Goal: Transaction & Acquisition: Book appointment/travel/reservation

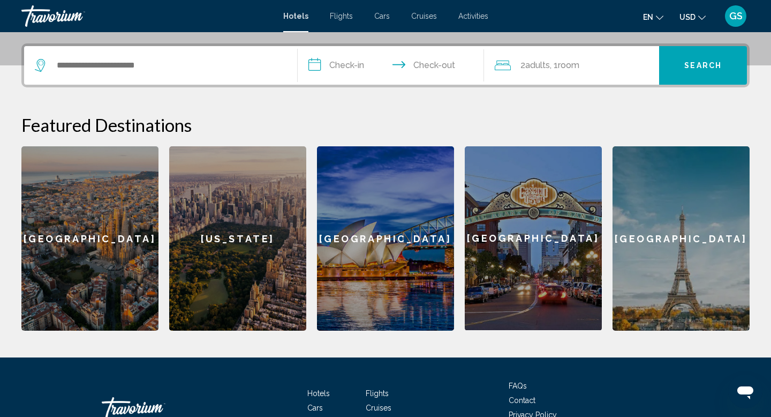
scroll to position [258, 0]
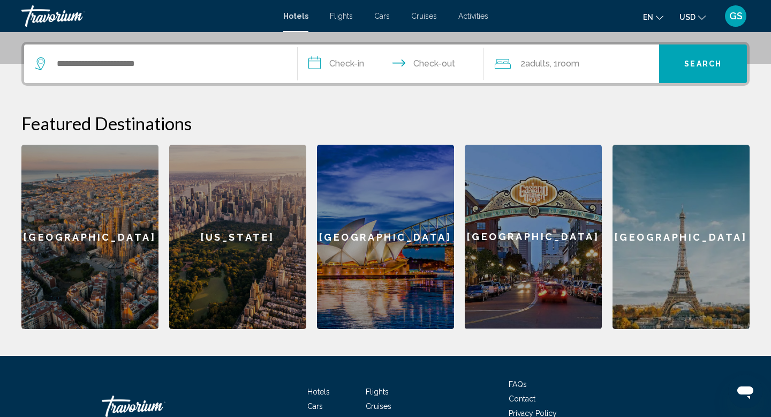
click at [244, 205] on div "New York" at bounding box center [237, 237] width 137 height 184
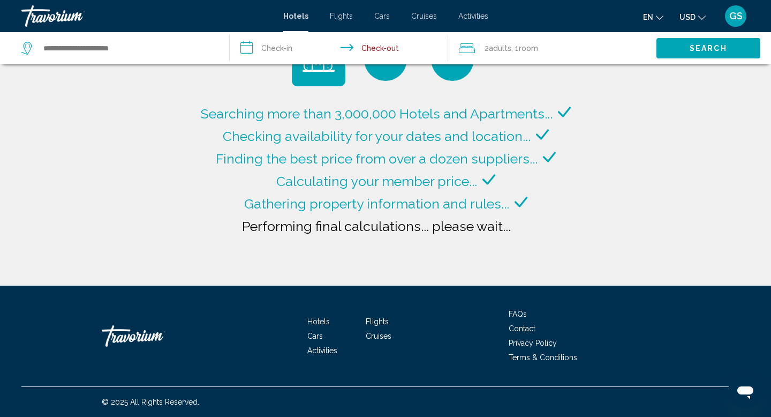
type input "**********"
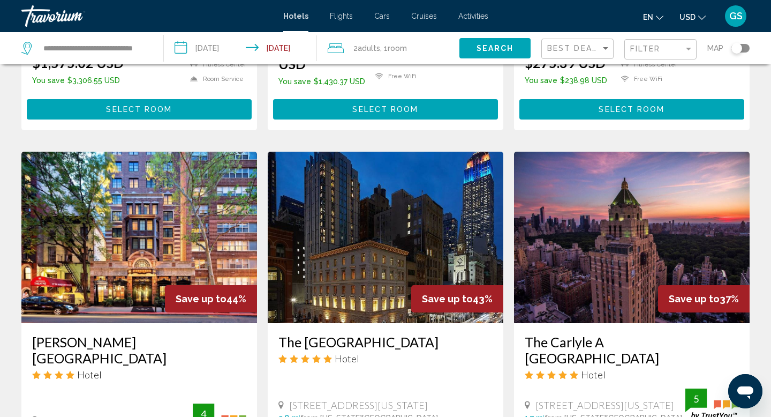
scroll to position [367, 0]
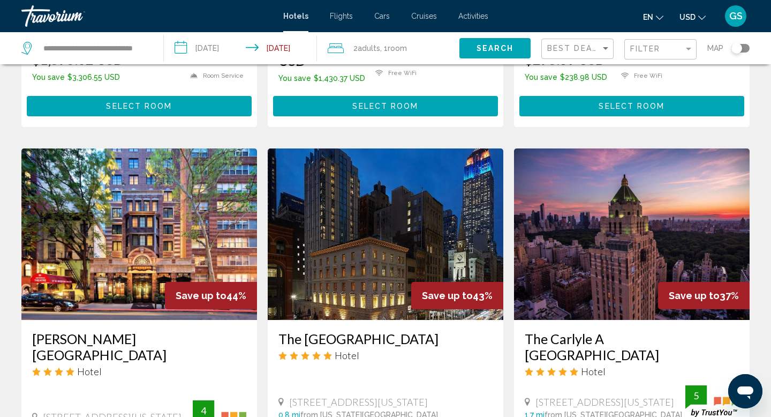
click at [244, 205] on img "Main content" at bounding box center [139, 233] width 236 height 171
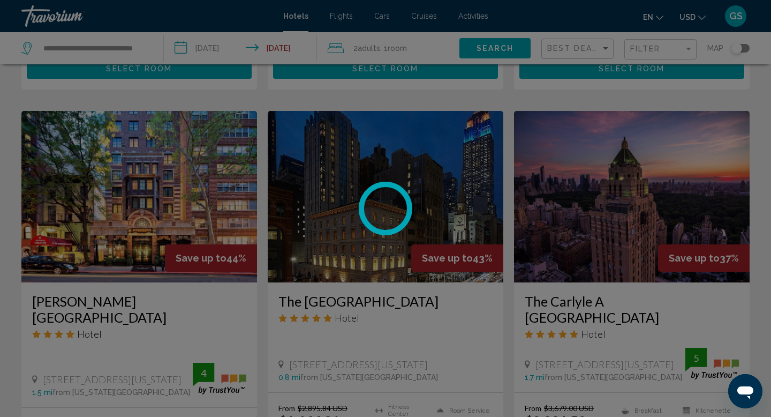
scroll to position [415, 0]
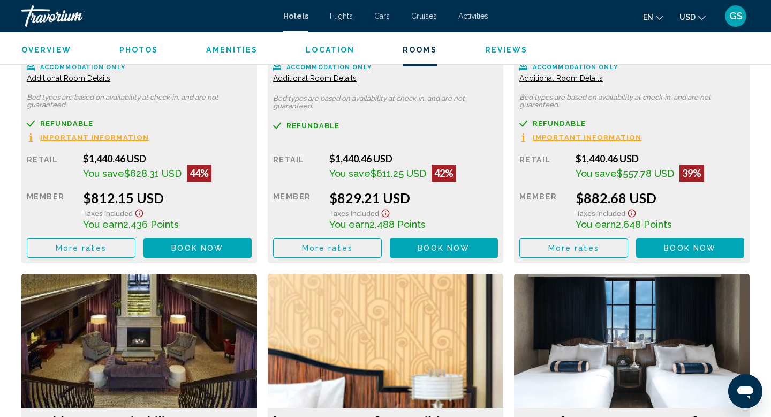
scroll to position [1614, 0]
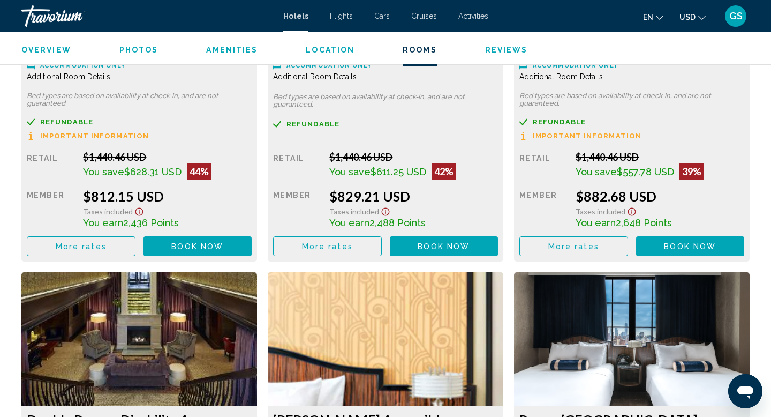
click at [223, 247] on span "Book now" at bounding box center [197, 246] width 52 height 9
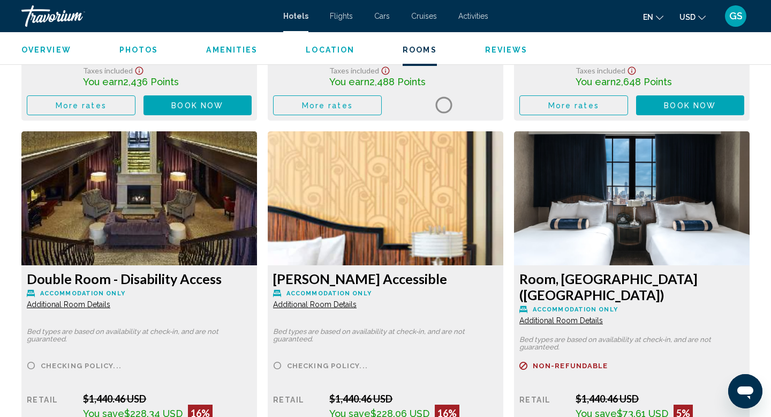
scroll to position [1756, 0]
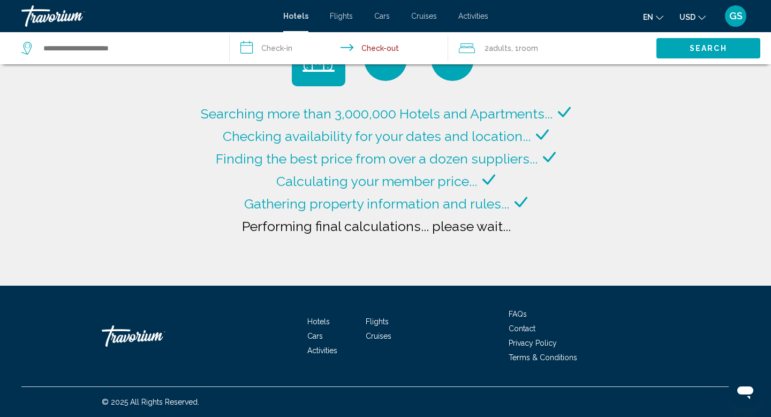
type input "**********"
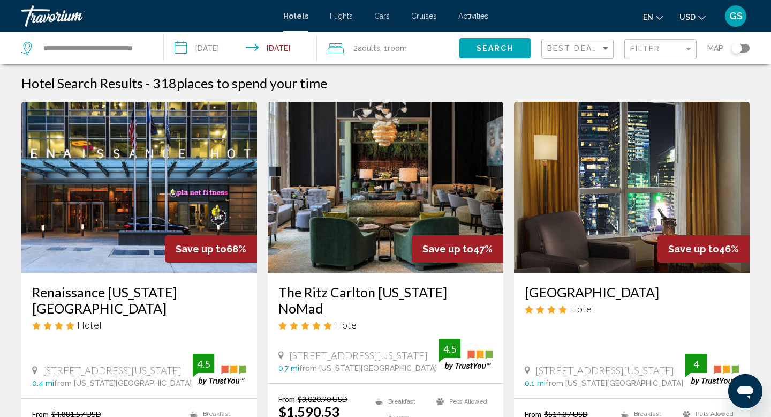
click at [74, 12] on div "Travorium" at bounding box center [74, 15] width 107 height 21
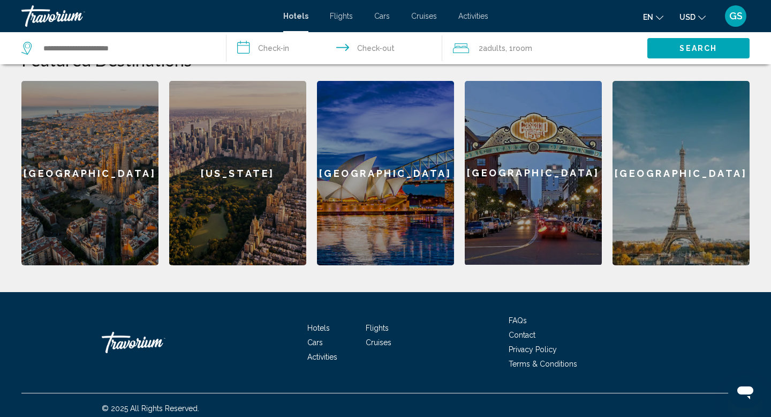
scroll to position [328, 0]
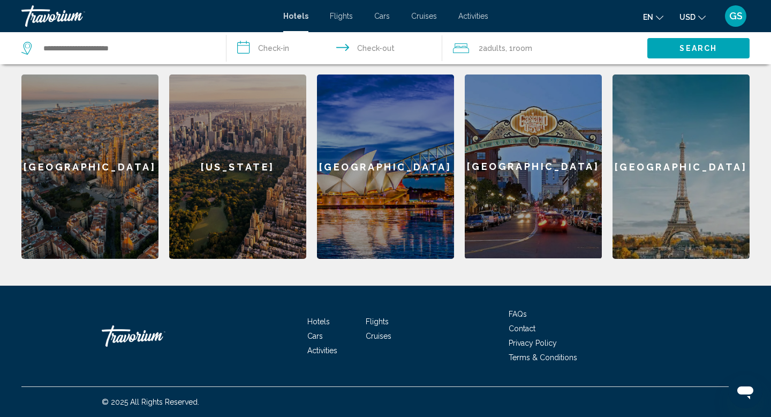
click at [736, 18] on span "GS" at bounding box center [736, 16] width 13 height 11
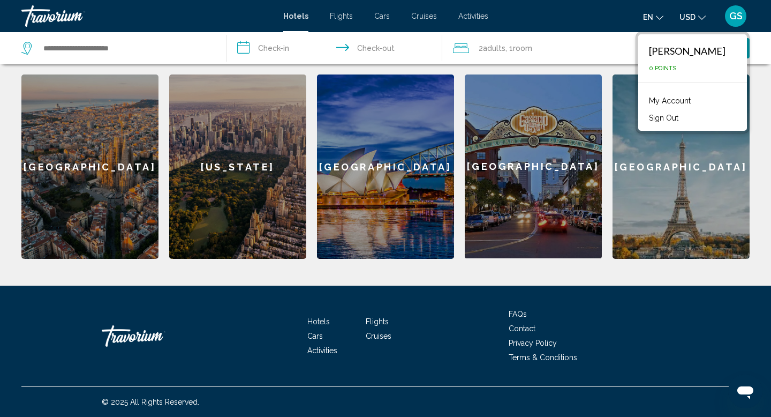
click at [685, 100] on link "My Account" at bounding box center [670, 101] width 53 height 14
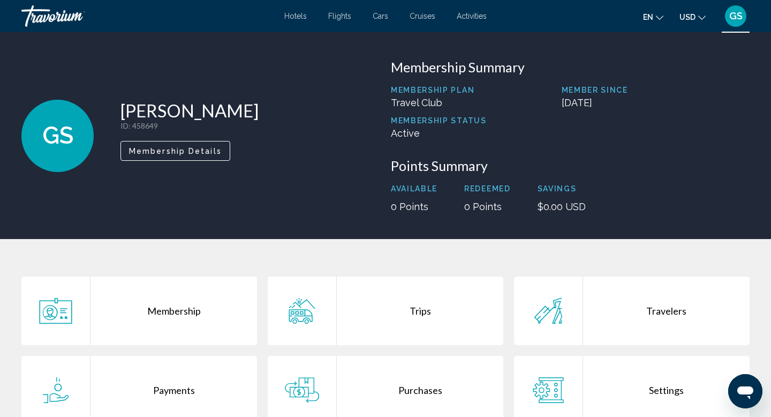
click at [57, 19] on div "Travorium" at bounding box center [74, 15] width 107 height 21
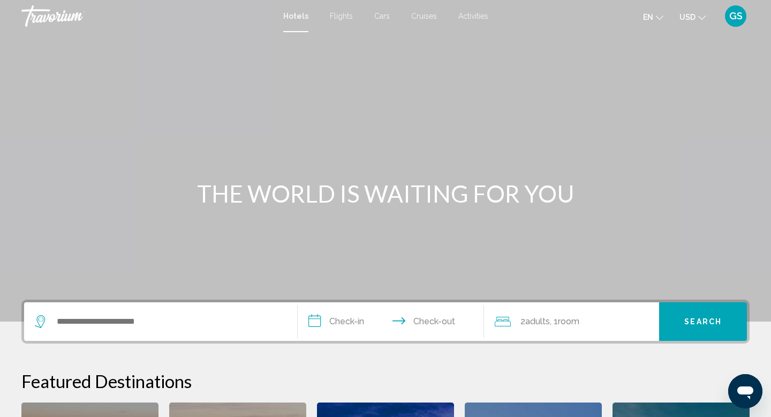
click at [48, 13] on div "Travorium" at bounding box center [74, 15] width 107 height 21
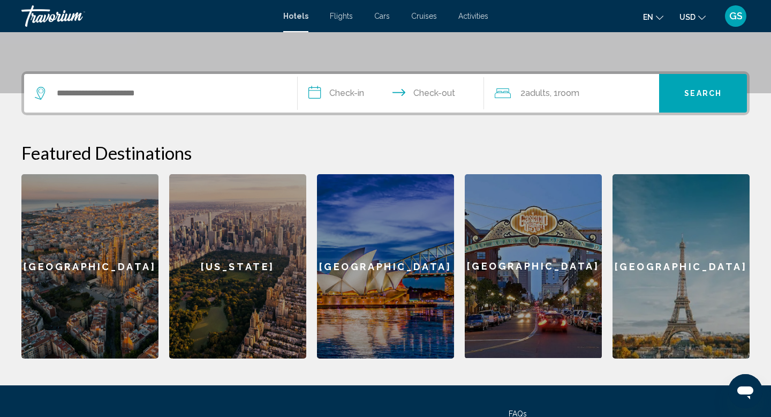
scroll to position [229, 0]
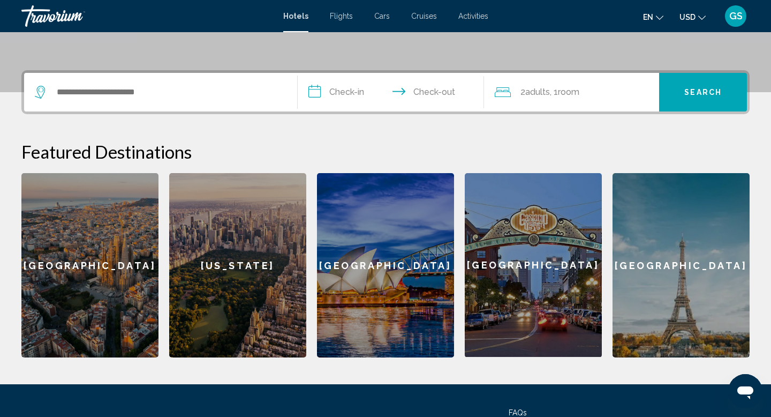
click at [246, 273] on div "[US_STATE]" at bounding box center [237, 265] width 137 height 184
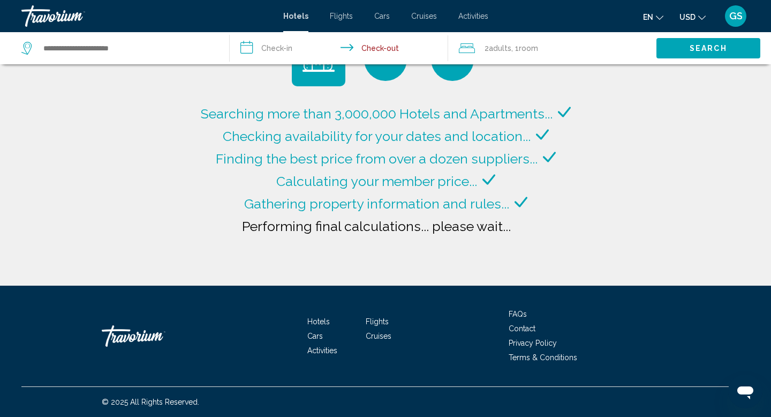
type input "**********"
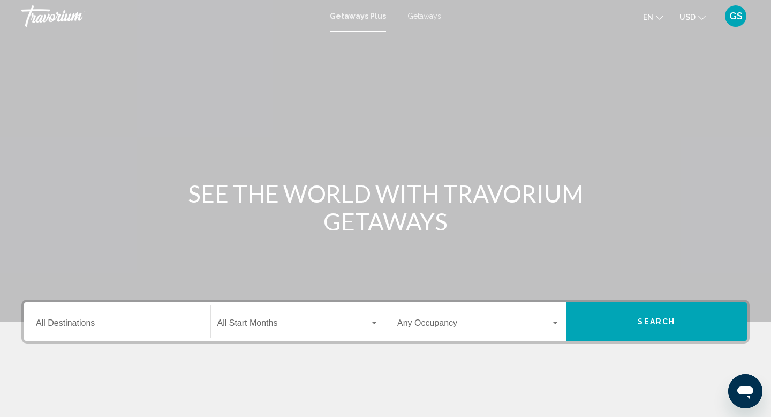
click at [424, 17] on span "Getaways" at bounding box center [425, 16] width 34 height 9
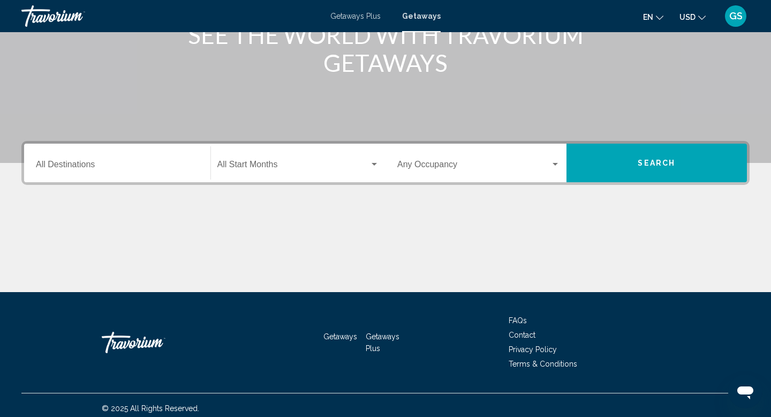
scroll to position [165, 0]
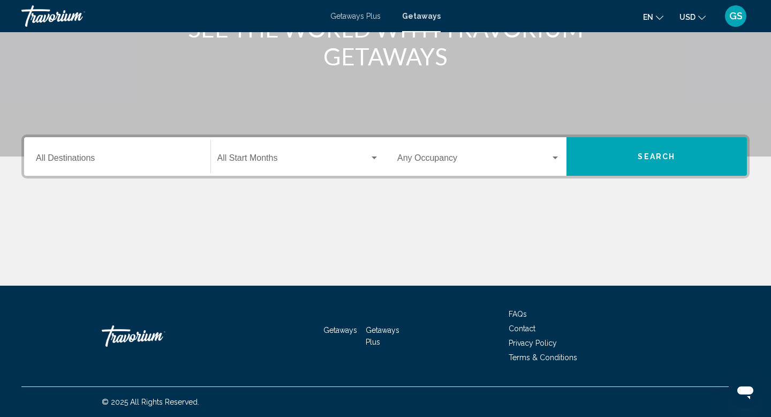
click at [197, 162] on input "Destination All Destinations" at bounding box center [117, 160] width 163 height 10
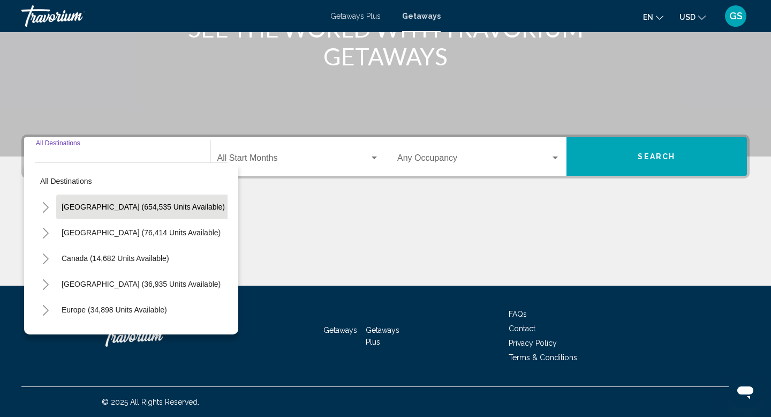
click at [164, 200] on button "[GEOGRAPHIC_DATA] (654,535 units available)" at bounding box center [143, 206] width 174 height 25
type input "**********"
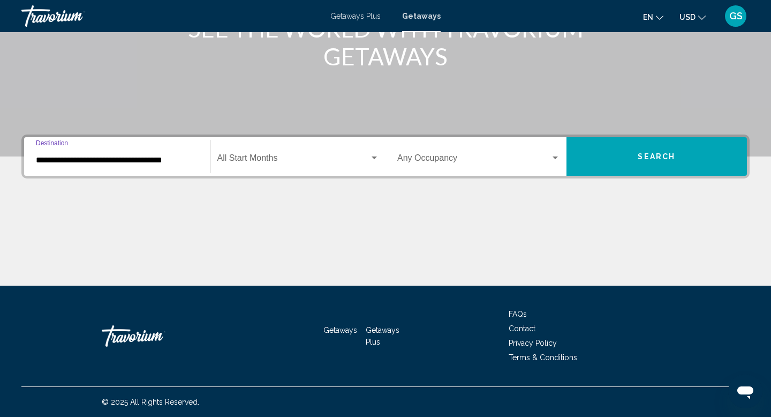
click at [282, 152] on div "Start Month All Start Months" at bounding box center [299, 157] width 162 height 34
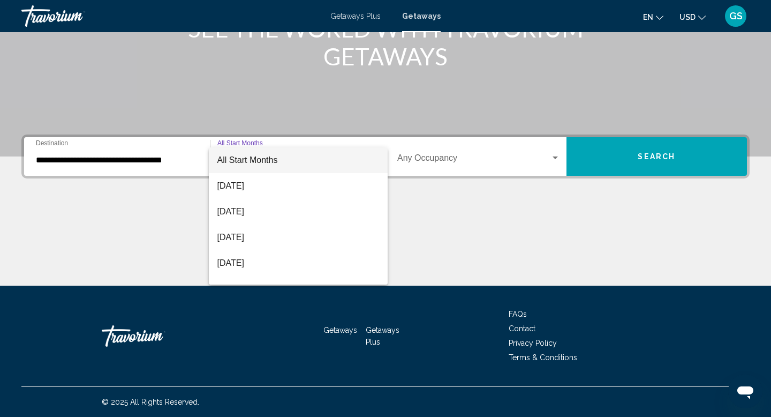
click at [331, 54] on div at bounding box center [385, 208] width 771 height 417
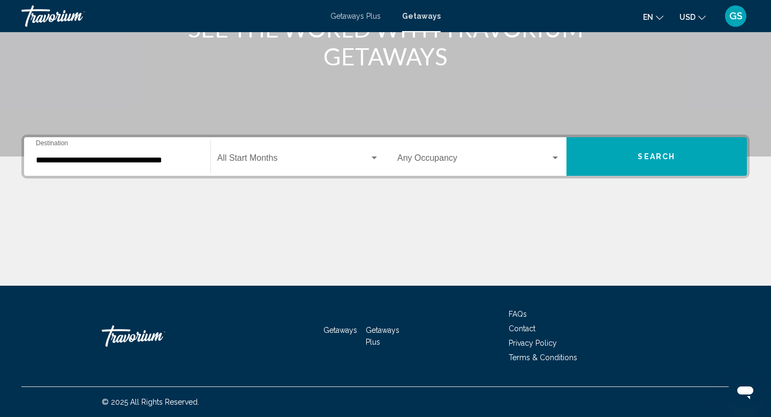
click at [463, 143] on div "Occupancy Any Occupancy" at bounding box center [479, 157] width 163 height 34
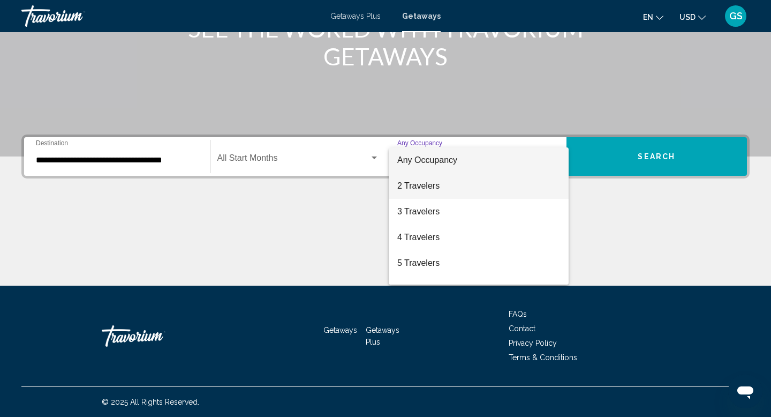
click at [470, 177] on span "2 Travelers" at bounding box center [479, 186] width 163 height 26
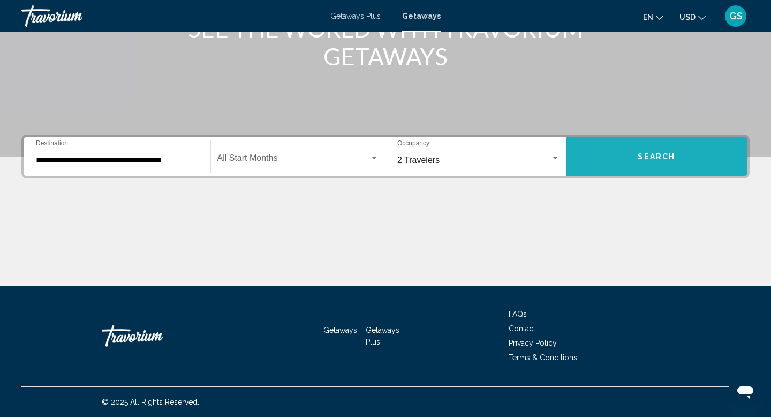
click at [604, 151] on button "Search" at bounding box center [657, 156] width 181 height 39
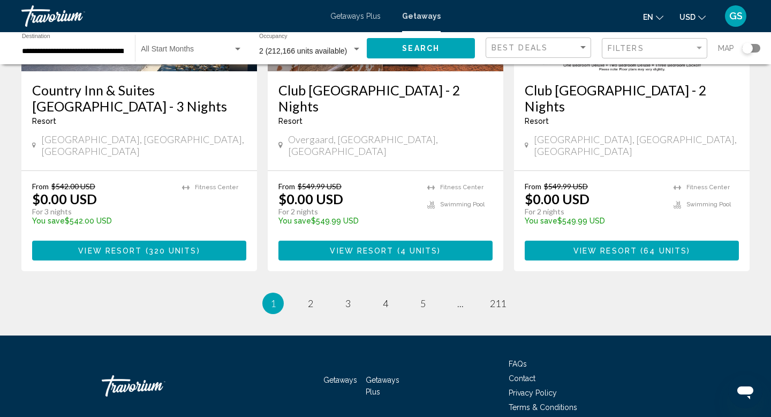
scroll to position [1393, 0]
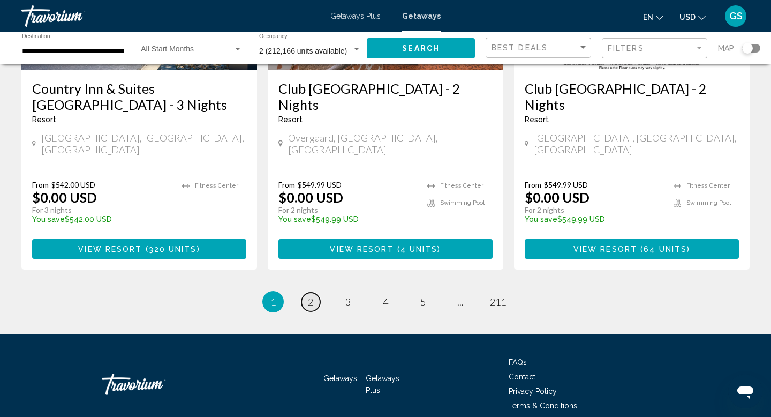
click at [318, 293] on link "page 2" at bounding box center [311, 302] width 19 height 19
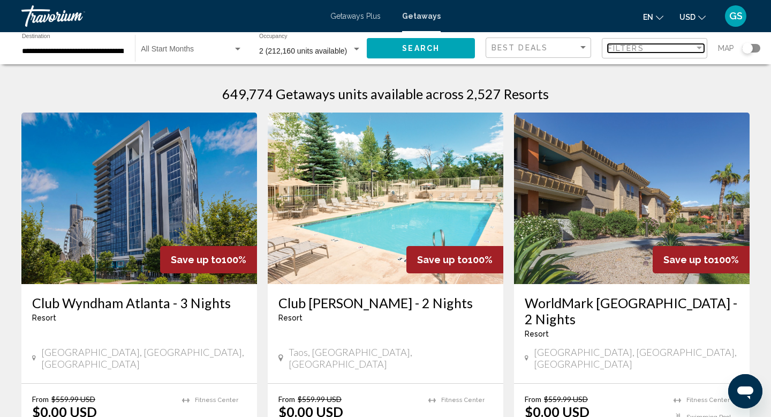
click at [664, 50] on div "Filters" at bounding box center [651, 48] width 87 height 9
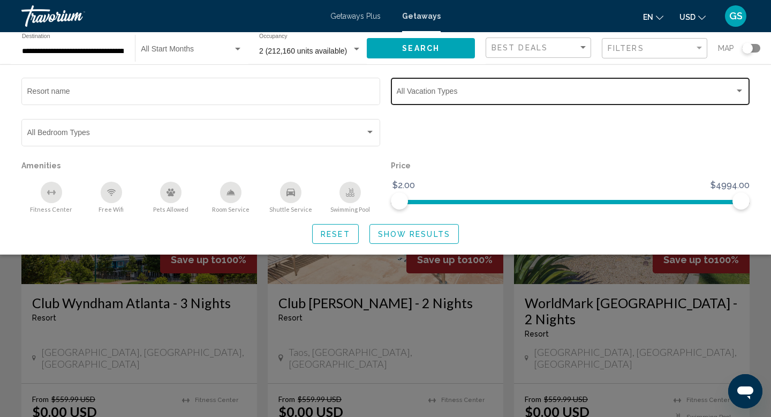
click at [480, 93] on span "Search widget" at bounding box center [566, 93] width 338 height 9
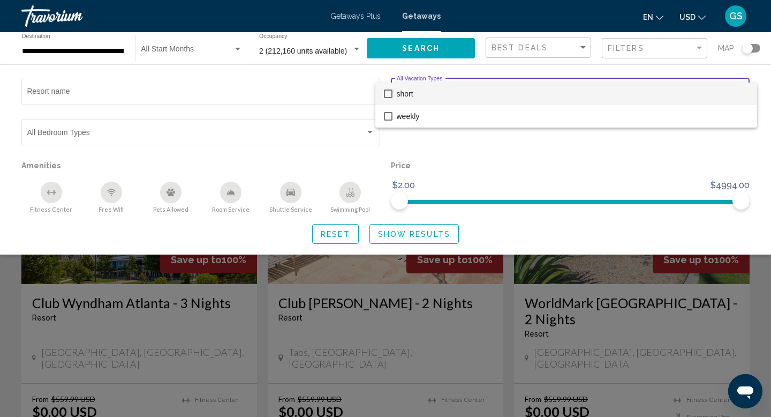
click at [501, 178] on div at bounding box center [385, 208] width 771 height 417
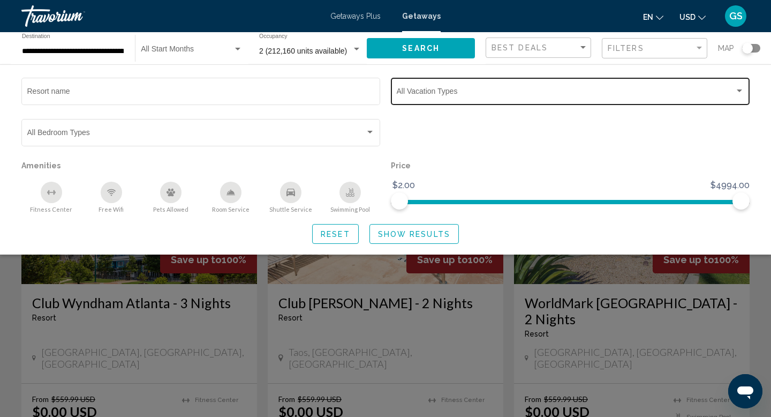
click at [441, 94] on span "Search widget" at bounding box center [566, 93] width 338 height 9
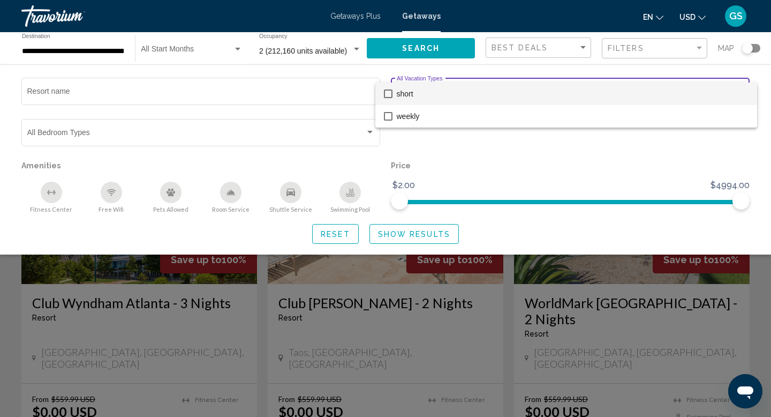
click at [515, 165] on div at bounding box center [385, 208] width 771 height 417
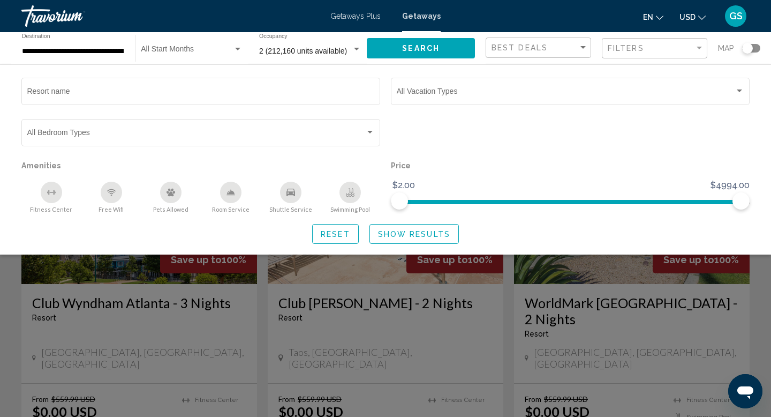
click at [464, 318] on div "Search widget" at bounding box center [385, 289] width 771 height 256
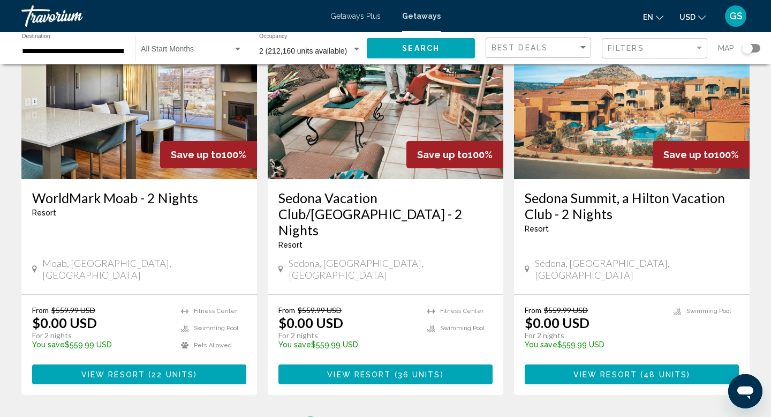
scroll to position [1372, 0]
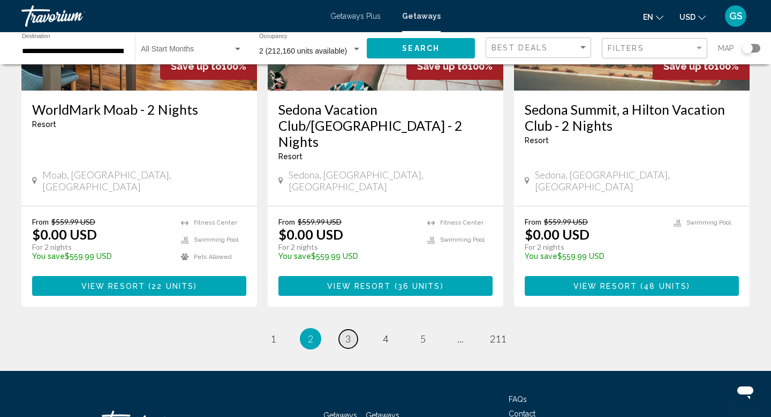
click at [352, 329] on link "page 3" at bounding box center [348, 338] width 19 height 19
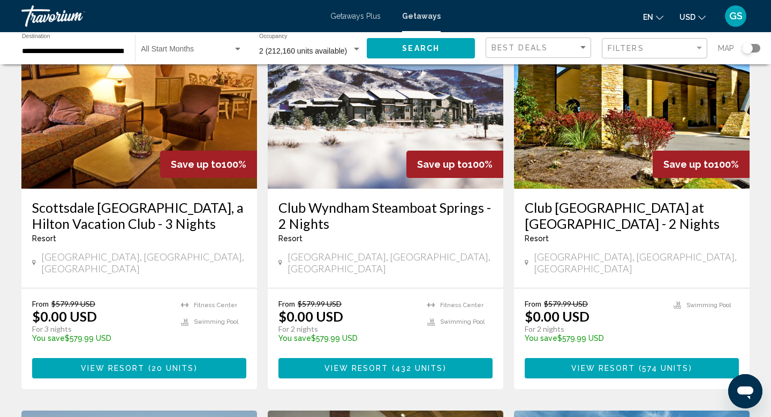
scroll to position [489, 0]
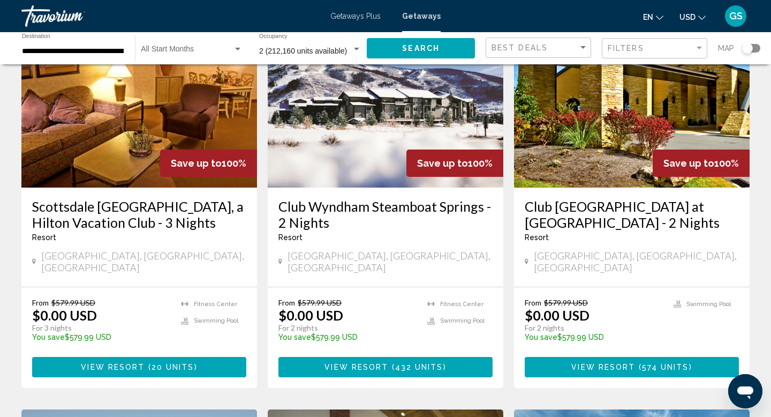
click at [361, 363] on span "View Resort" at bounding box center [357, 367] width 64 height 9
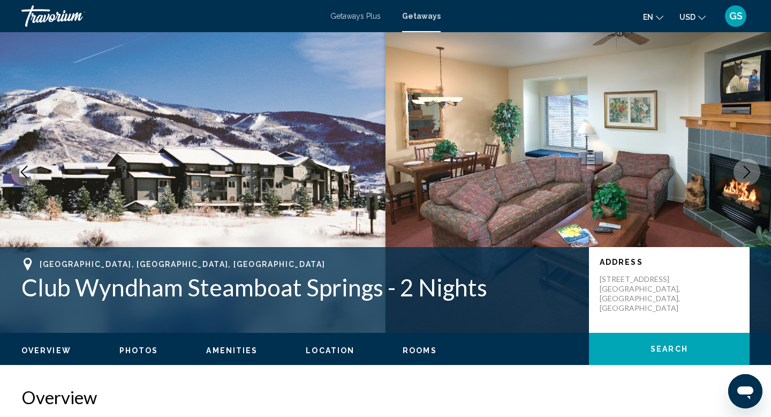
click at [749, 175] on icon "Next image" at bounding box center [747, 172] width 13 height 13
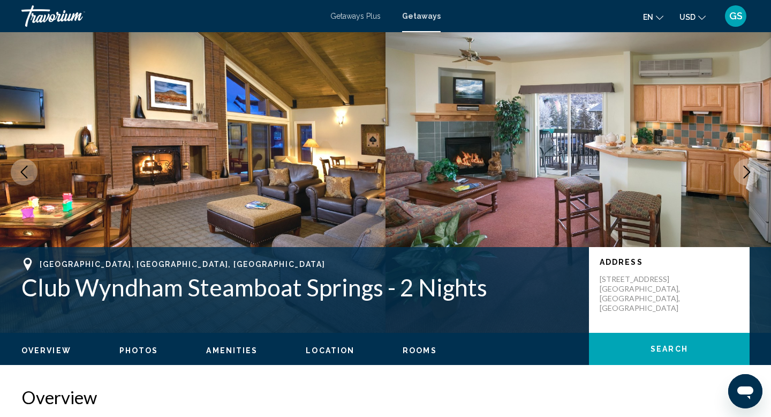
click at [749, 175] on icon "Next image" at bounding box center [747, 172] width 13 height 13
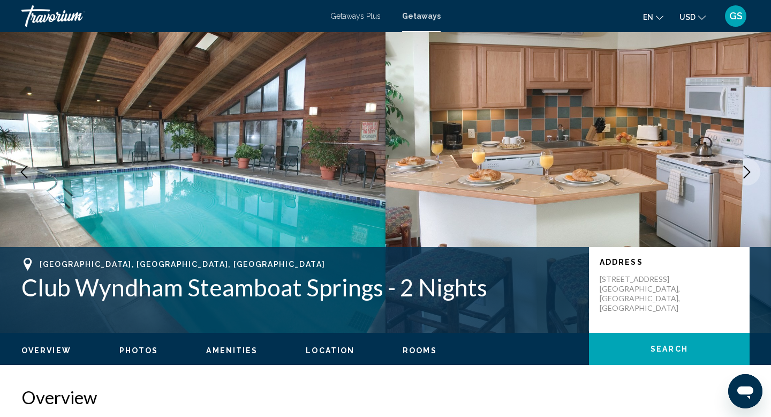
click at [749, 175] on icon "Next image" at bounding box center [747, 172] width 13 height 13
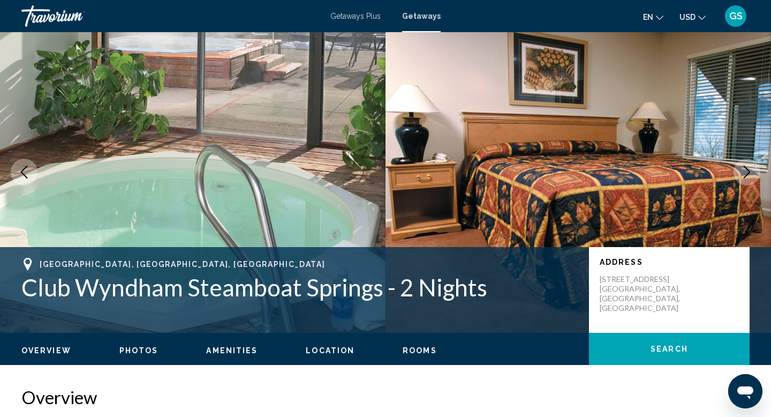
click at [749, 175] on icon "Next image" at bounding box center [747, 172] width 13 height 13
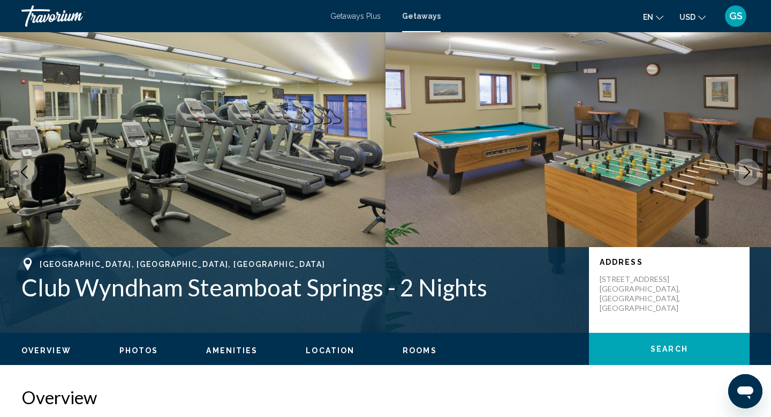
click at [749, 175] on icon "Next image" at bounding box center [747, 172] width 13 height 13
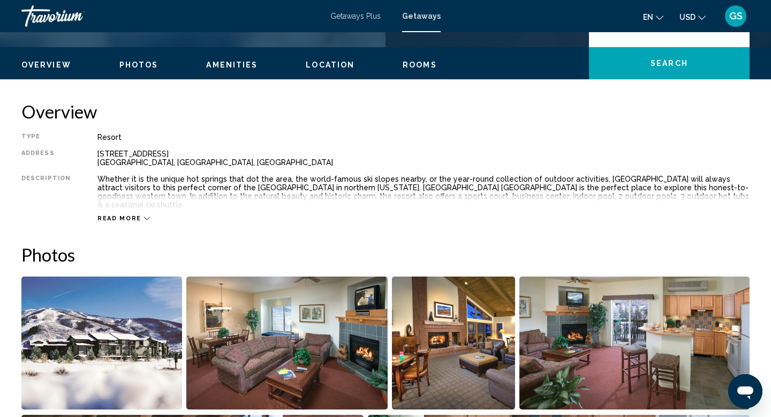
scroll to position [316, 0]
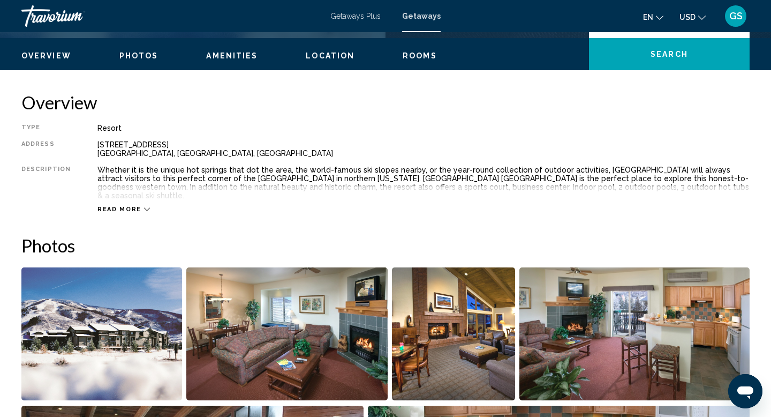
click at [125, 206] on span "Read more" at bounding box center [120, 209] width 44 height 7
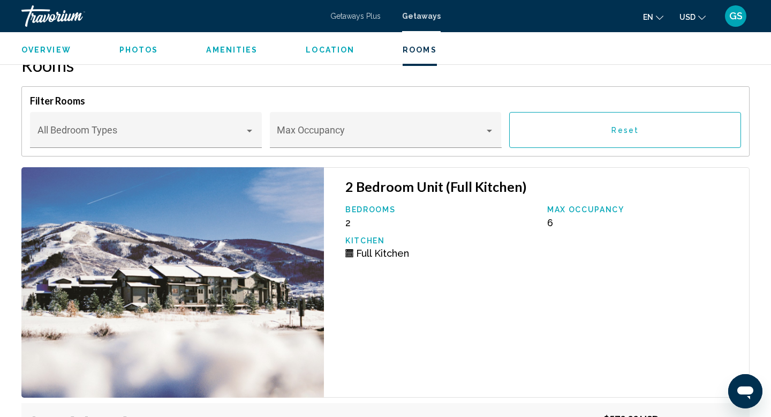
scroll to position [1622, 0]
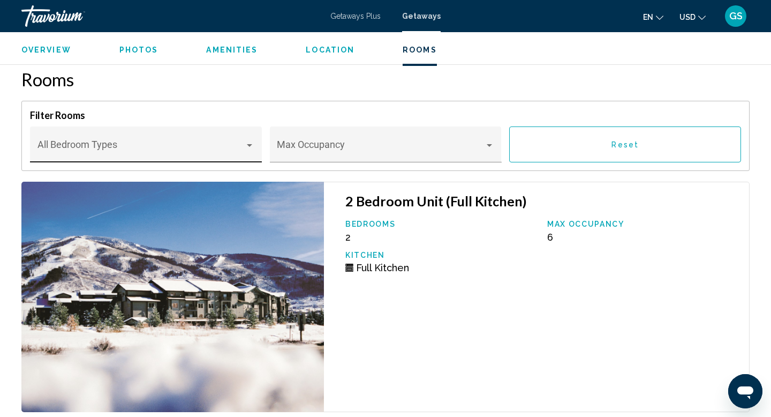
click at [162, 148] on div "Bedroom Types All Bedroom Types" at bounding box center [147, 148] width 218 height 28
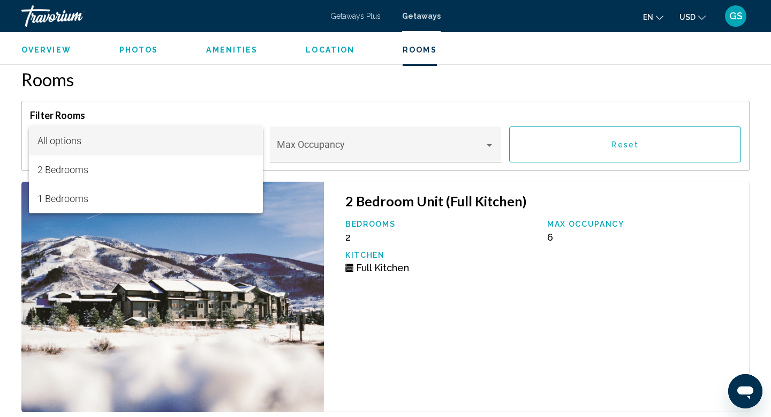
click at [191, 67] on div at bounding box center [385, 208] width 771 height 417
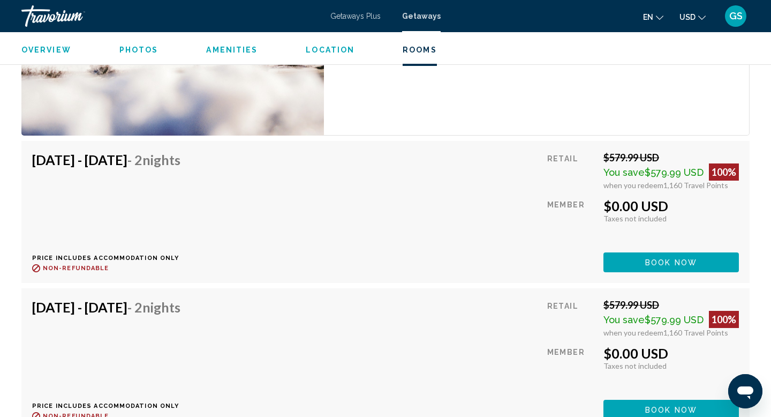
scroll to position [1900, 0]
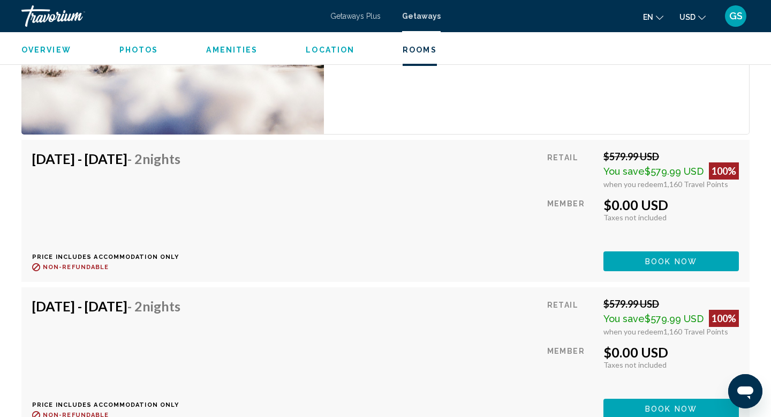
click at [680, 179] on span "1,160 Travel Points" at bounding box center [696, 183] width 65 height 9
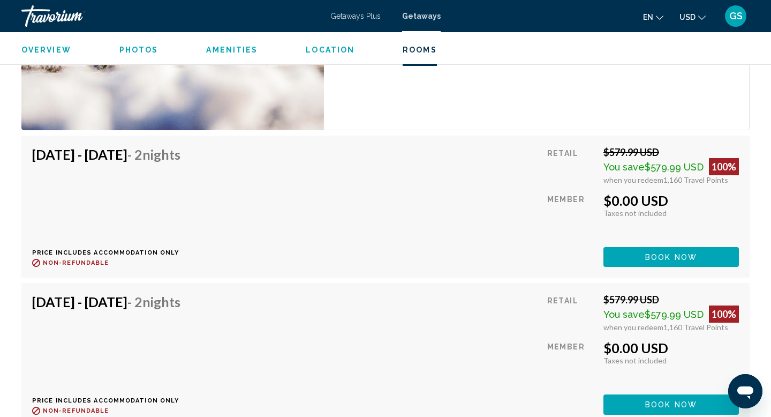
scroll to position [1913, 0]
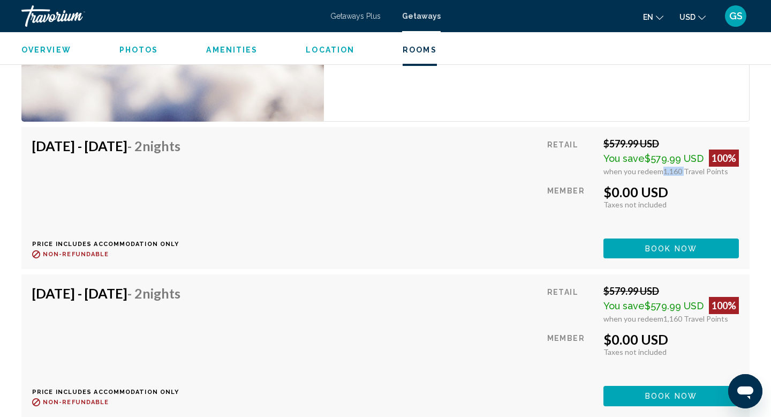
drag, startPoint x: 662, startPoint y: 162, endPoint x: 685, endPoint y: 162, distance: 23.6
click at [685, 167] on span "1,160 Travel Points" at bounding box center [696, 171] width 65 height 9
click at [544, 180] on div "[DATE] - [DATE] - 2 Nights Price includes accommodation only Refundable until :…" at bounding box center [385, 198] width 707 height 121
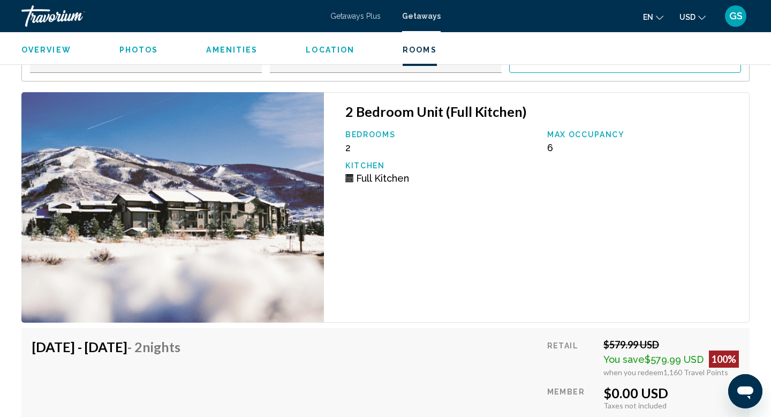
scroll to position [1713, 0]
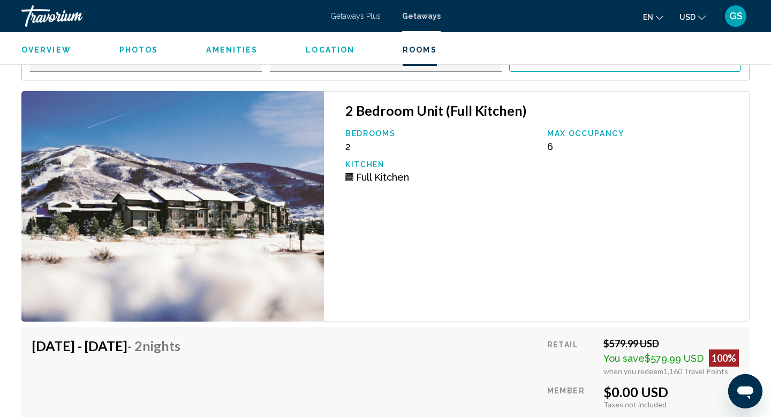
click at [348, 18] on span "Getaways Plus" at bounding box center [356, 16] width 50 height 9
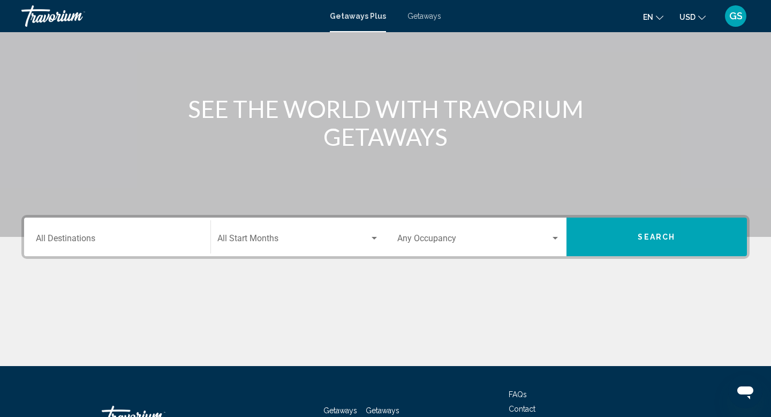
scroll to position [98, 0]
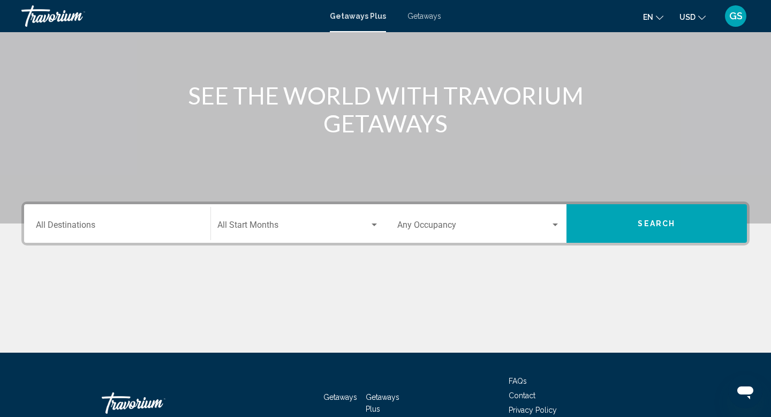
click at [156, 223] on input "Destination All Destinations" at bounding box center [117, 227] width 163 height 10
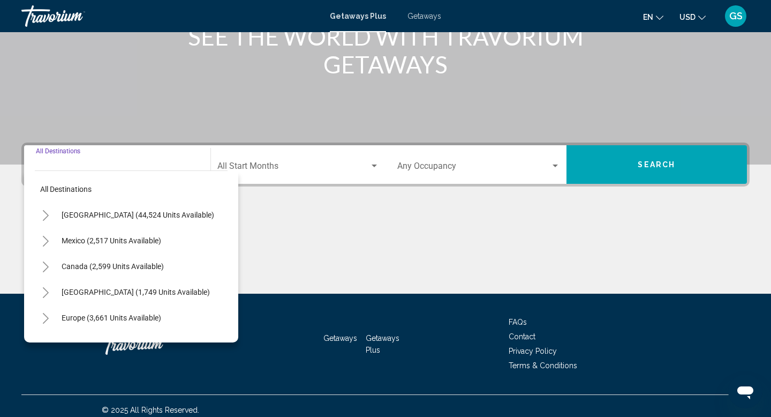
scroll to position [165, 0]
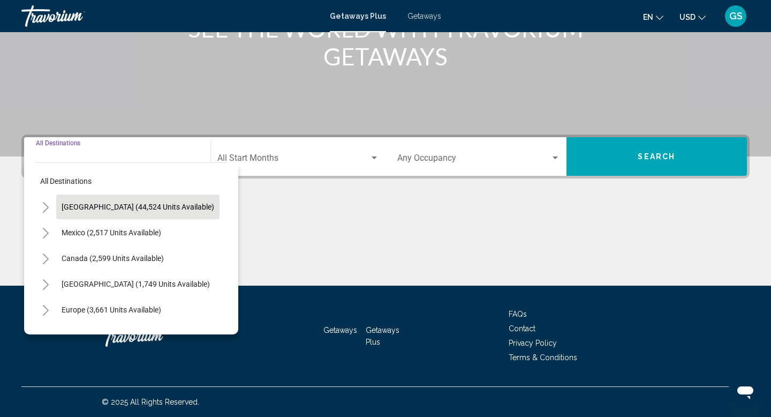
click at [160, 211] on button "[GEOGRAPHIC_DATA] (44,524 units available)" at bounding box center [137, 206] width 163 height 25
type input "**********"
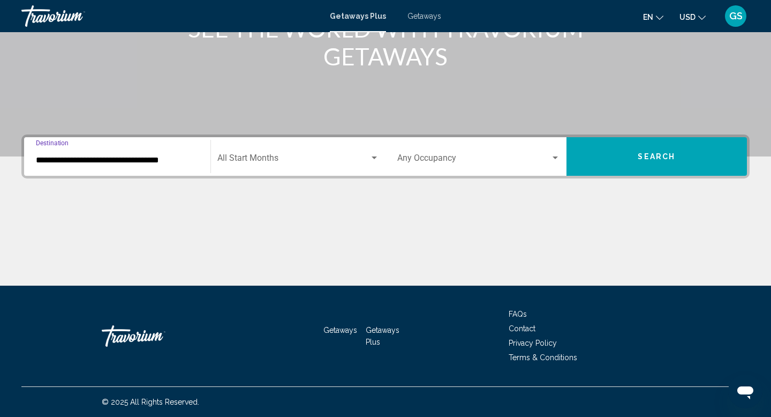
click at [417, 163] on span "Search widget" at bounding box center [474, 160] width 153 height 10
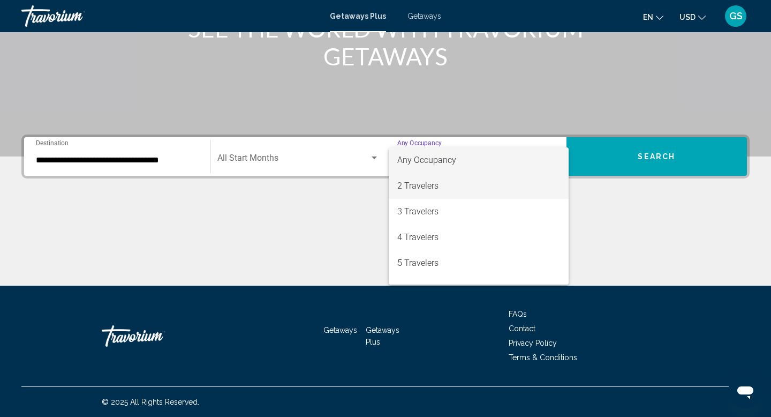
click at [419, 181] on span "2 Travelers" at bounding box center [479, 186] width 163 height 26
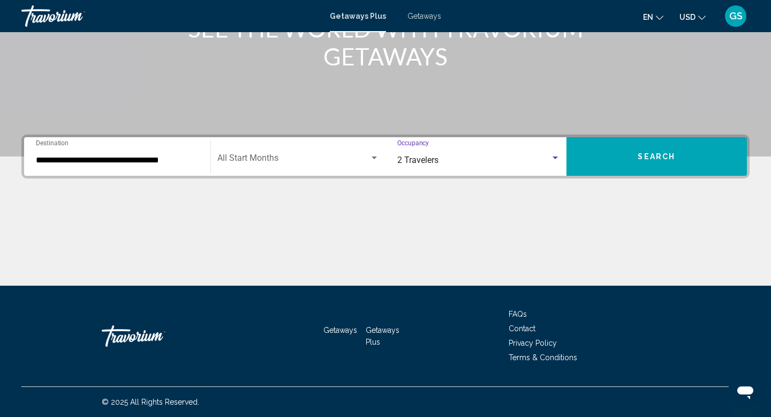
click at [602, 145] on button "Search" at bounding box center [657, 156] width 181 height 39
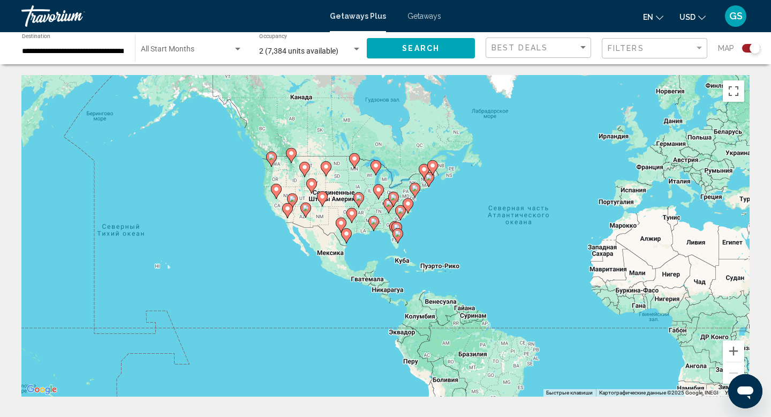
drag, startPoint x: 305, startPoint y: 194, endPoint x: 493, endPoint y: 190, distance: 188.1
click at [493, 190] on div "Чтобы активировать перетаскивание с помощью клавиатуры, нажмите Alt + Ввод. Пос…" at bounding box center [385, 235] width 729 height 321
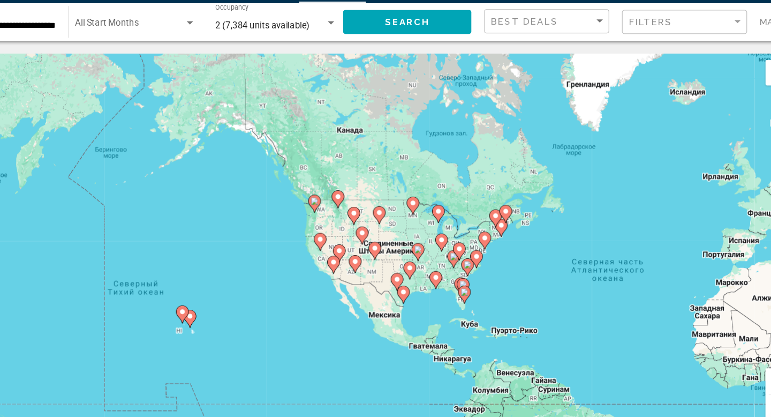
drag, startPoint x: 199, startPoint y: 206, endPoint x: 238, endPoint y: 256, distance: 63.0
click at [238, 256] on div "Чтобы активировать перетаскивание с помощью клавиатуры, нажмите Alt + Ввод. Пос…" at bounding box center [385, 235] width 729 height 321
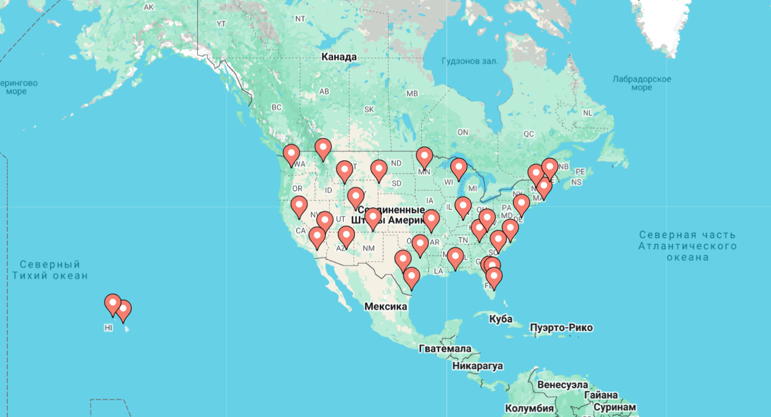
drag, startPoint x: 290, startPoint y: 221, endPoint x: 223, endPoint y: 194, distance: 71.8
click at [223, 194] on div "Чтобы активировать перетаскивание с помощью клавиатуры, нажмите Alt + Ввод. Пос…" at bounding box center [385, 235] width 729 height 321
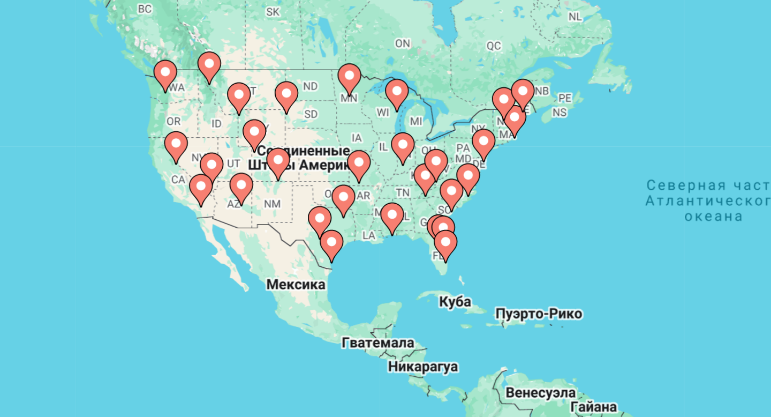
drag, startPoint x: 269, startPoint y: 177, endPoint x: 205, endPoint y: 151, distance: 69.4
click at [205, 151] on div "Чтобы активировать перетаскивание с помощью клавиатуры, нажмите Alt + Ввод. Пос…" at bounding box center [385, 235] width 729 height 321
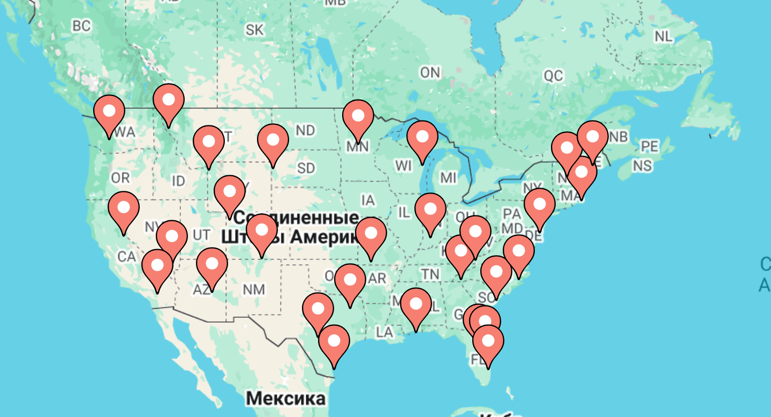
drag, startPoint x: 313, startPoint y: 185, endPoint x: 313, endPoint y: 201, distance: 16.6
click at [313, 201] on div "Чтобы активировать перетаскивание с помощью клавиатуры, нажмите Alt + Ввод. Пос…" at bounding box center [385, 235] width 729 height 321
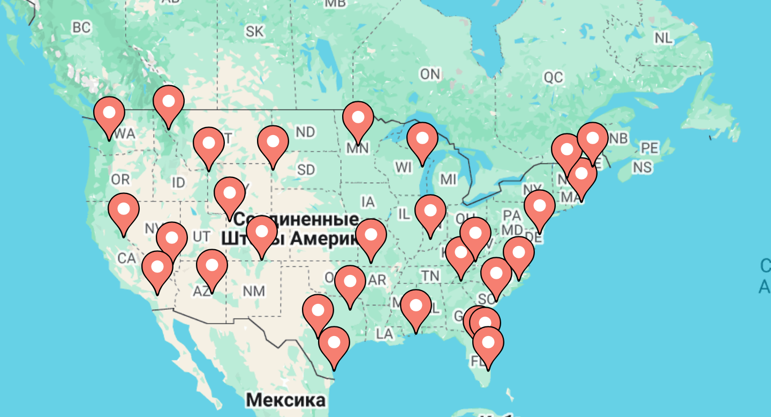
click at [327, 176] on image "Main content" at bounding box center [325, 173] width 6 height 6
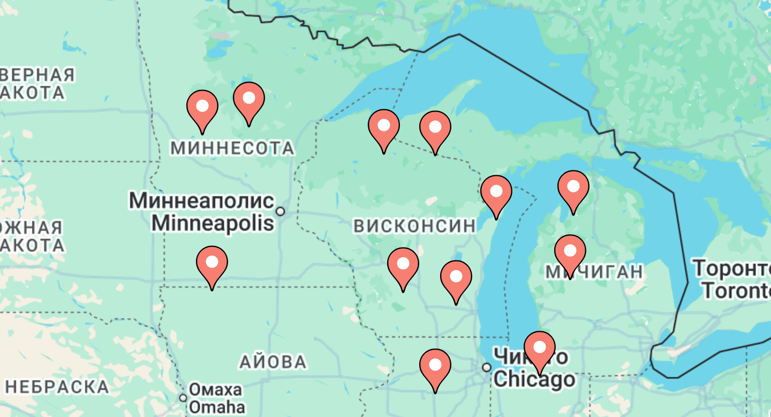
drag, startPoint x: 323, startPoint y: 204, endPoint x: 279, endPoint y: 177, distance: 51.5
click at [279, 177] on div "Чтобы активировать перетаскивание с помощью клавиатуры, нажмите Alt + Ввод. Пос…" at bounding box center [385, 235] width 729 height 321
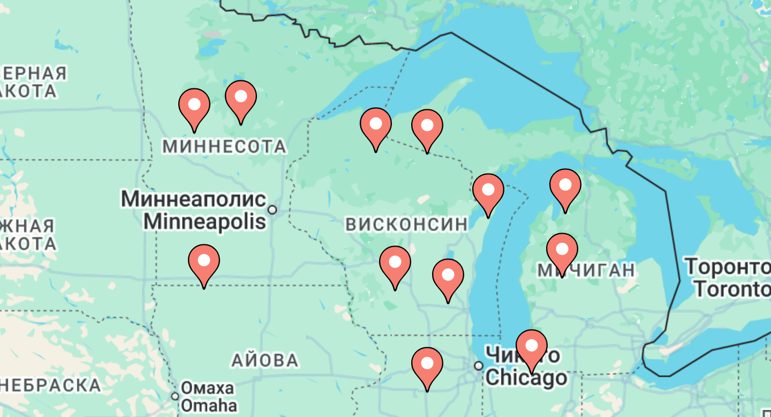
click at [348, 193] on image "Main content" at bounding box center [347, 191] width 6 height 6
type input "**********"
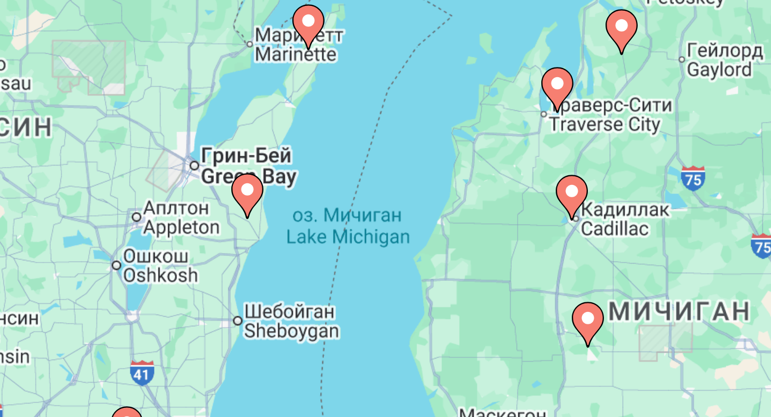
drag, startPoint x: 267, startPoint y: 171, endPoint x: 324, endPoint y: 249, distance: 97.0
click at [324, 249] on div "Чтобы активировать перетаскивание с помощью клавиатуры, нажмите Alt + Ввод. Пос…" at bounding box center [385, 235] width 729 height 321
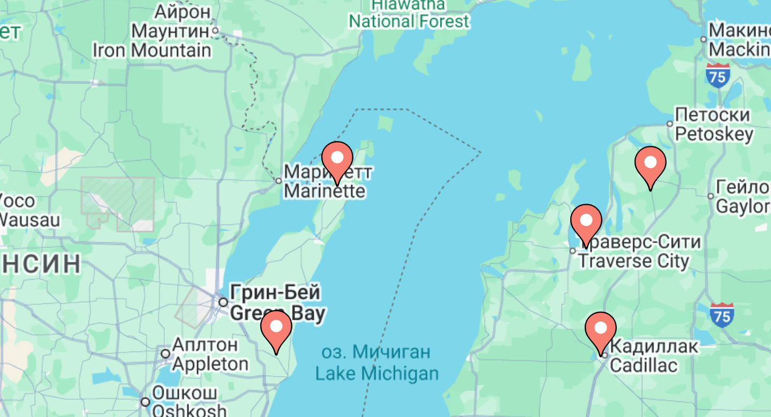
drag, startPoint x: 284, startPoint y: 181, endPoint x: 288, endPoint y: 222, distance: 41.4
click at [288, 222] on div "Чтобы активировать перетаскивание с помощью клавиатуры, нажмите Alt + Ввод. Пос…" at bounding box center [385, 235] width 729 height 321
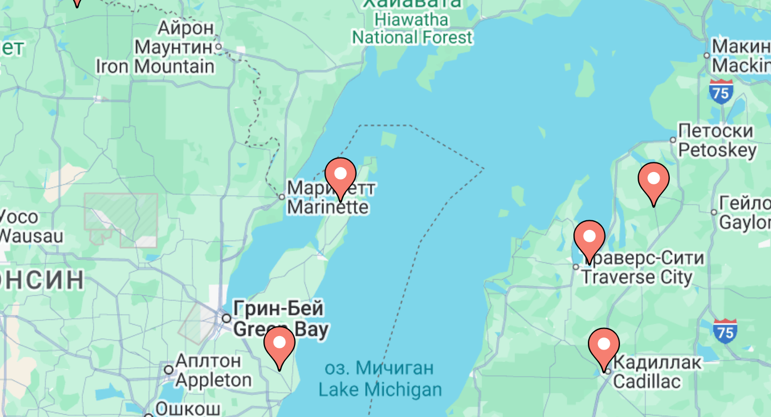
click at [297, 189] on icon "Main content" at bounding box center [298, 188] width 10 height 14
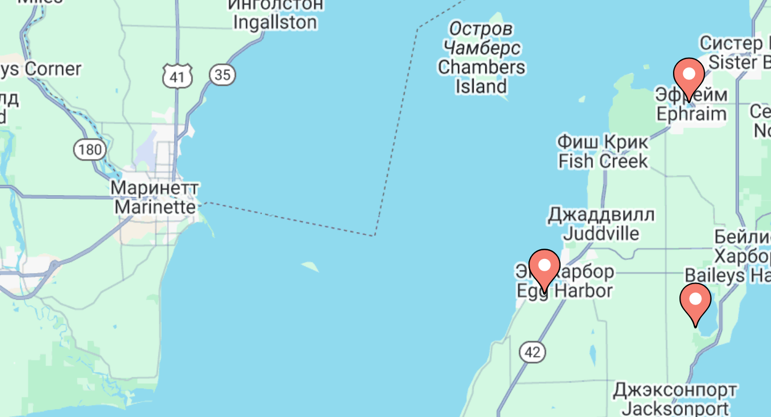
drag, startPoint x: 356, startPoint y: 209, endPoint x: 322, endPoint y: 195, distance: 37.0
click at [322, 195] on div "Для навигации используйте клавиши со стрелками. Чтобы активировать перетаскиван…" at bounding box center [385, 235] width 729 height 321
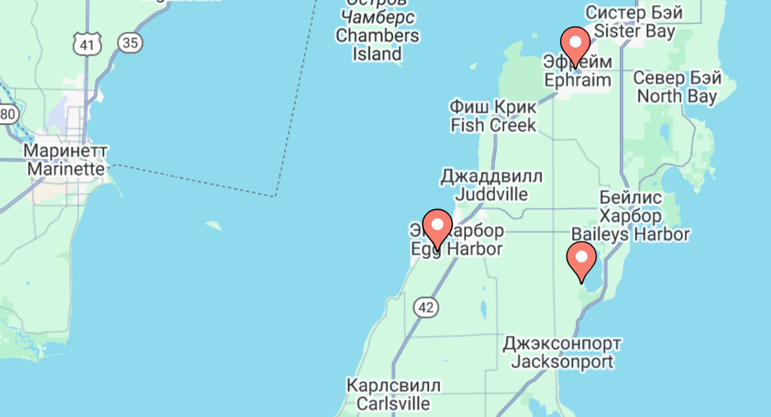
click at [331, 175] on div "Для навигации используйте клавиши со стрелками. Чтобы активировать перетаскиван…" at bounding box center [385, 235] width 729 height 321
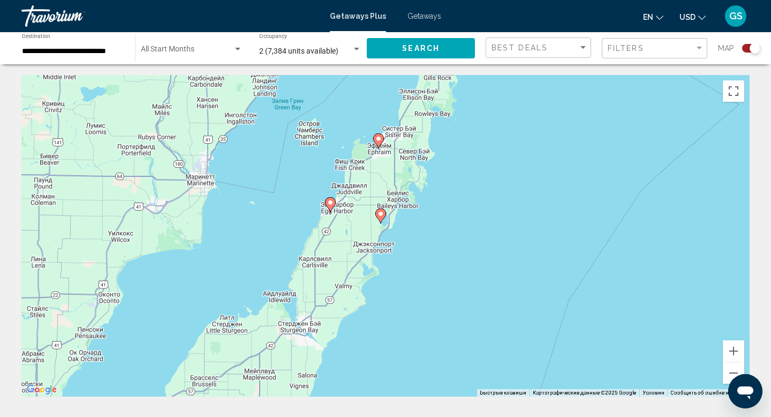
click at [756, 47] on div "Search widget" at bounding box center [755, 48] width 11 height 11
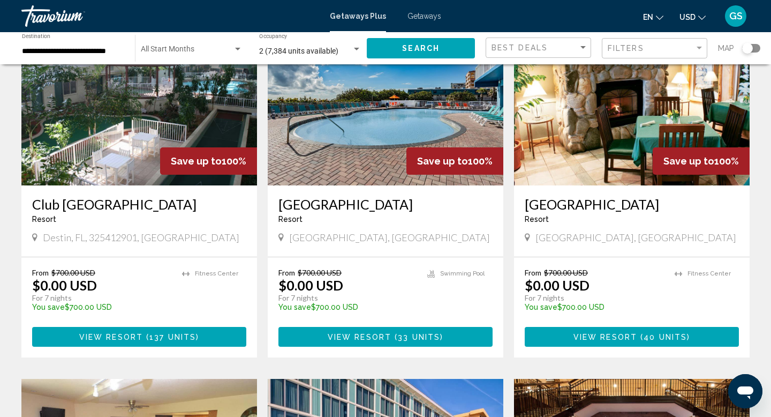
scroll to position [99, 0]
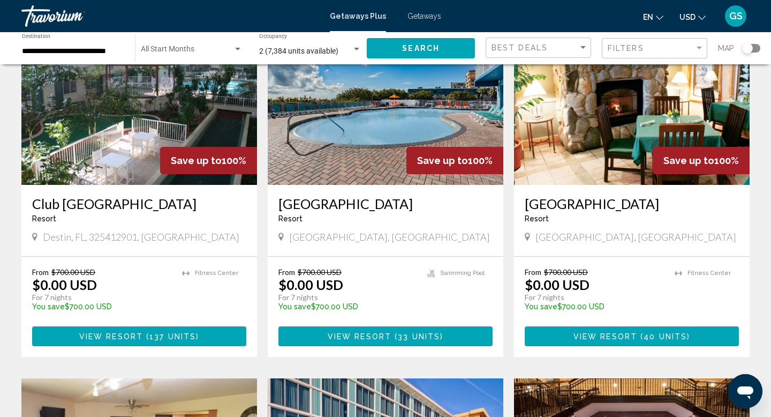
click at [617, 338] on span "View Resort" at bounding box center [606, 336] width 64 height 9
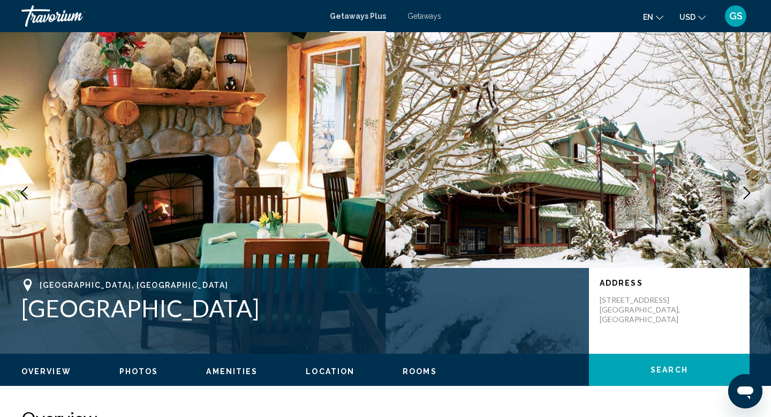
click at [745, 200] on button "Next image" at bounding box center [747, 192] width 27 height 27
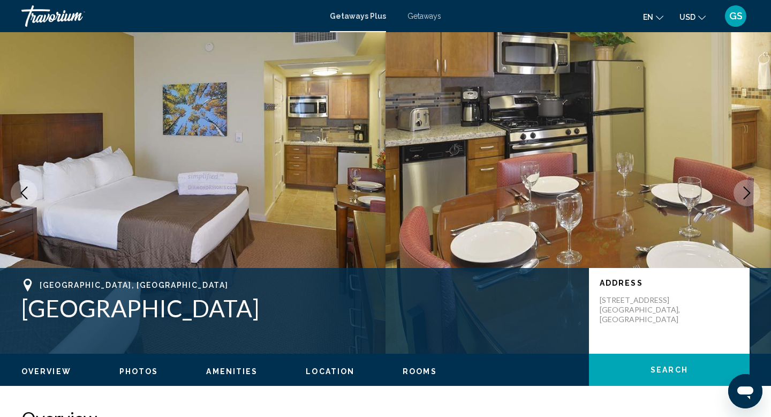
click at [745, 200] on button "Next image" at bounding box center [747, 192] width 27 height 27
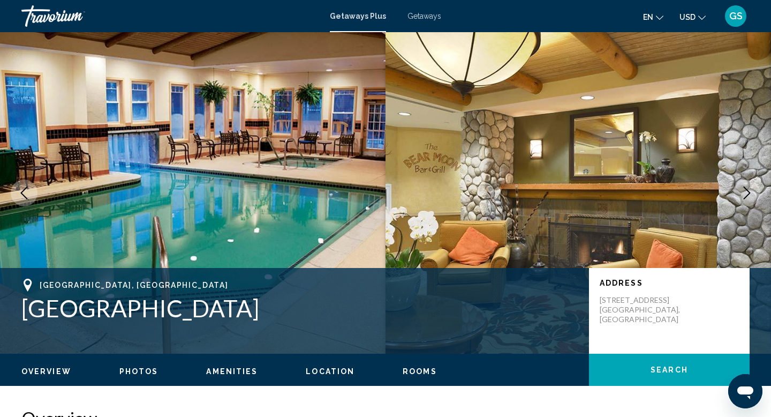
click at [745, 200] on button "Next image" at bounding box center [747, 192] width 27 height 27
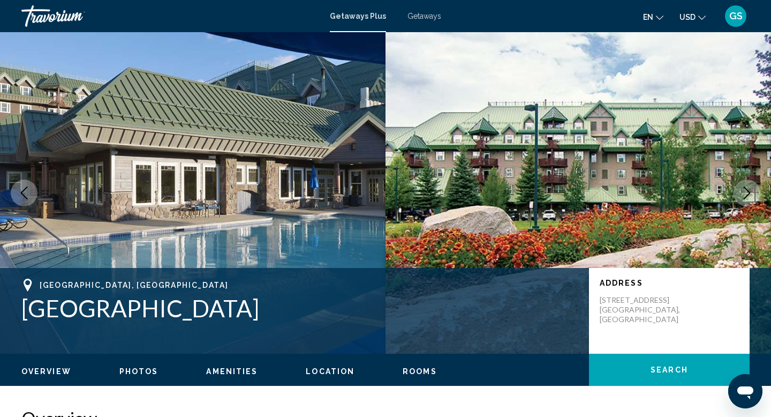
click at [745, 200] on button "Next image" at bounding box center [747, 192] width 27 height 27
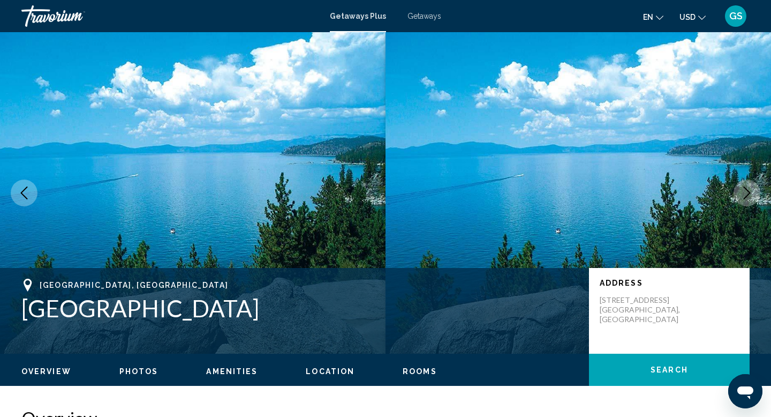
click at [745, 200] on button "Next image" at bounding box center [747, 192] width 27 height 27
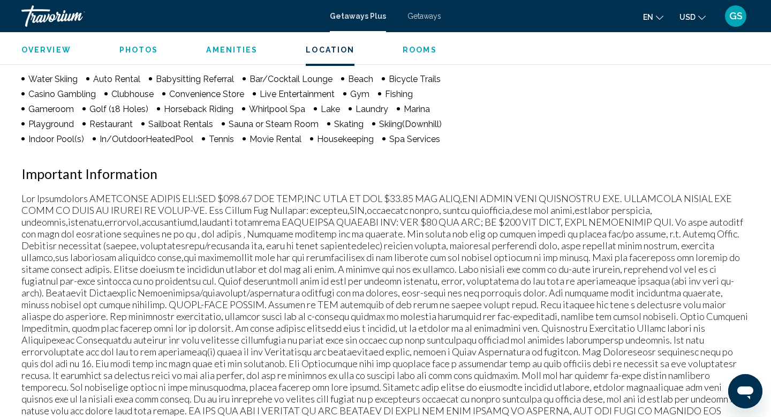
scroll to position [571, 0]
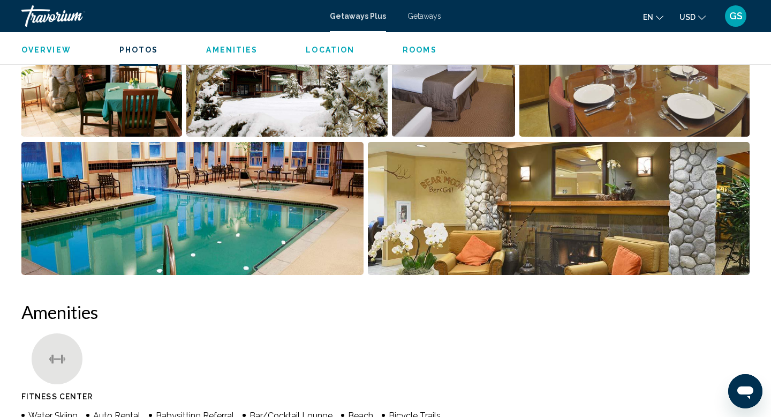
click at [351, 13] on span "Getaways Plus" at bounding box center [358, 16] width 56 height 9
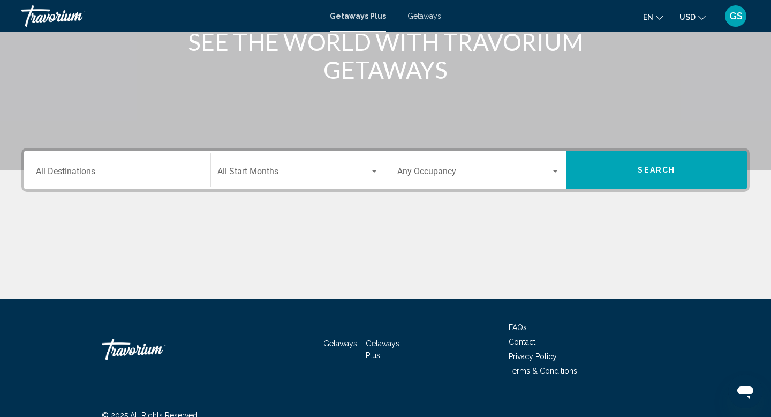
scroll to position [165, 0]
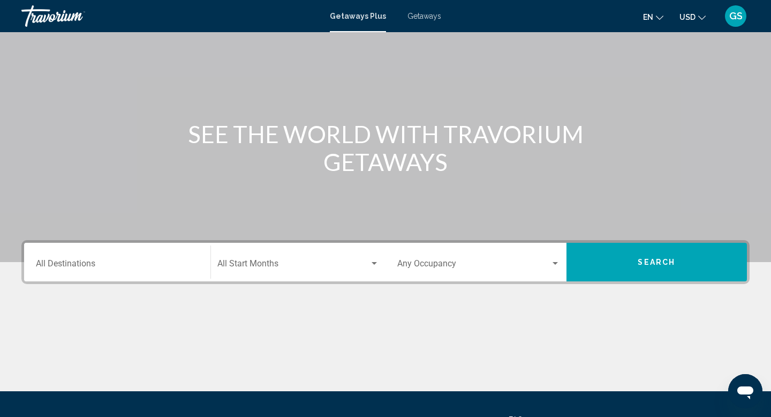
click at [154, 251] on div "Destination All Destinations" at bounding box center [117, 262] width 163 height 34
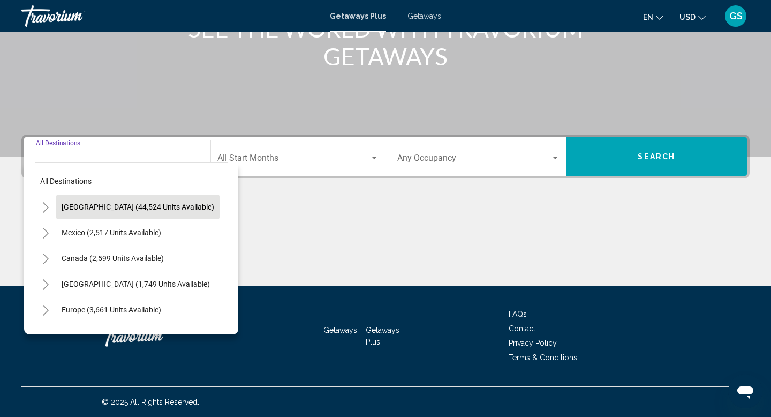
click at [110, 211] on button "[GEOGRAPHIC_DATA] (44,524 units available)" at bounding box center [137, 206] width 163 height 25
type input "**********"
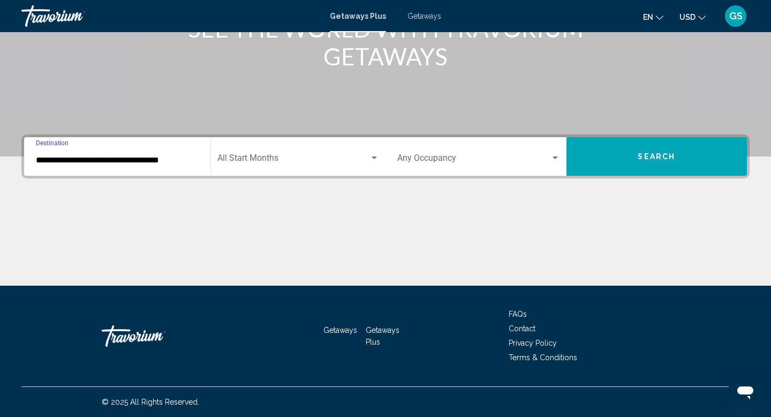
click at [616, 160] on button "Search" at bounding box center [657, 156] width 181 height 39
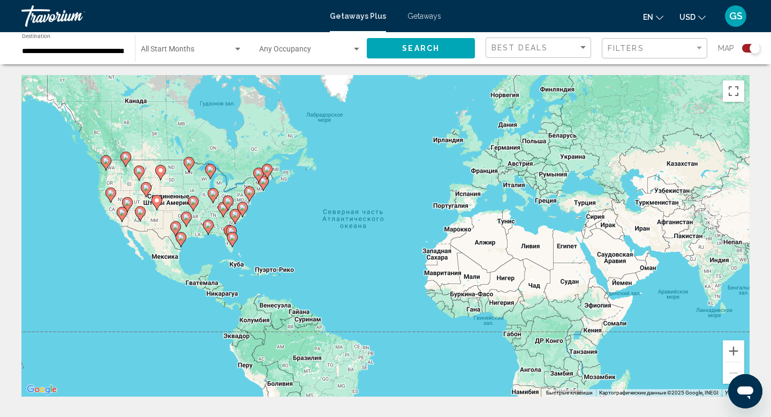
click at [750, 51] on div "Search widget" at bounding box center [752, 48] width 18 height 9
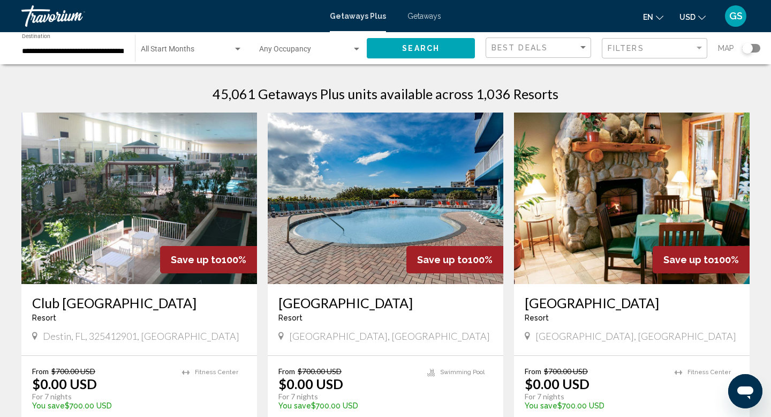
click at [287, 40] on div "Occupancy Any Occupancy" at bounding box center [310, 48] width 102 height 29
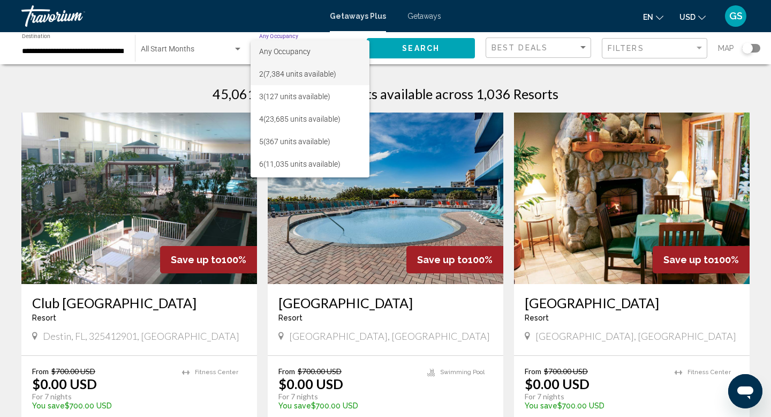
click at [293, 78] on span "2 (7,384 units available)" at bounding box center [310, 74] width 102 height 23
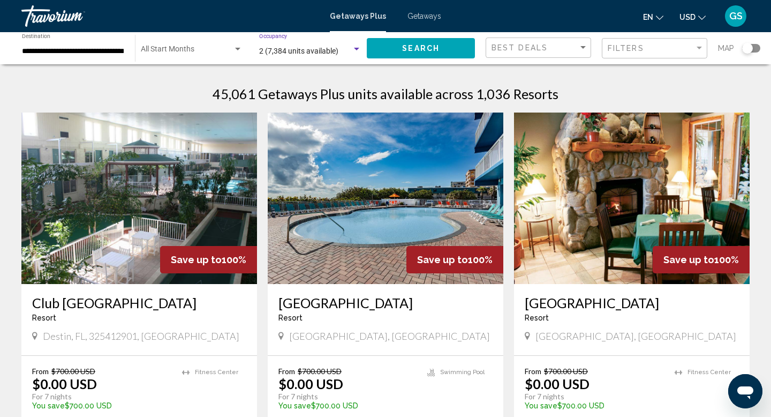
click at [417, 48] on span "Search" at bounding box center [421, 48] width 38 height 9
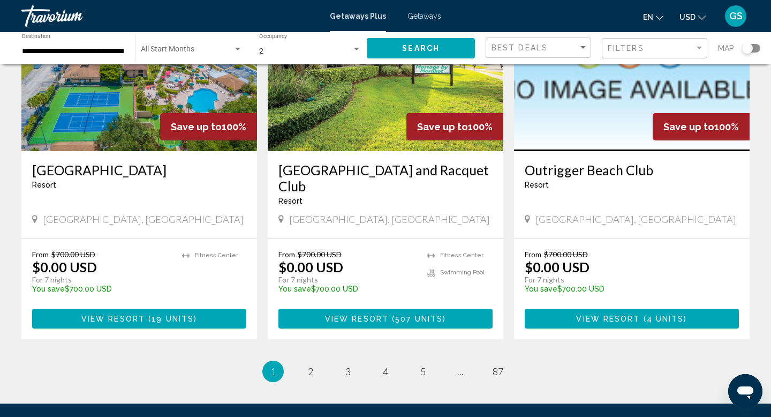
scroll to position [1289, 0]
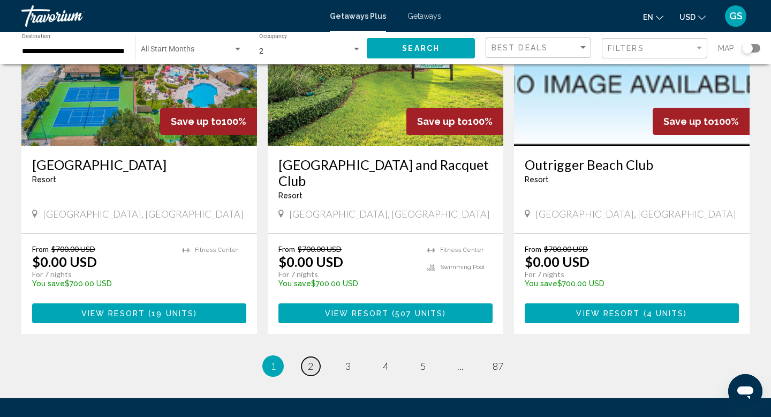
click at [312, 360] on span "2" at bounding box center [310, 366] width 5 height 12
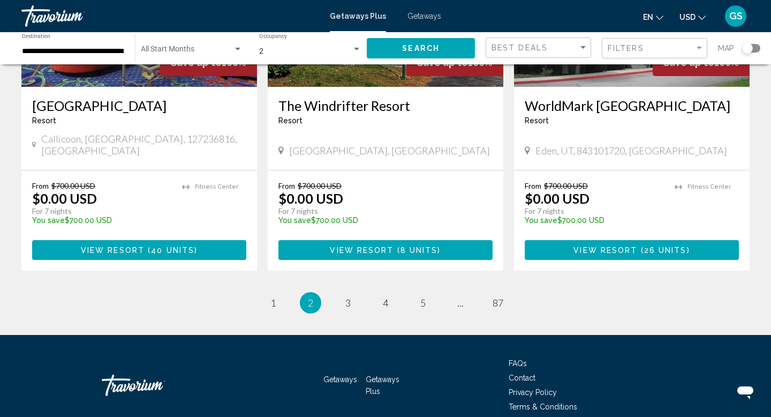
scroll to position [1329, 0]
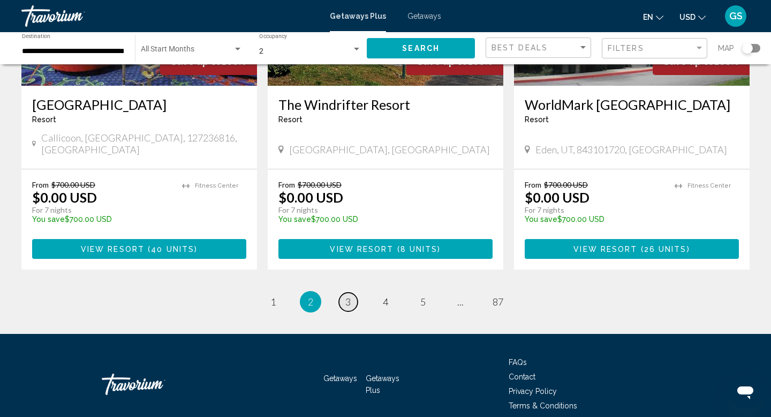
click at [346, 296] on span "3" at bounding box center [348, 302] width 5 height 12
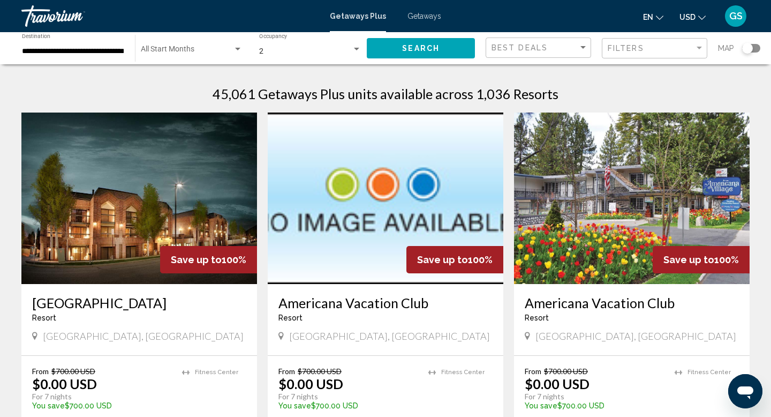
click at [635, 55] on div "Filters" at bounding box center [656, 49] width 96 height 20
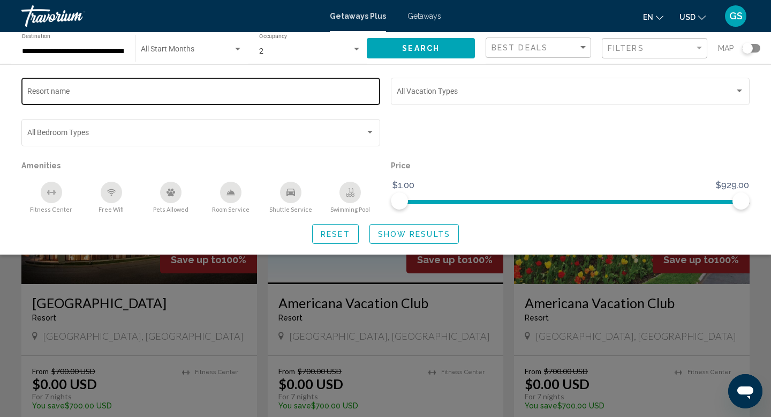
click at [366, 90] on input "Resort name" at bounding box center [201, 93] width 348 height 9
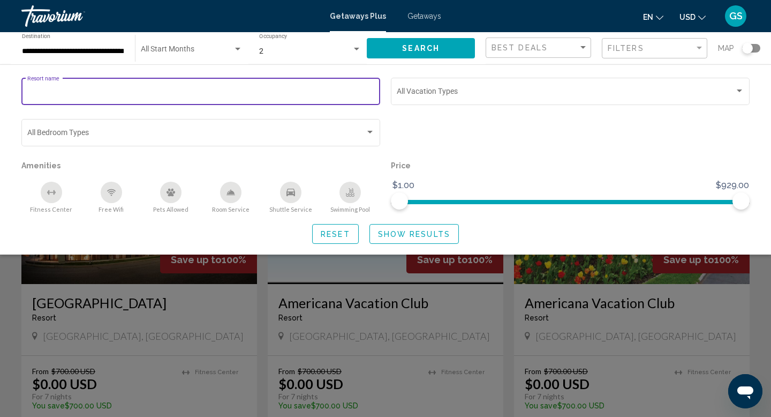
click at [448, 115] on div "Vacation Types All Vacation Types" at bounding box center [570, 97] width 359 height 38
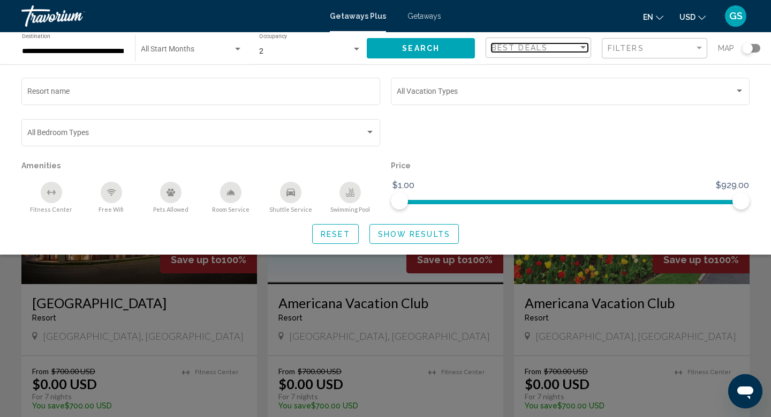
click at [530, 50] on span "Best Deals" at bounding box center [520, 47] width 56 height 9
click at [530, 50] on span "Best Deals" at bounding box center [540, 47] width 96 height 23
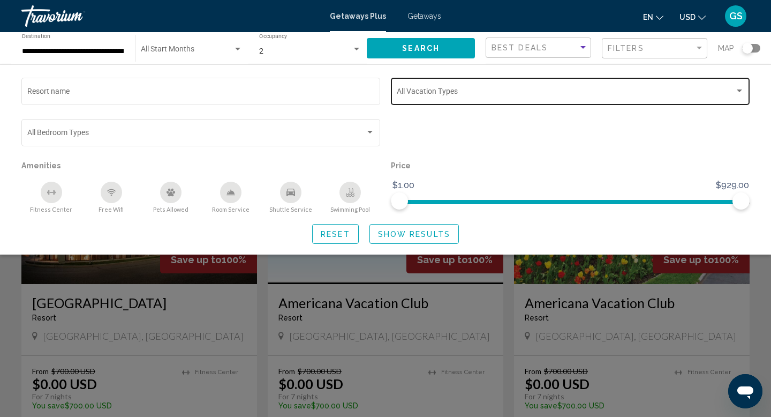
click at [615, 94] on span "Search widget" at bounding box center [566, 93] width 338 height 9
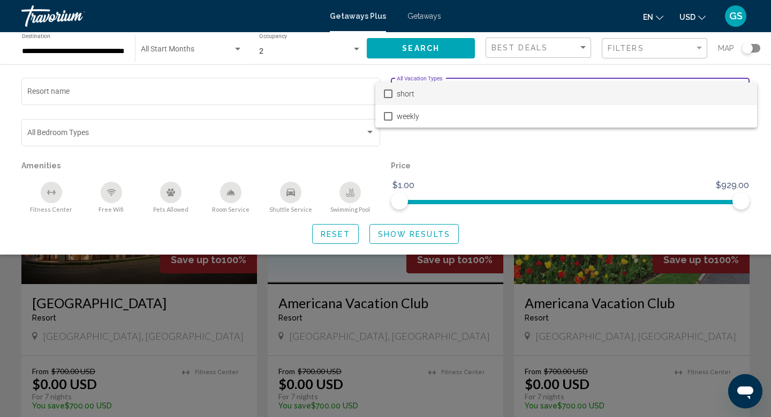
click at [609, 93] on span "short" at bounding box center [573, 94] width 352 height 23
click at [630, 185] on div at bounding box center [385, 208] width 771 height 417
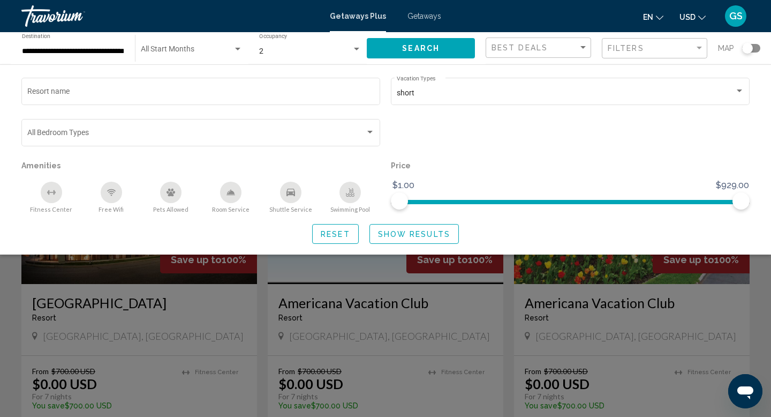
click at [343, 238] on span "Reset" at bounding box center [335, 234] width 29 height 9
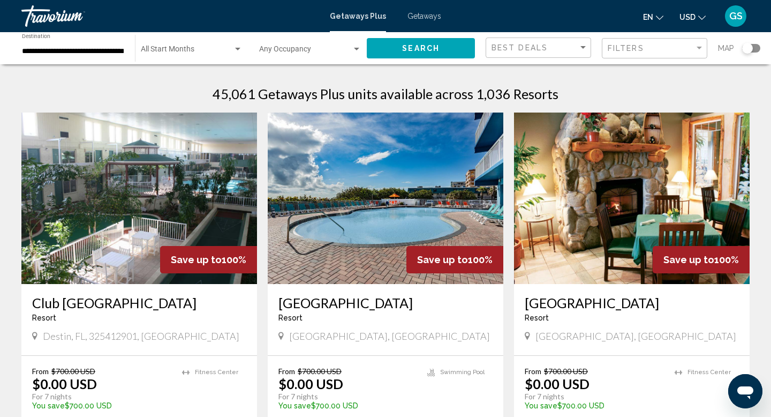
click at [753, 46] on div "Search widget" at bounding box center [752, 48] width 18 height 9
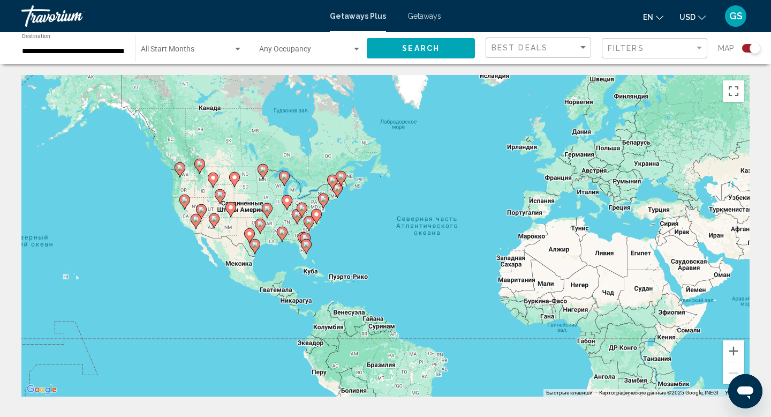
drag, startPoint x: 144, startPoint y: 249, endPoint x: 220, endPoint y: 256, distance: 75.9
click at [220, 256] on div "Чтобы активировать перетаскивание с помощью клавиатуры, нажмите Alt + Ввод. Пос…" at bounding box center [385, 235] width 729 height 321
click at [738, 352] on button "Увеличить" at bounding box center [733, 350] width 21 height 21
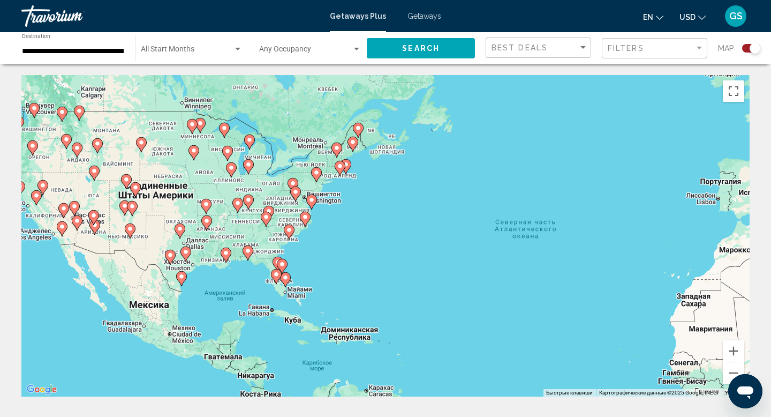
drag, startPoint x: 345, startPoint y: 160, endPoint x: 490, endPoint y: 198, distance: 149.6
click at [490, 198] on div "Чтобы активировать перетаскивание с помощью клавиатуры, нажмите Alt + Ввод. Пос…" at bounding box center [385, 235] width 729 height 321
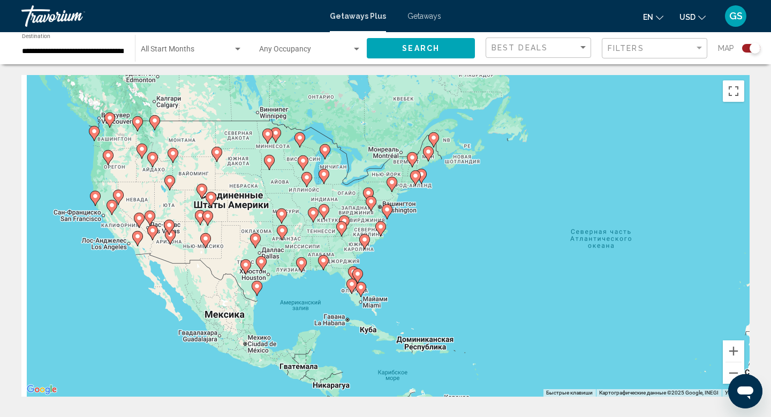
drag, startPoint x: 350, startPoint y: 177, endPoint x: 456, endPoint y: 195, distance: 107.6
click at [456, 195] on div "Чтобы активировать перетаскивание с помощью клавиатуры, нажмите Alt + Ввод. Пос…" at bounding box center [385, 235] width 729 height 321
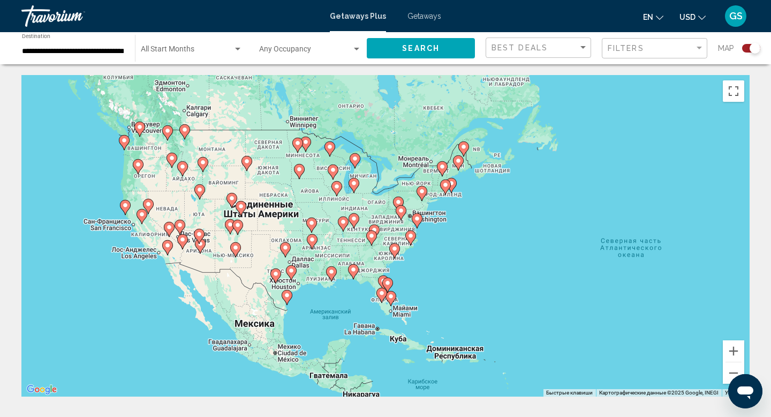
click at [422, 178] on div "Чтобы активировать перетаскивание с помощью клавиатуры, нажмите Alt + Ввод. Пос…" at bounding box center [385, 235] width 729 height 321
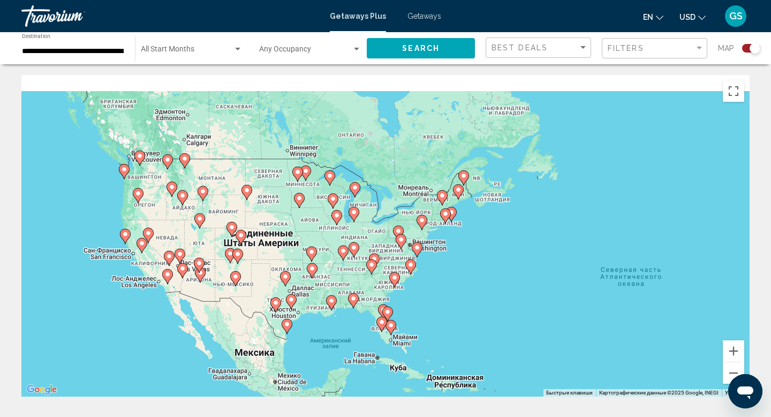
drag, startPoint x: 422, startPoint y: 178, endPoint x: 422, endPoint y: 209, distance: 31.1
click at [422, 209] on div "Чтобы активировать перетаскивание с помощью клавиатуры, нажмите Alt + Ввод. Пос…" at bounding box center [385, 235] width 729 height 321
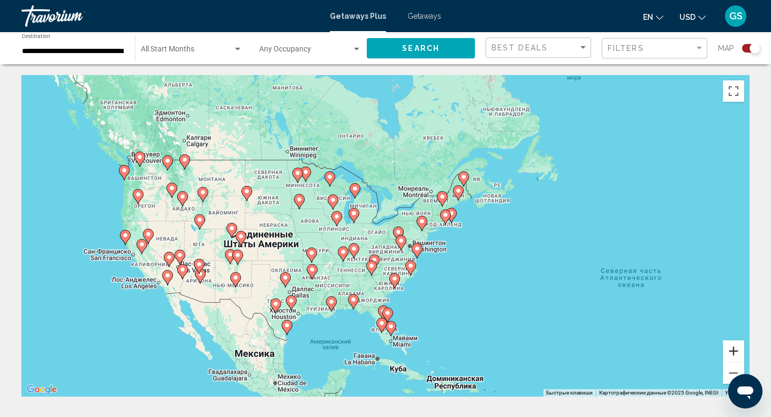
click at [732, 349] on button "Увеличить" at bounding box center [733, 350] width 21 height 21
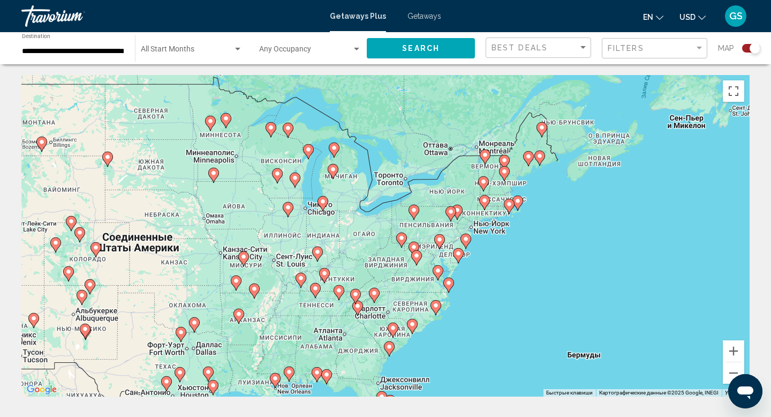
click at [95, 51] on input "**********" at bounding box center [73, 51] width 102 height 9
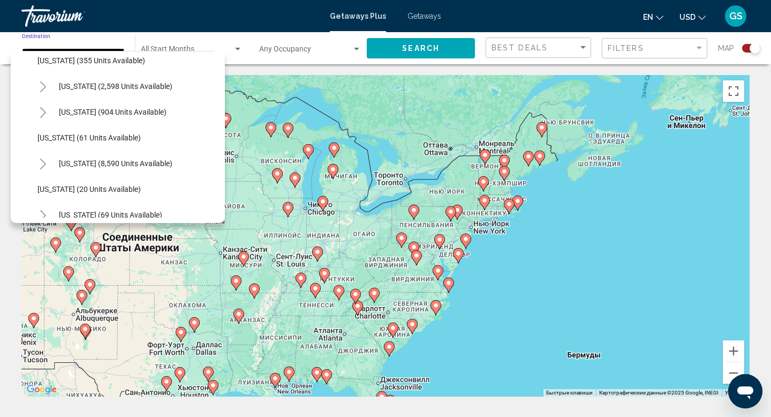
scroll to position [117, 0]
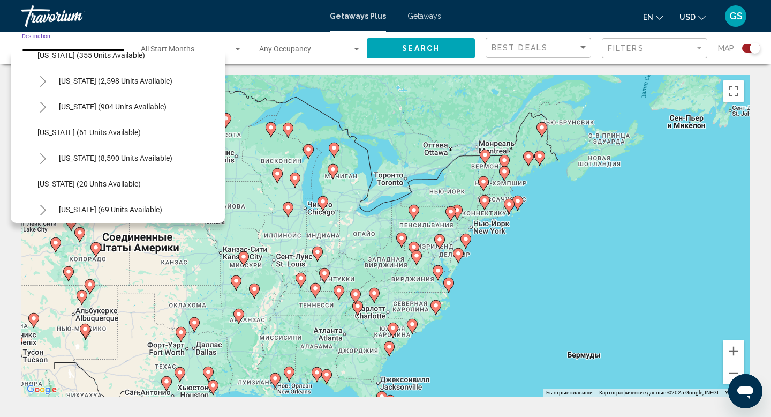
click at [747, 47] on div "Search widget" at bounding box center [752, 48] width 18 height 9
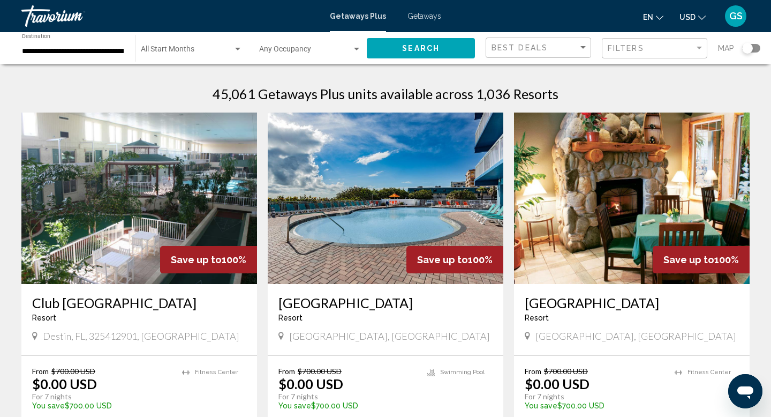
click at [83, 51] on input "**********" at bounding box center [73, 51] width 102 height 9
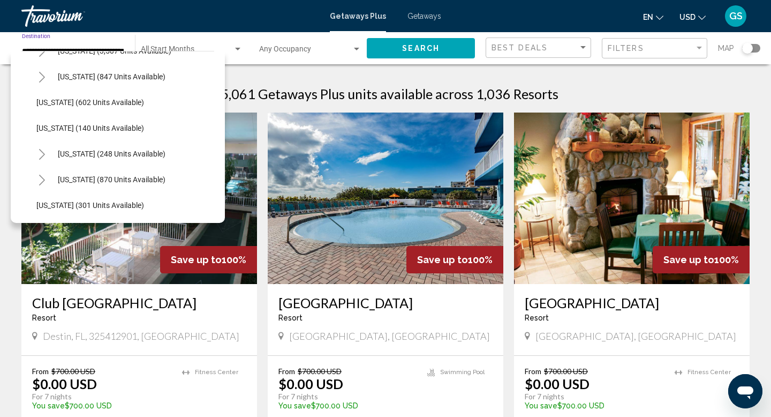
scroll to position [664, 1]
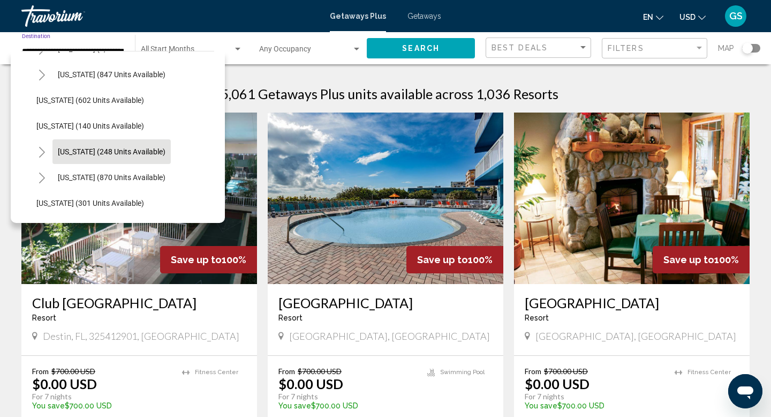
click at [106, 146] on button "[US_STATE] (248 units available)" at bounding box center [112, 151] width 118 height 25
type input "**********"
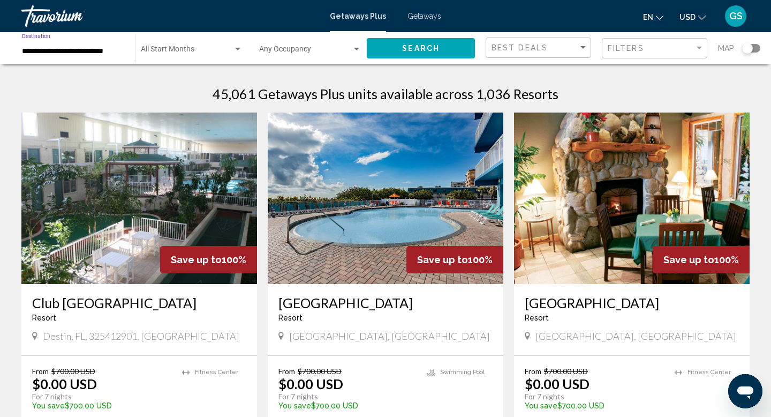
click at [394, 58] on div "Search" at bounding box center [426, 48] width 119 height 32
click at [406, 49] on span "Search" at bounding box center [421, 48] width 38 height 9
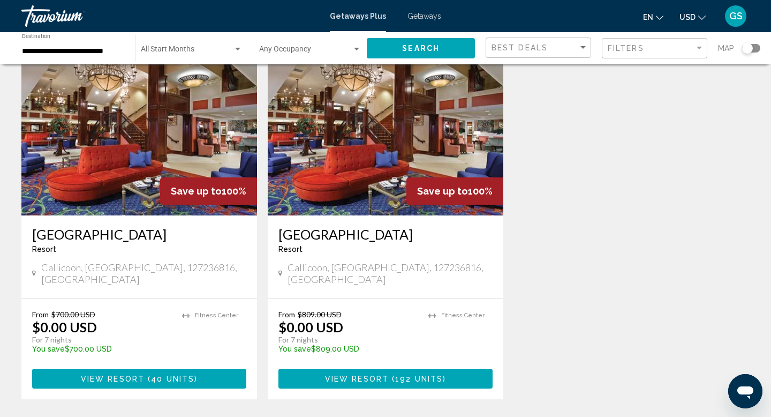
scroll to position [68, 0]
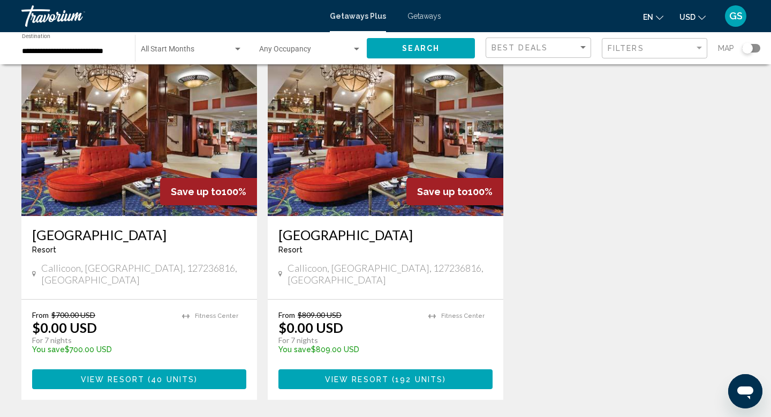
click at [302, 267] on span "Callicoon, [GEOGRAPHIC_DATA], 127236816, [GEOGRAPHIC_DATA]" at bounding box center [390, 274] width 205 height 24
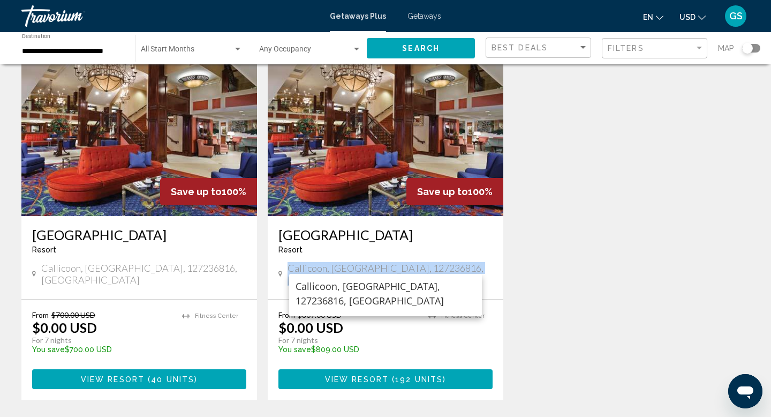
click at [496, 258] on div "[GEOGRAPHIC_DATA] - This is an adults only resort [GEOGRAPHIC_DATA], [GEOGRAPHI…" at bounding box center [386, 257] width 236 height 83
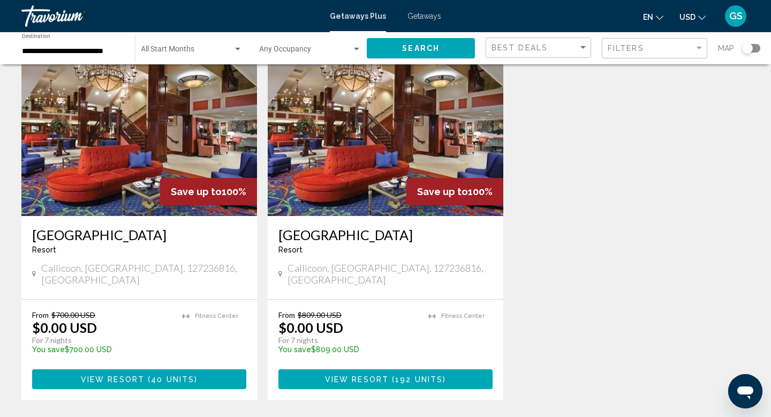
click at [419, 10] on div "Getaways Plus Getaways en English Español Français Italiano Português русский U…" at bounding box center [385, 16] width 771 height 23
click at [416, 16] on span "Getaways" at bounding box center [425, 16] width 34 height 9
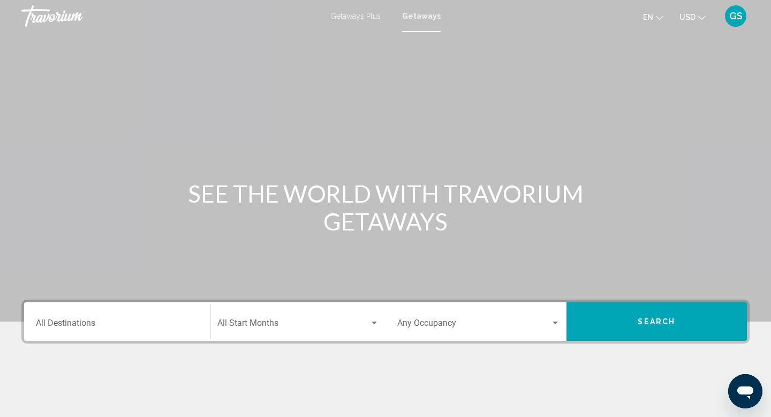
click at [416, 16] on span "Getaways" at bounding box center [421, 16] width 39 height 9
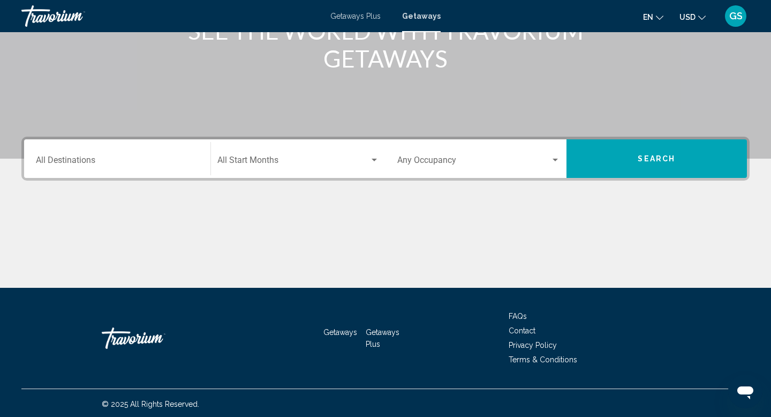
scroll to position [165, 0]
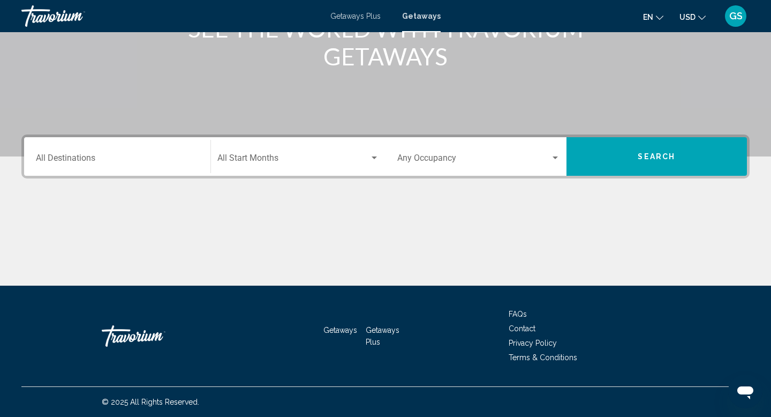
click at [174, 155] on input "Destination All Destinations" at bounding box center [117, 160] width 163 height 10
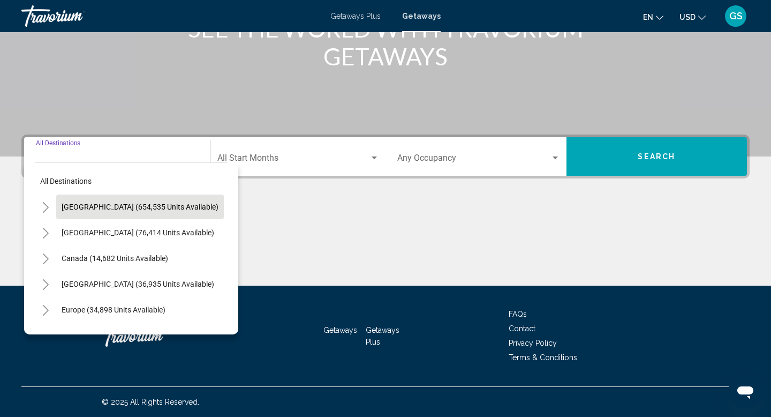
click at [145, 211] on button "[GEOGRAPHIC_DATA] (654,535 units available)" at bounding box center [140, 206] width 168 height 25
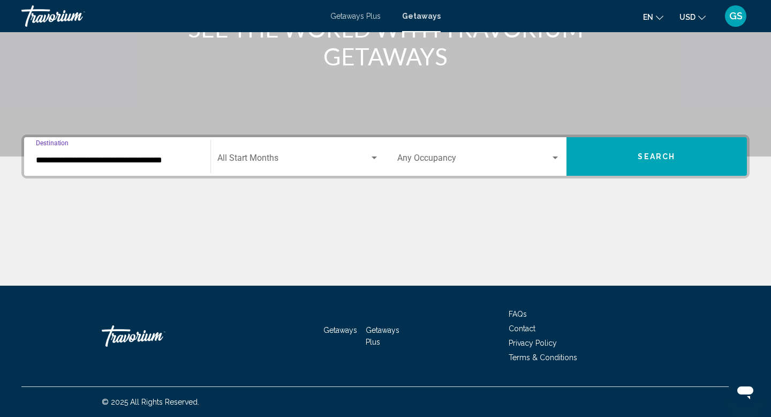
click at [133, 164] on input "**********" at bounding box center [117, 160] width 163 height 10
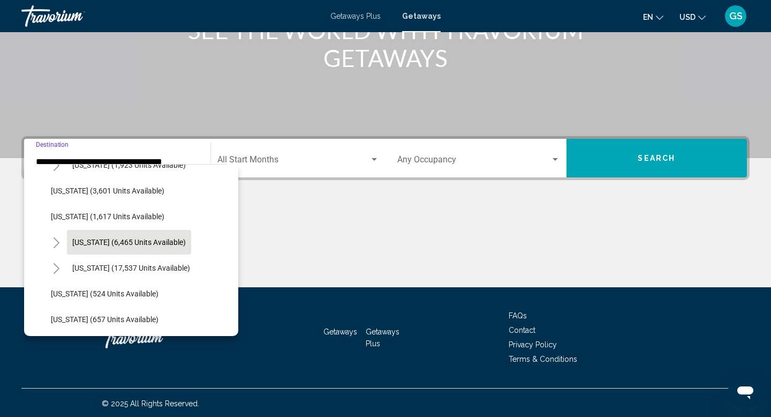
scroll to position [713, 0]
click at [111, 243] on span "[US_STATE] (6,465 units available)" at bounding box center [129, 241] width 114 height 9
type input "**********"
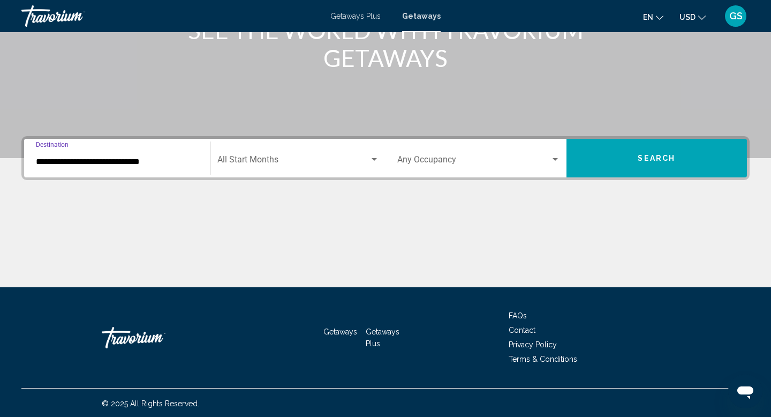
scroll to position [165, 0]
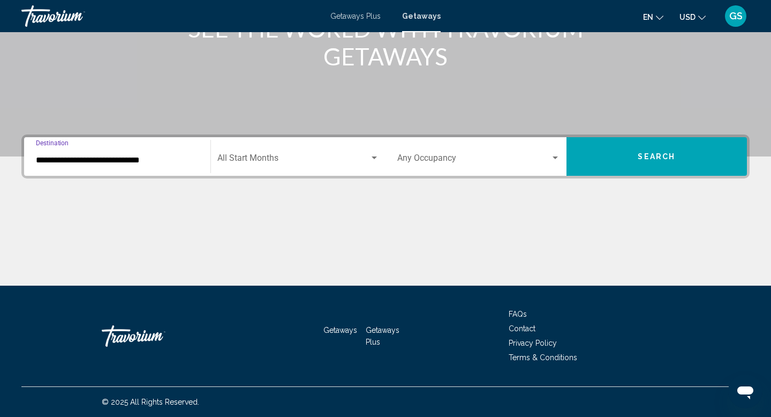
click at [637, 161] on button "Search" at bounding box center [657, 156] width 181 height 39
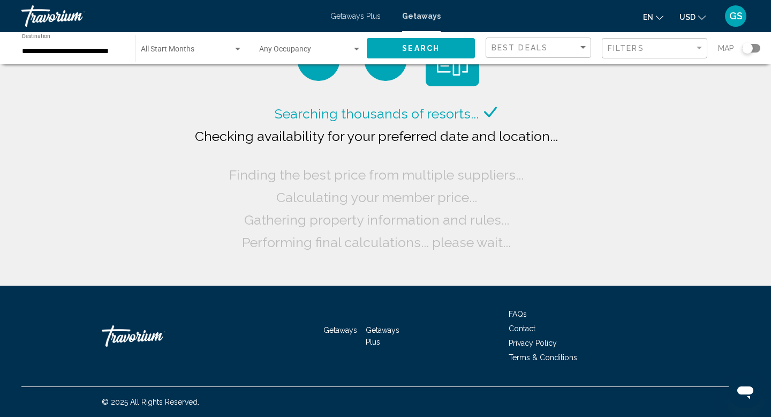
click at [637, 161] on div "Searching thousands of resorts... Checking availability for your preferred date…" at bounding box center [385, 143] width 771 height 286
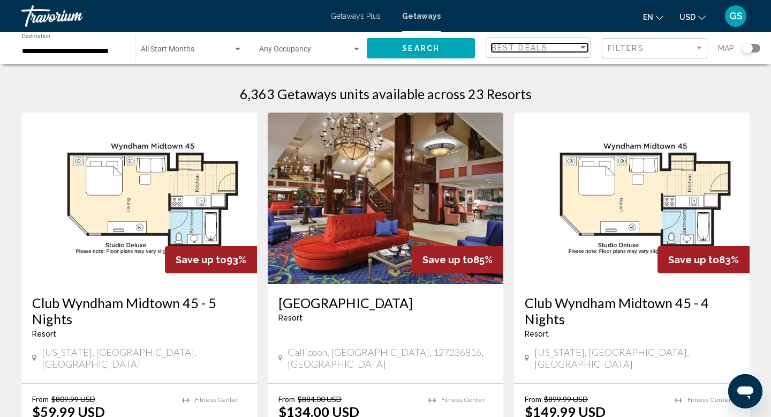
click at [512, 47] on span "Best Deals" at bounding box center [520, 47] width 56 height 9
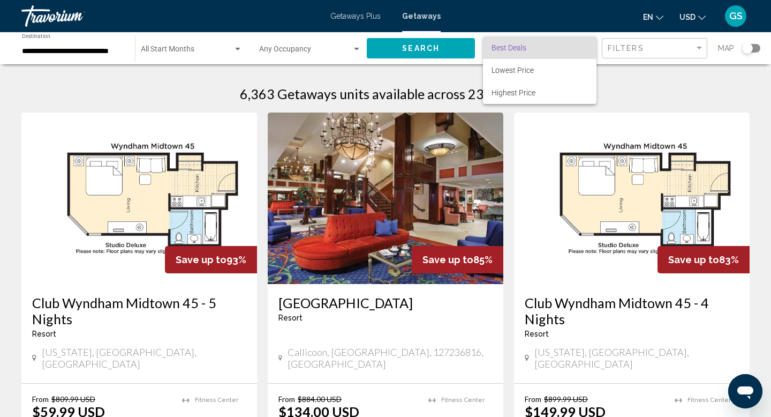
click at [512, 47] on span "Best Deals" at bounding box center [509, 47] width 35 height 9
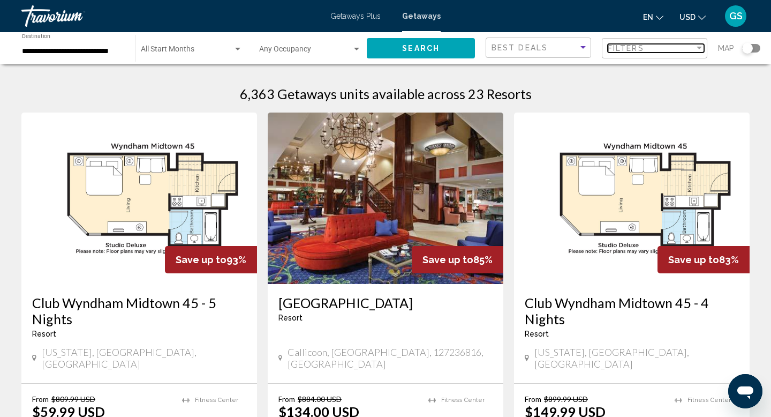
click at [615, 47] on span "Filters" at bounding box center [626, 48] width 36 height 9
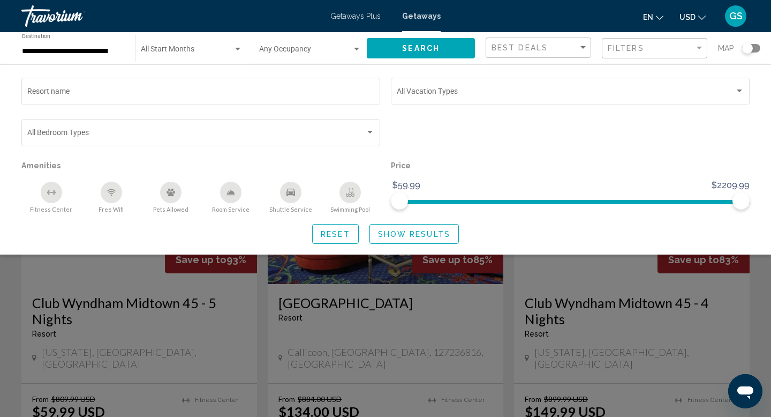
click at [499, 308] on div "Search widget" at bounding box center [385, 289] width 771 height 256
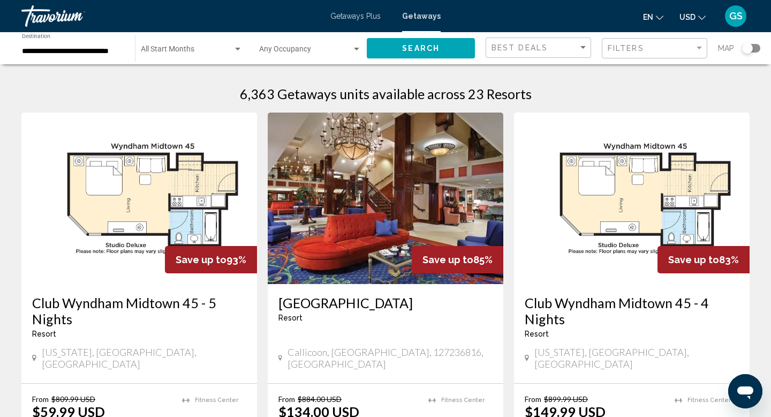
click at [73, 50] on input "**********" at bounding box center [73, 51] width 102 height 9
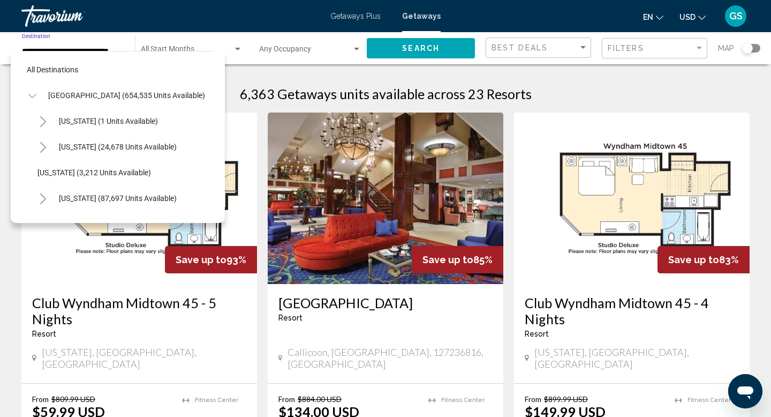
scroll to position [707, 0]
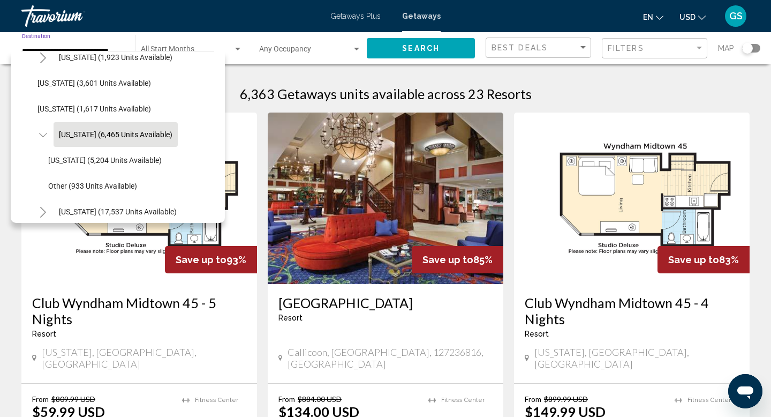
click at [306, 341] on div "[GEOGRAPHIC_DATA] - This is an adults only resort [GEOGRAPHIC_DATA], [GEOGRAPHI…" at bounding box center [386, 333] width 236 height 99
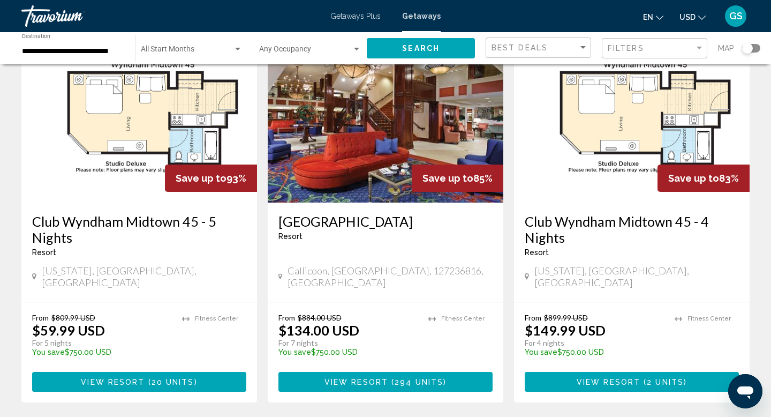
scroll to position [84, 0]
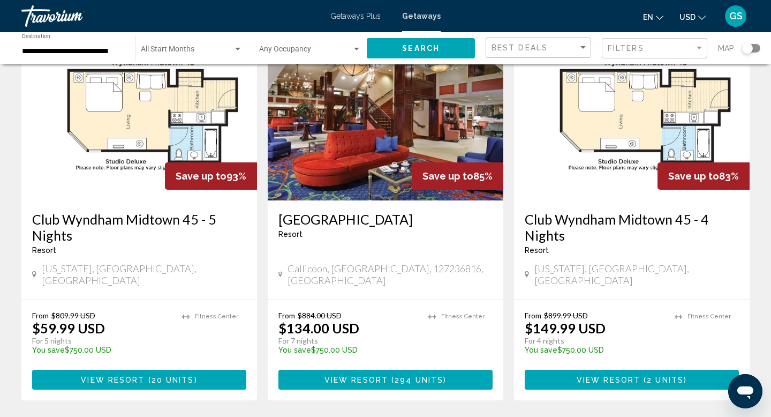
click at [616, 376] on span "View Resort" at bounding box center [609, 380] width 64 height 9
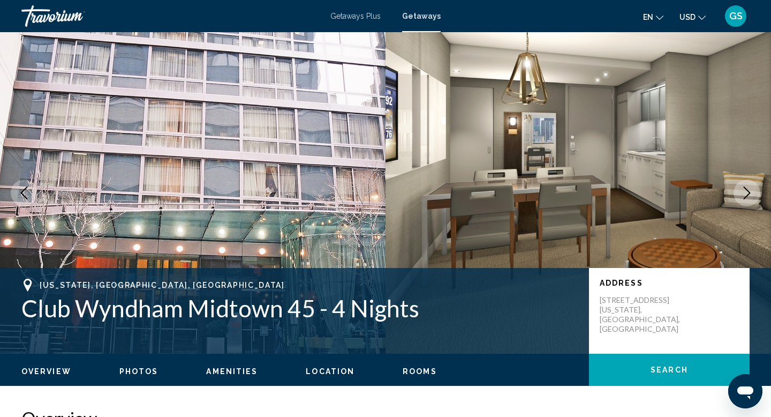
click at [748, 193] on icon "Next image" at bounding box center [747, 192] width 13 height 13
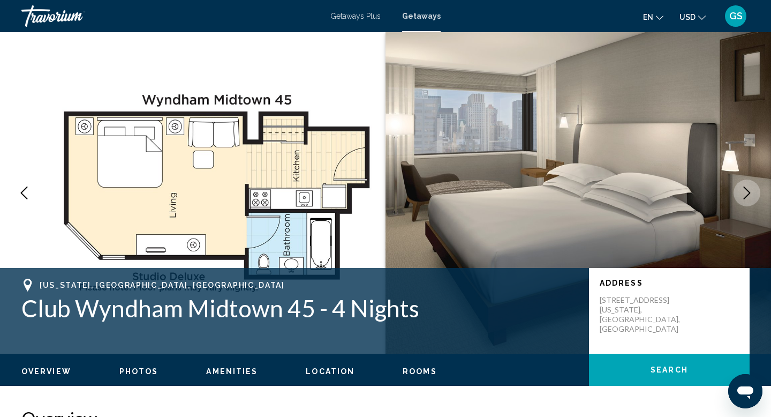
click at [748, 193] on icon "Next image" at bounding box center [747, 192] width 13 height 13
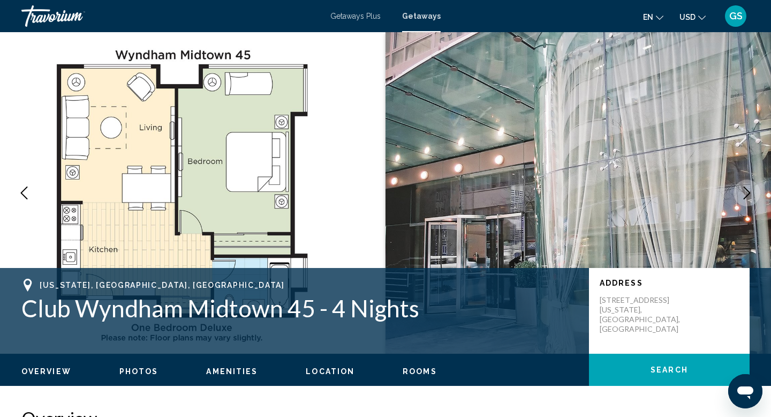
click at [748, 193] on icon "Next image" at bounding box center [747, 192] width 13 height 13
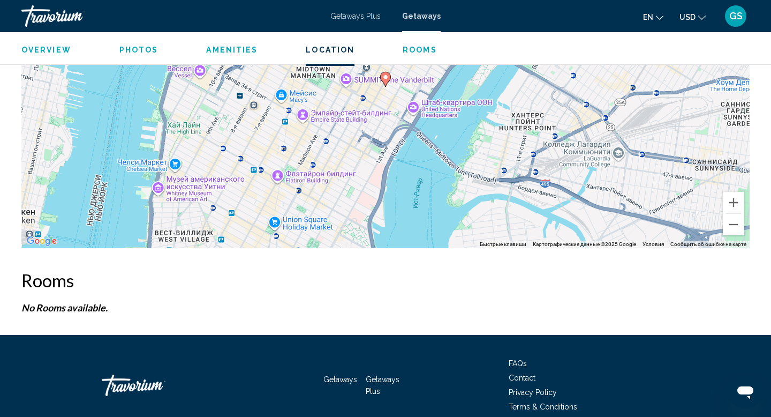
scroll to position [1623, 0]
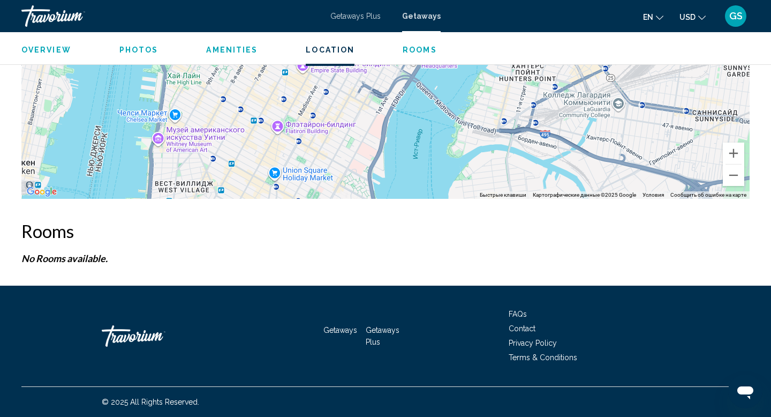
click at [410, 52] on span "Rooms" at bounding box center [420, 50] width 34 height 9
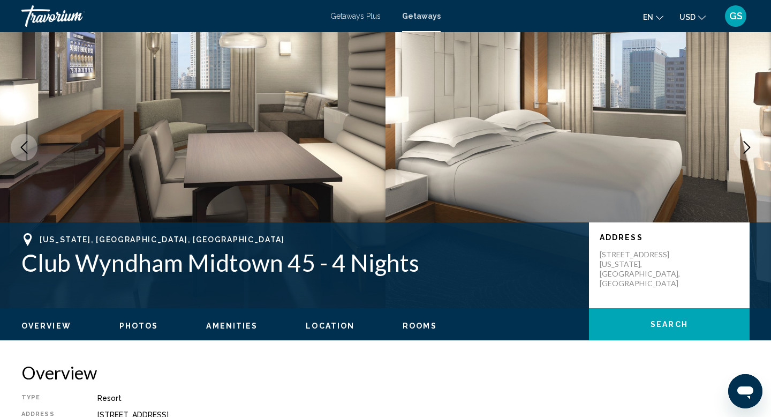
scroll to position [0, 0]
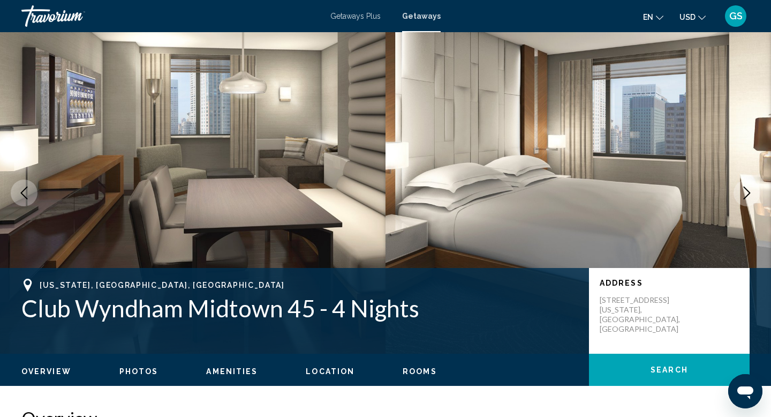
click at [428, 12] on span "Getaways" at bounding box center [421, 16] width 39 height 9
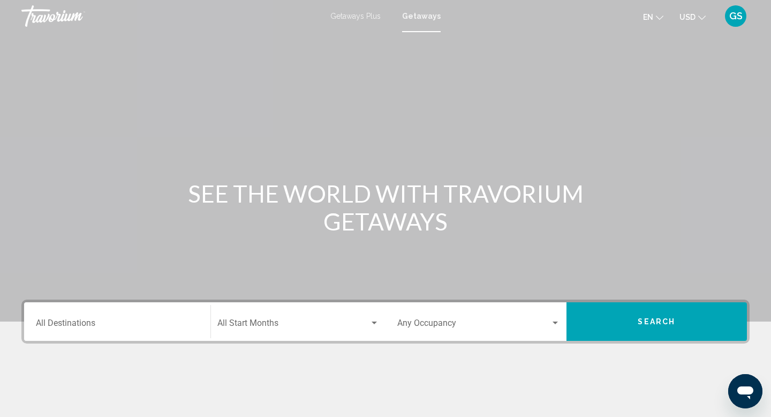
click at [138, 332] on div "Destination All Destinations" at bounding box center [117, 322] width 163 height 34
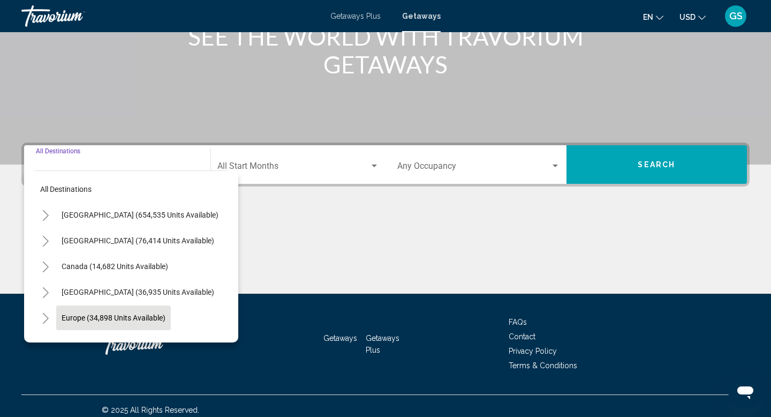
scroll to position [165, 0]
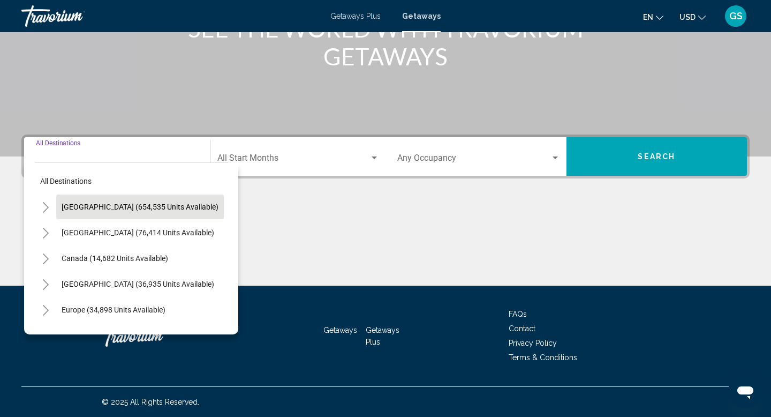
click at [104, 205] on span "[GEOGRAPHIC_DATA] (654,535 units available)" at bounding box center [140, 207] width 157 height 9
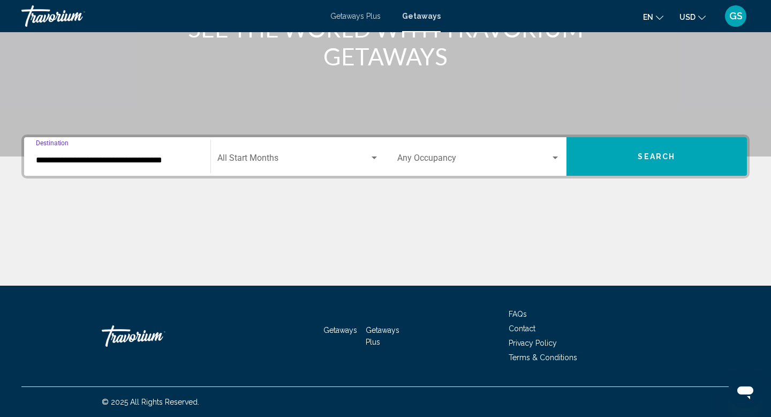
click at [89, 158] on input "**********" at bounding box center [117, 160] width 163 height 10
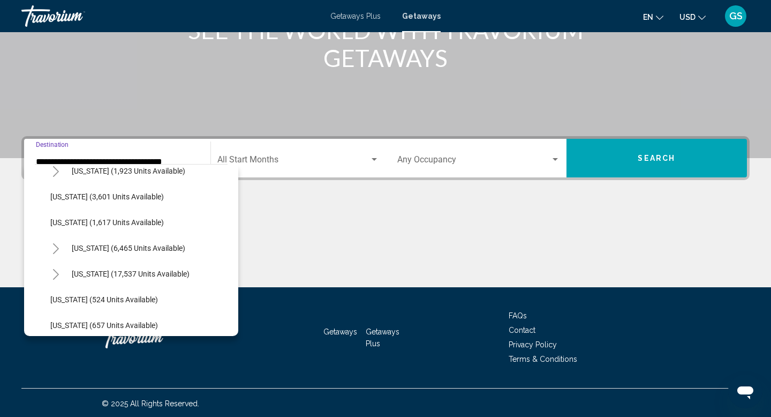
scroll to position [709, 1]
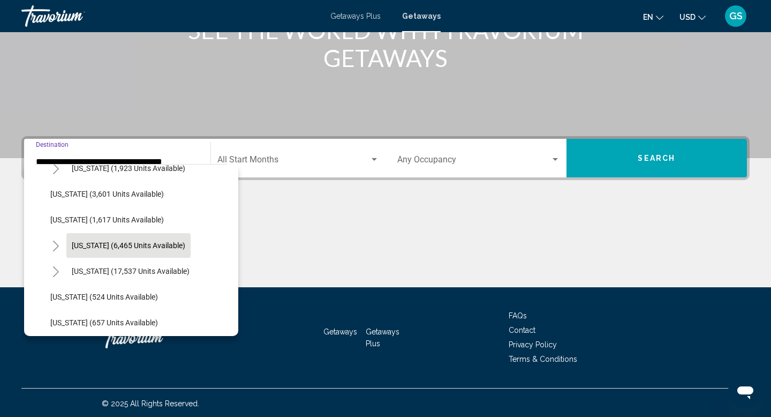
click at [85, 247] on span "[US_STATE] (6,465 units available)" at bounding box center [129, 245] width 114 height 9
type input "**********"
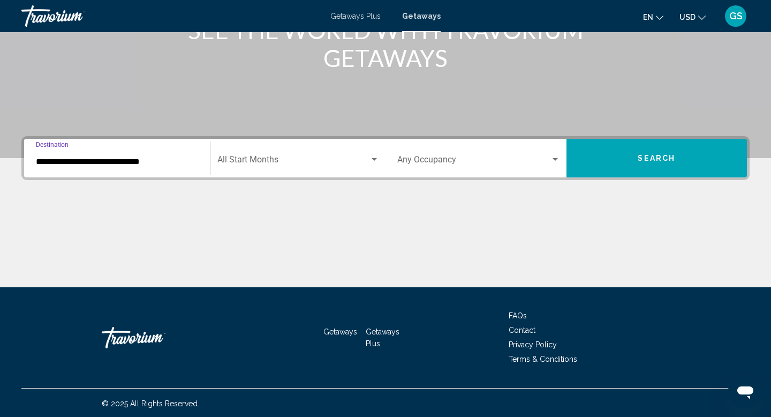
scroll to position [165, 0]
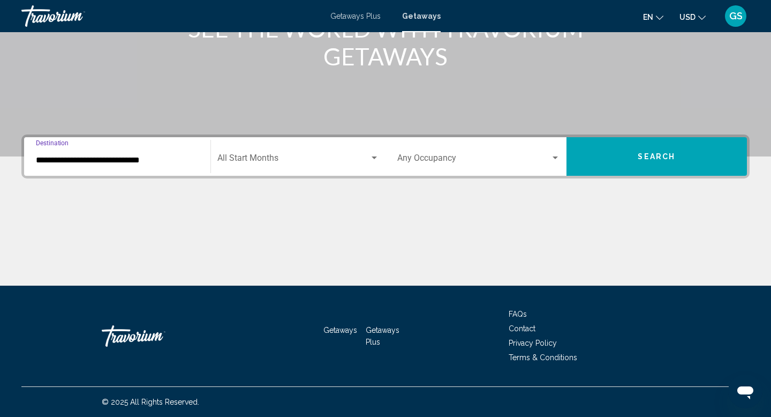
click at [631, 151] on button "Search" at bounding box center [657, 156] width 181 height 39
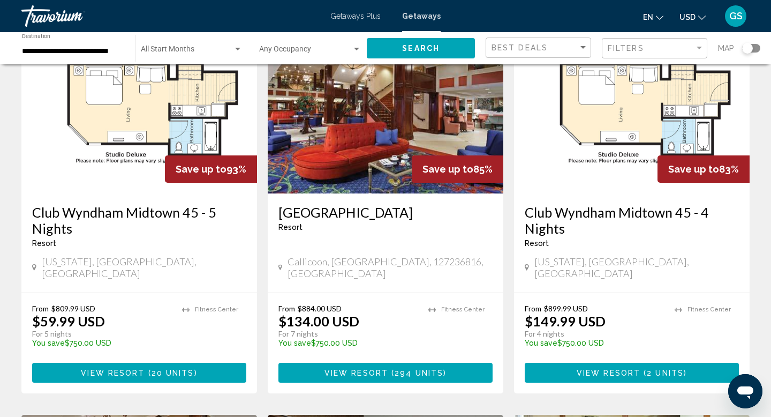
scroll to position [91, 0]
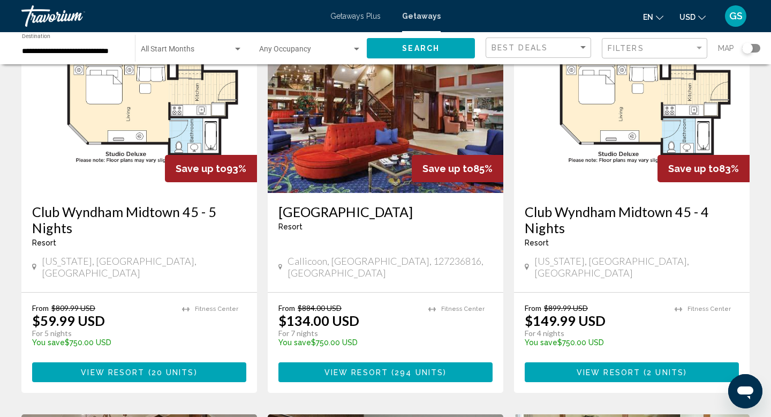
click at [178, 368] on span "20 units" at bounding box center [173, 372] width 43 height 9
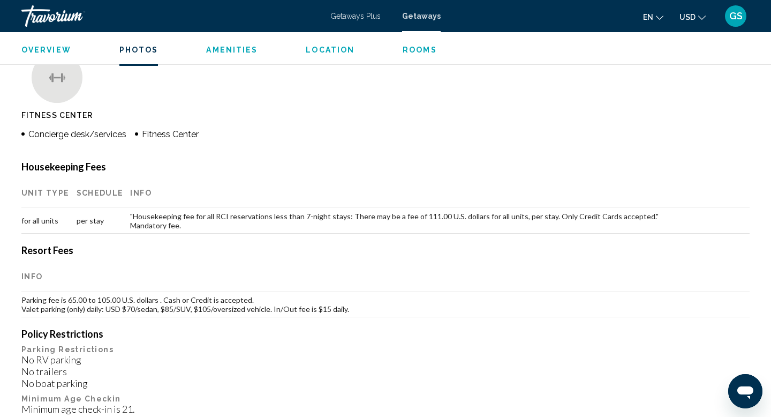
scroll to position [884, 0]
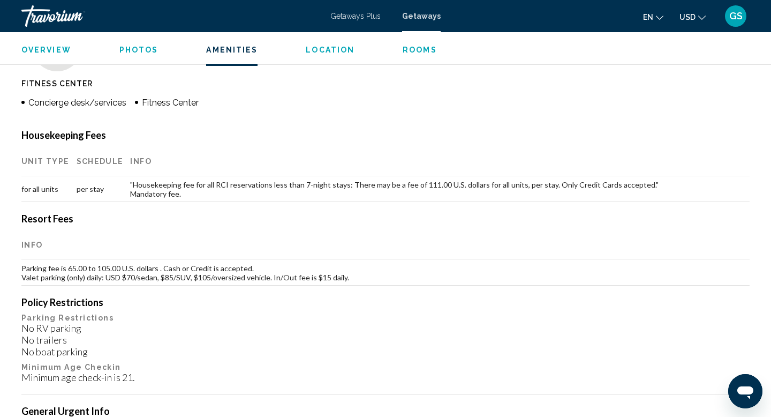
click at [410, 43] on ul "Overview Photos Amenities Location Rooms Search" at bounding box center [385, 49] width 729 height 12
click at [408, 48] on span "Rooms" at bounding box center [420, 50] width 34 height 9
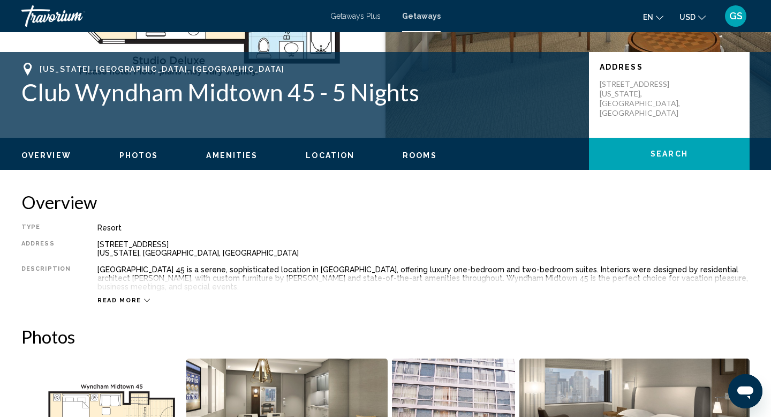
scroll to position [150, 0]
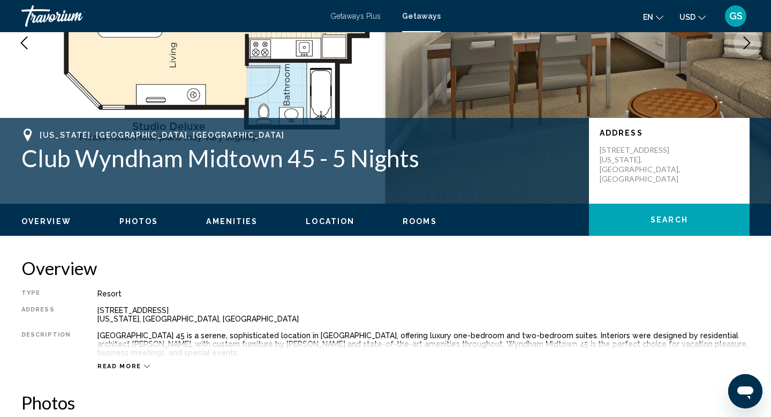
click at [407, 13] on span "Getaways" at bounding box center [421, 16] width 39 height 9
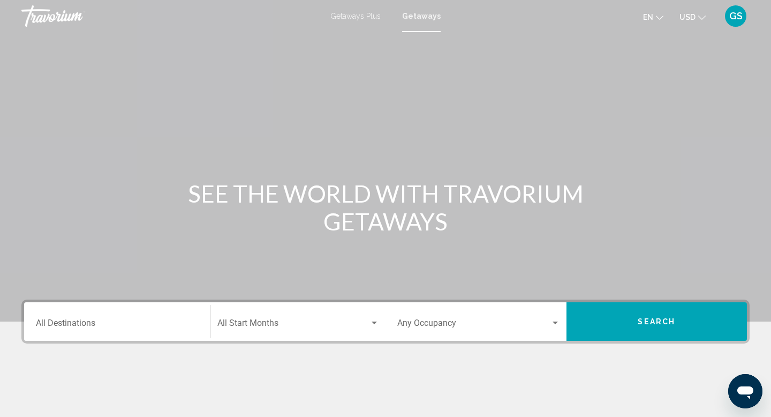
click at [135, 323] on input "Destination All Destinations" at bounding box center [117, 325] width 163 height 10
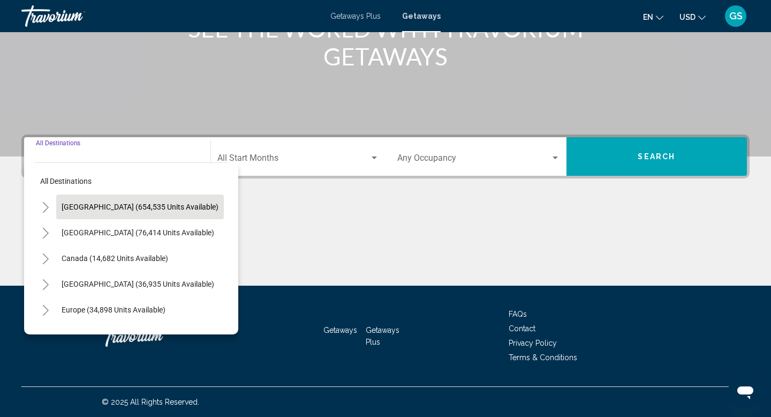
click at [116, 215] on button "[GEOGRAPHIC_DATA] (654,535 units available)" at bounding box center [140, 206] width 168 height 25
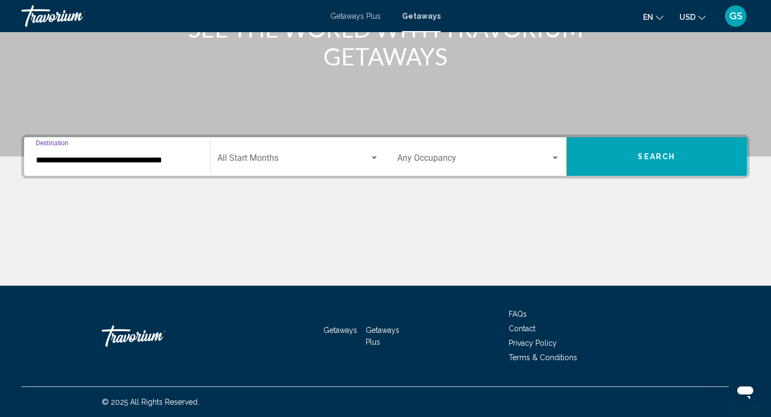
click at [126, 155] on input "**********" at bounding box center [117, 160] width 163 height 10
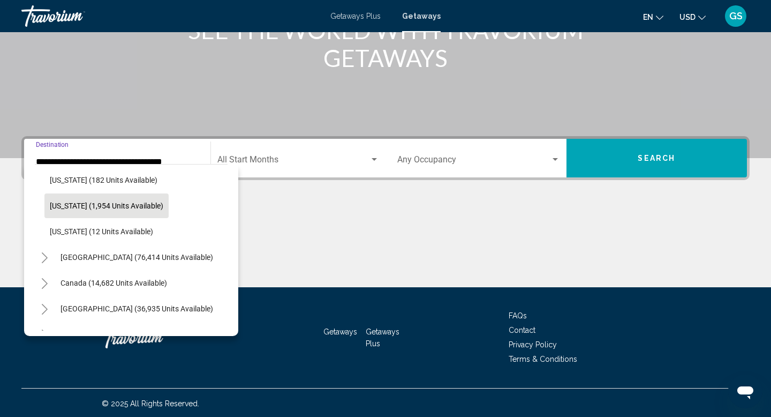
scroll to position [1158, 1]
click at [113, 204] on span "[US_STATE] (1,954 units available)" at bounding box center [107, 207] width 114 height 9
type input "**********"
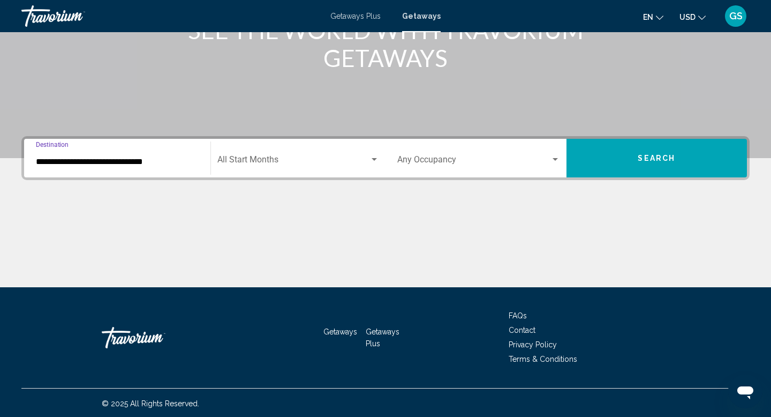
scroll to position [165, 0]
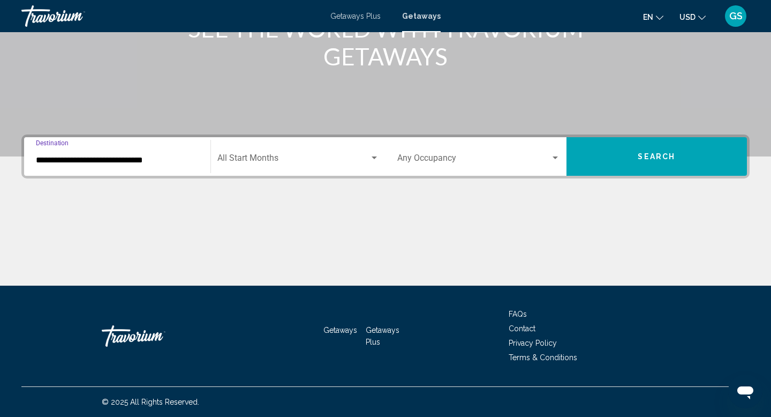
click at [676, 157] on button "Search" at bounding box center [657, 156] width 181 height 39
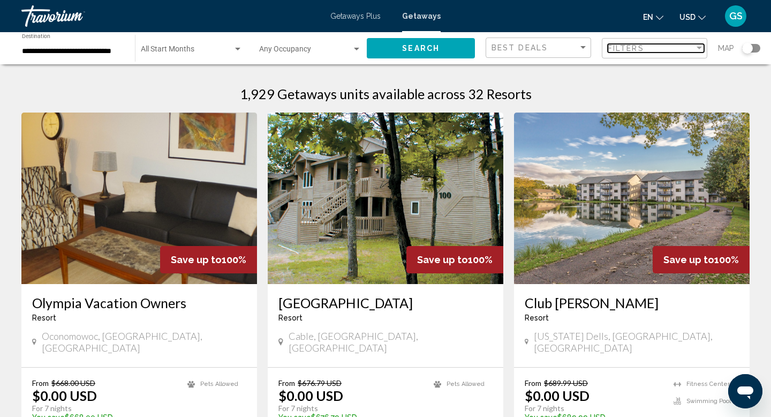
click at [616, 48] on span "Filters" at bounding box center [626, 48] width 36 height 9
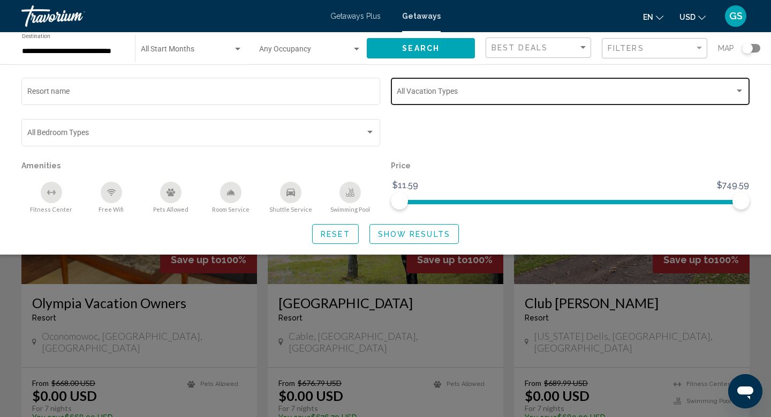
click at [490, 83] on div "Vacation Types All Vacation Types" at bounding box center [571, 90] width 348 height 29
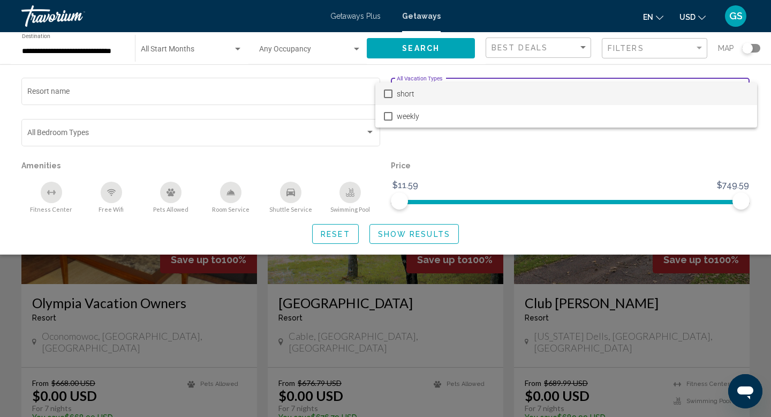
click at [405, 95] on span "short" at bounding box center [573, 94] width 352 height 23
click at [340, 238] on div at bounding box center [385, 208] width 771 height 417
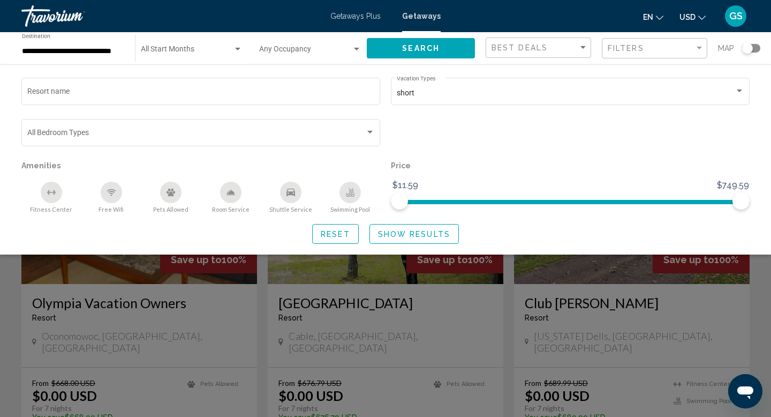
click at [403, 233] on span "Show Results" at bounding box center [414, 234] width 72 height 9
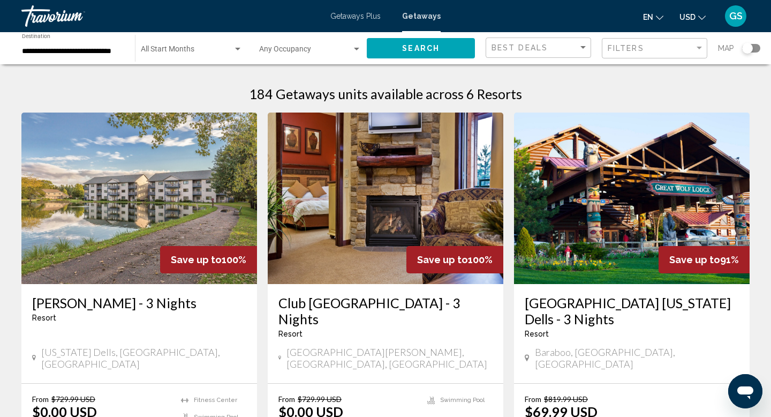
click at [103, 53] on input "**********" at bounding box center [73, 51] width 102 height 9
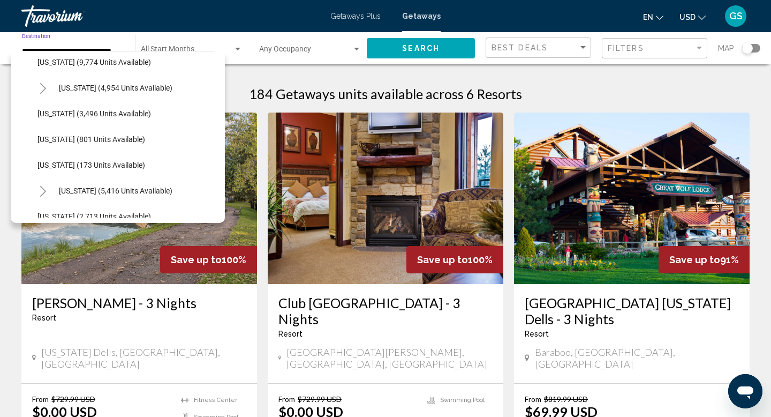
scroll to position [490, 0]
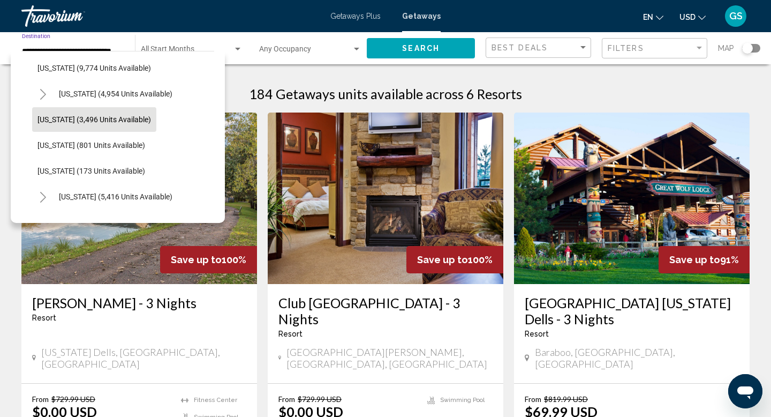
click at [73, 115] on span "[US_STATE] (3,496 units available)" at bounding box center [95, 119] width 114 height 9
type input "**********"
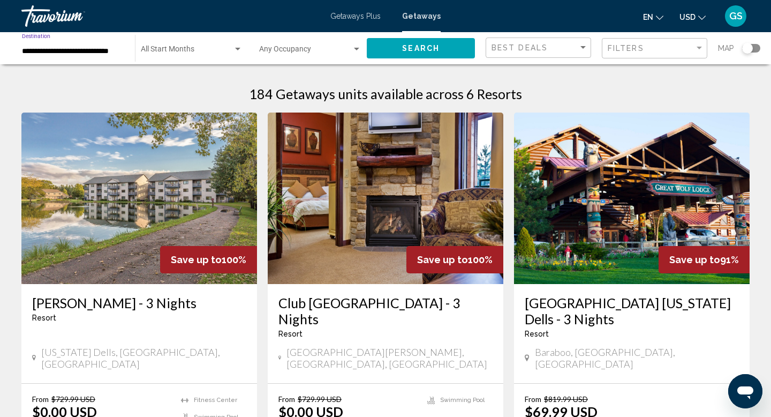
click at [423, 50] on span "Search" at bounding box center [421, 48] width 38 height 9
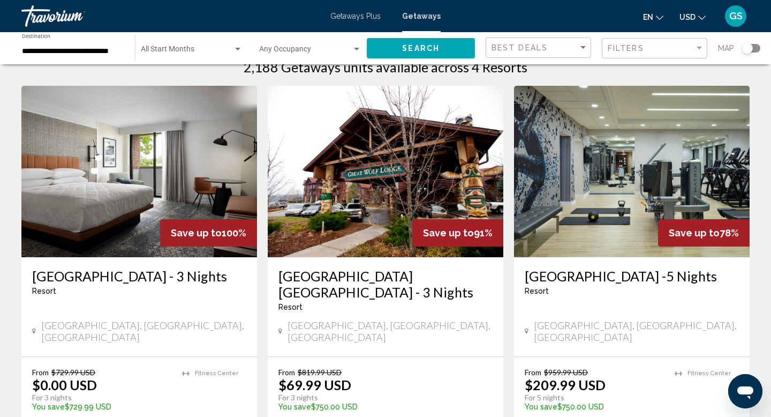
scroll to position [26, 0]
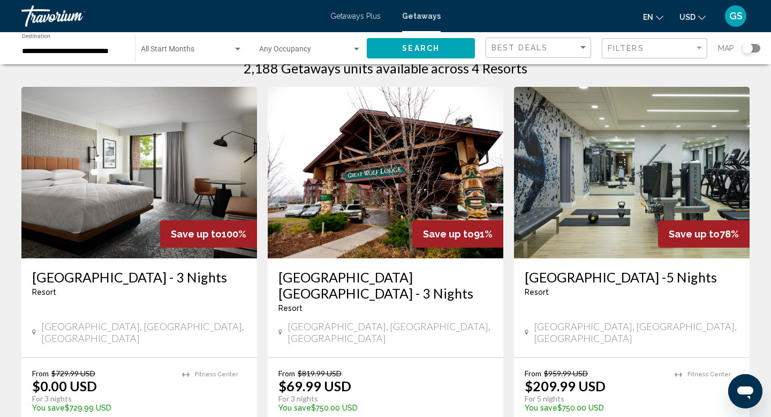
click at [370, 222] on img "Main content" at bounding box center [386, 172] width 236 height 171
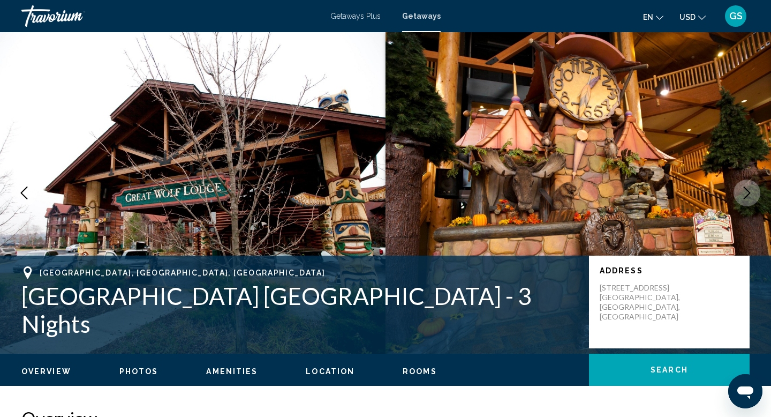
click at [741, 198] on icon "Next image" at bounding box center [747, 192] width 13 height 13
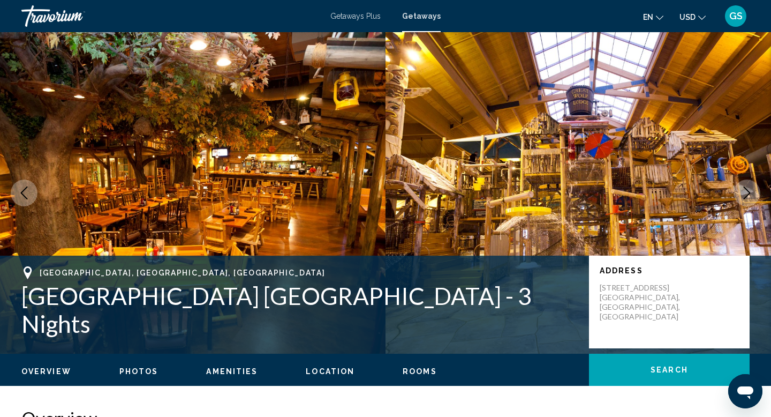
click at [741, 198] on icon "Next image" at bounding box center [747, 192] width 13 height 13
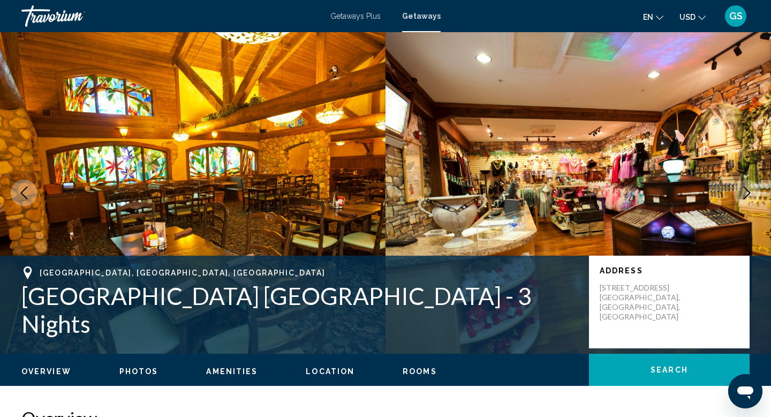
click at [741, 198] on icon "Next image" at bounding box center [747, 192] width 13 height 13
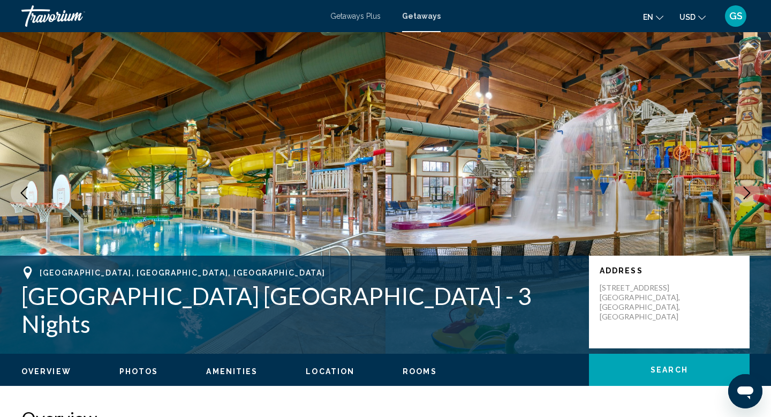
click at [741, 198] on icon "Next image" at bounding box center [747, 192] width 13 height 13
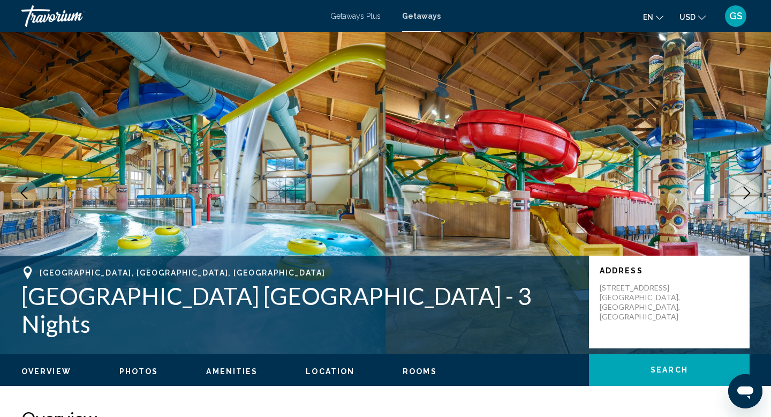
click at [741, 198] on icon "Next image" at bounding box center [747, 192] width 13 height 13
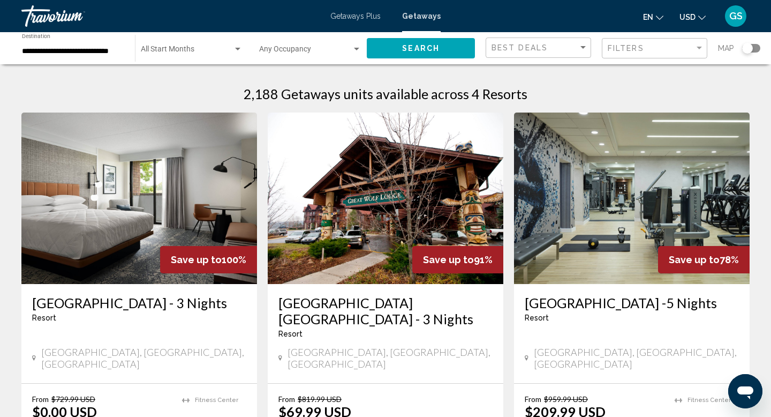
click at [102, 47] on input "**********" at bounding box center [73, 51] width 102 height 9
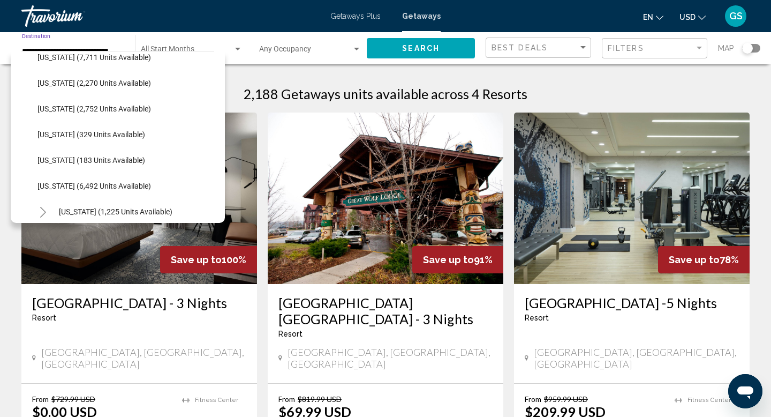
scroll to position [320, 0]
click at [61, 79] on button "[US_STATE] (2,270 units available)" at bounding box center [94, 84] width 124 height 25
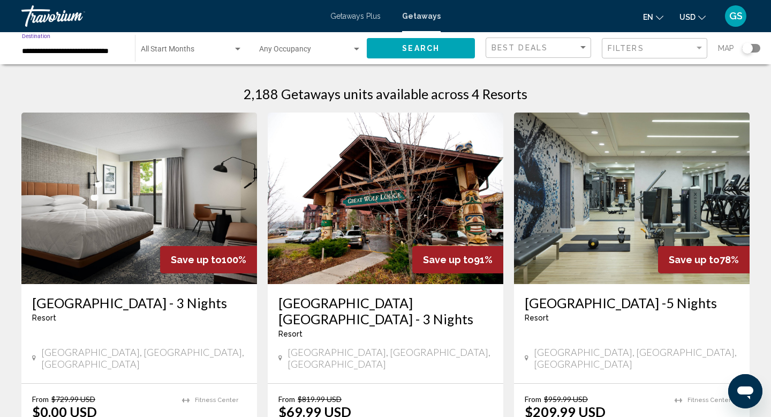
click at [438, 53] on button "Search" at bounding box center [421, 48] width 108 height 20
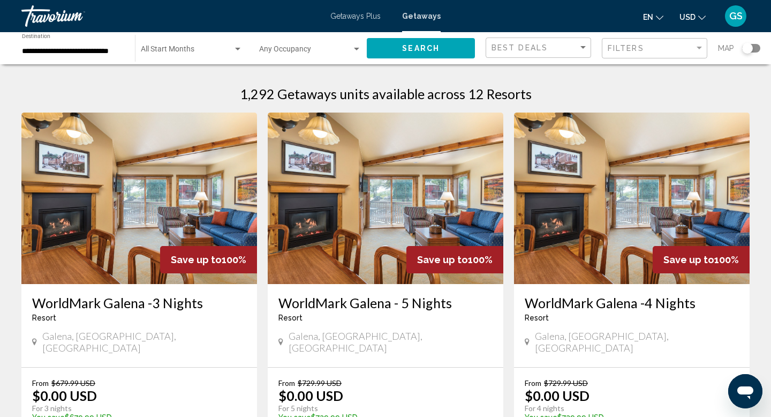
click at [438, 53] on button "Search" at bounding box center [421, 48] width 108 height 20
click at [80, 51] on input "**********" at bounding box center [73, 51] width 102 height 9
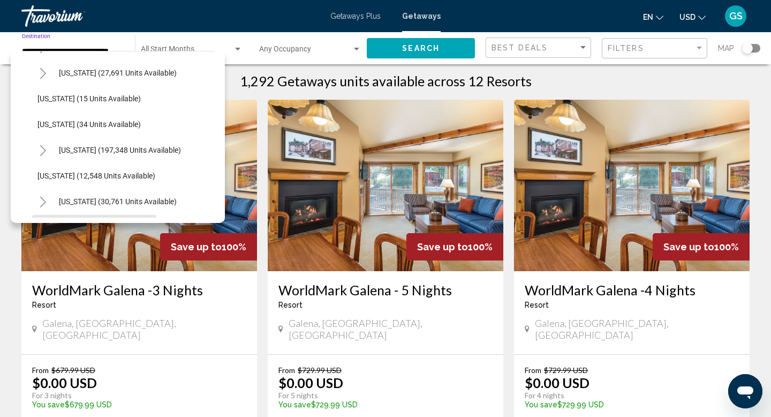
scroll to position [156, 0]
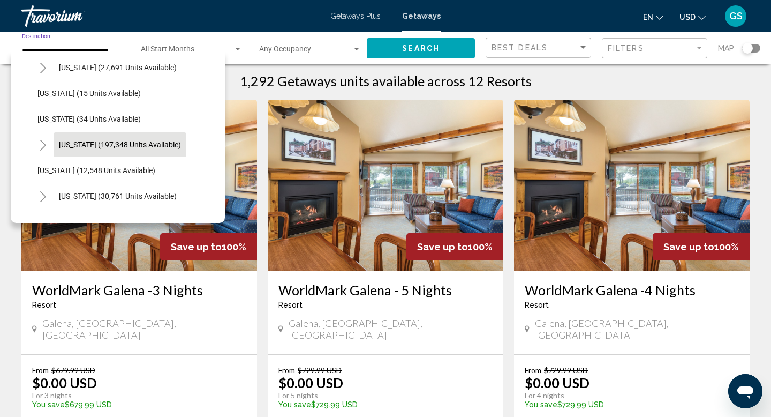
click at [80, 145] on span "[US_STATE] (197,348 units available)" at bounding box center [120, 144] width 122 height 9
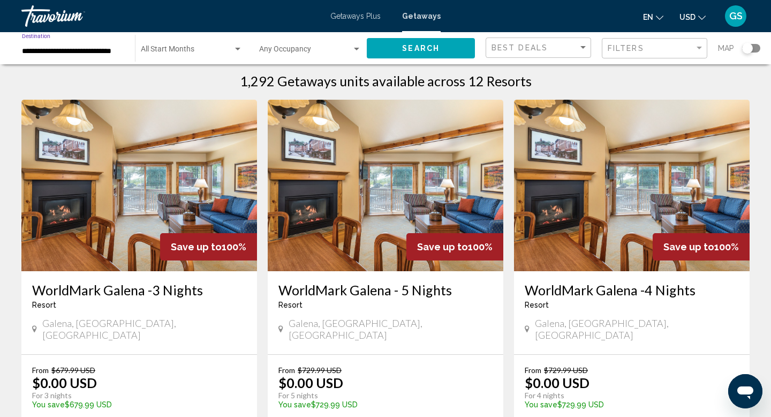
click at [432, 51] on span "Search" at bounding box center [421, 48] width 38 height 9
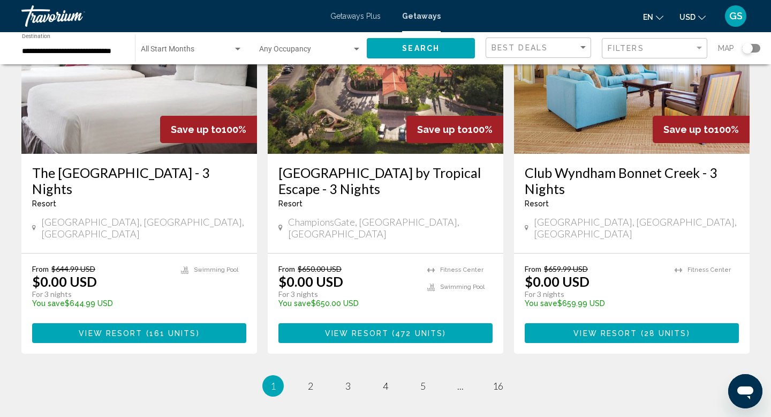
scroll to position [1344, 0]
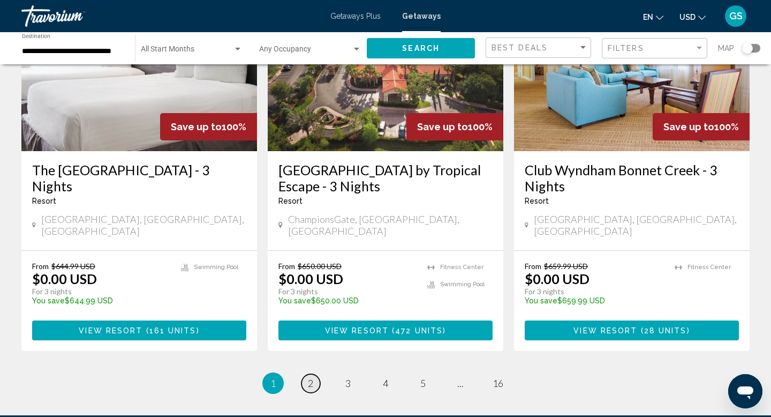
click at [312, 377] on span "2" at bounding box center [310, 383] width 5 height 12
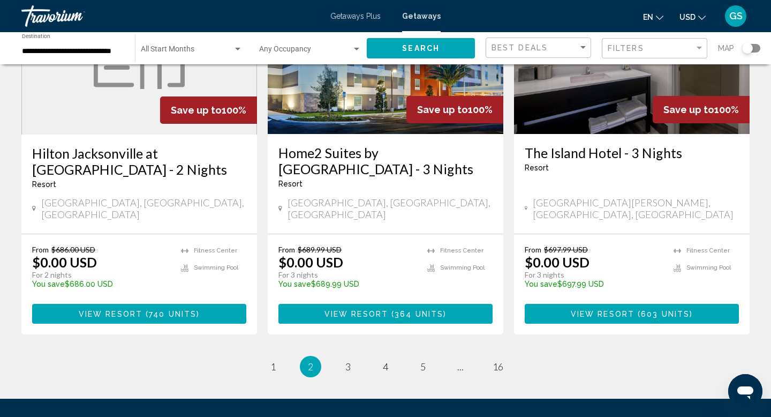
scroll to position [1362, 0]
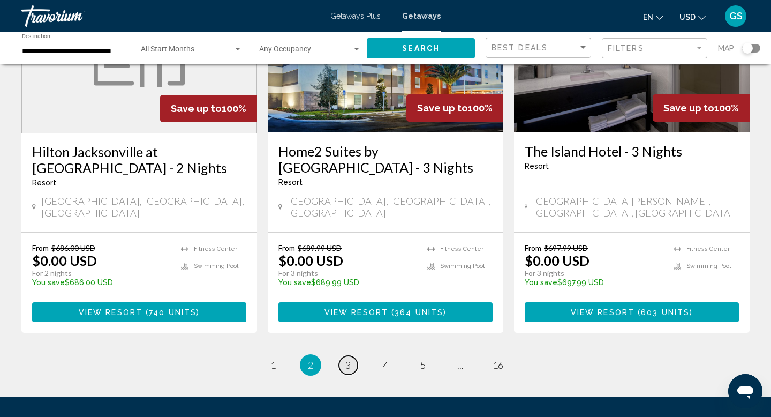
click at [348, 359] on span "3" at bounding box center [348, 365] width 5 height 12
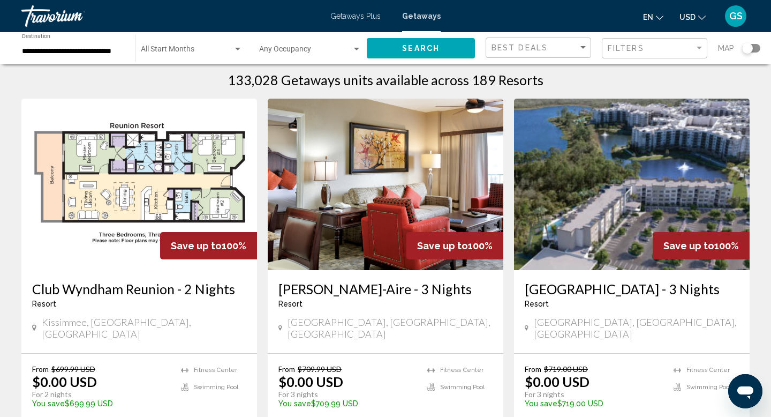
scroll to position [17, 0]
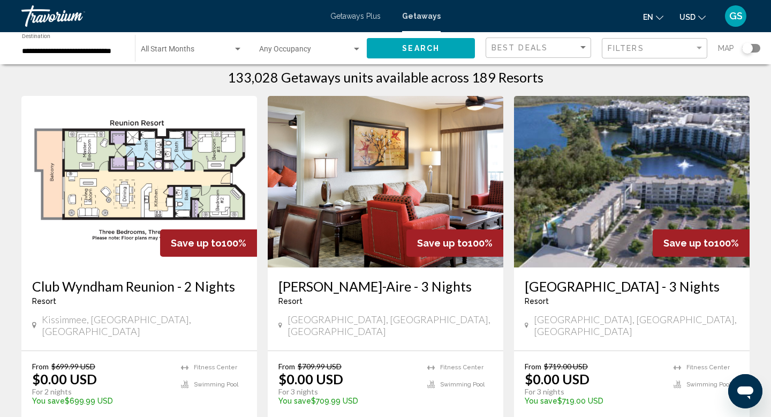
click at [72, 50] on input "**********" at bounding box center [73, 51] width 102 height 9
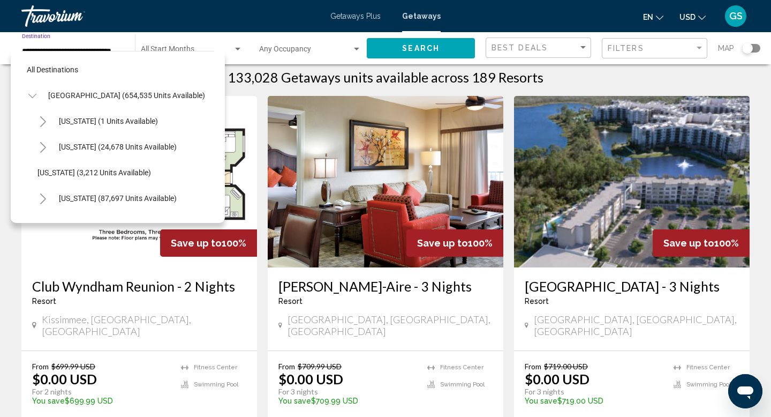
scroll to position [167, 0]
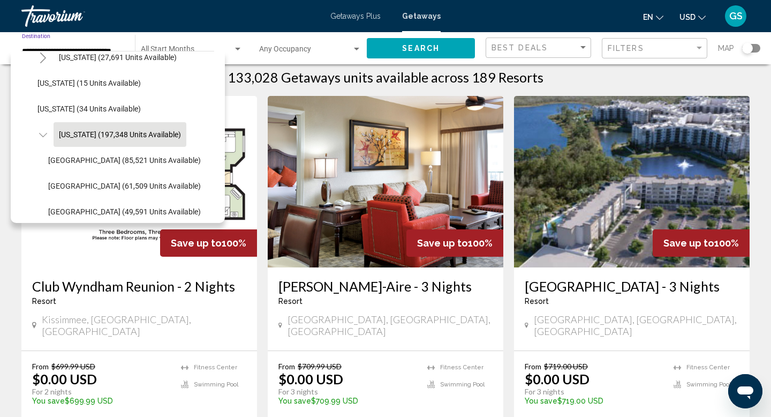
click at [42, 136] on icon "Toggle Florida (197,348 units available)" at bounding box center [43, 135] width 8 height 11
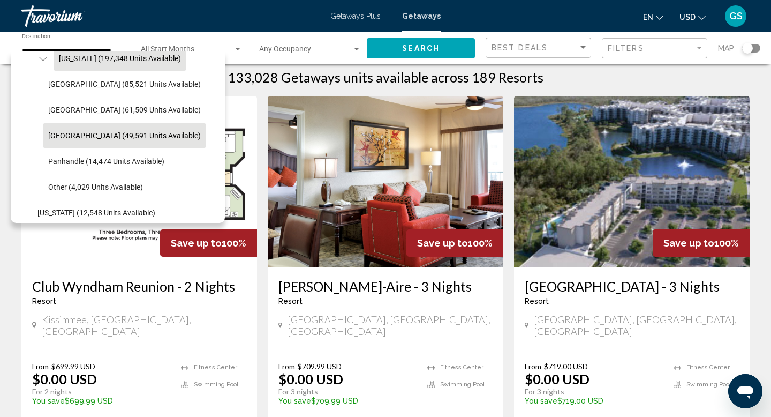
scroll to position [244, 0]
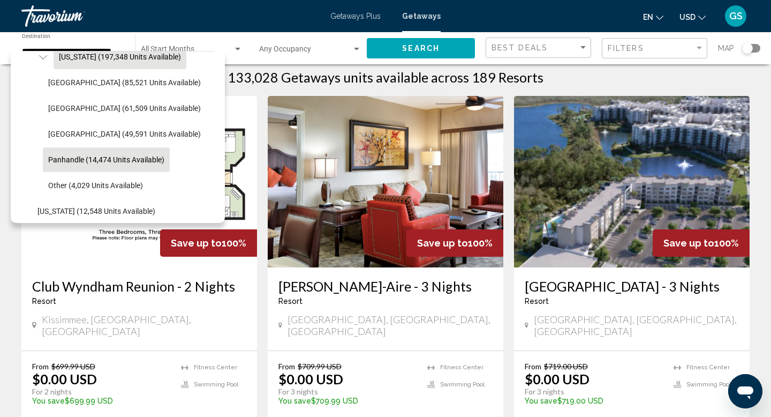
click at [95, 163] on span "Panhandle (14,474 units available)" at bounding box center [106, 159] width 116 height 9
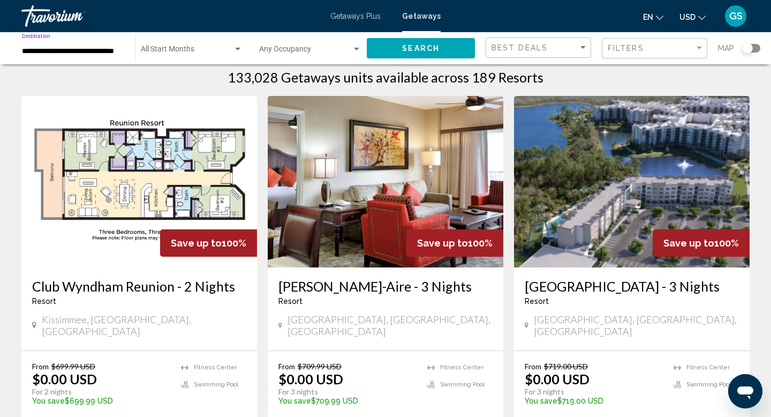
click at [446, 53] on button "Search" at bounding box center [421, 48] width 108 height 20
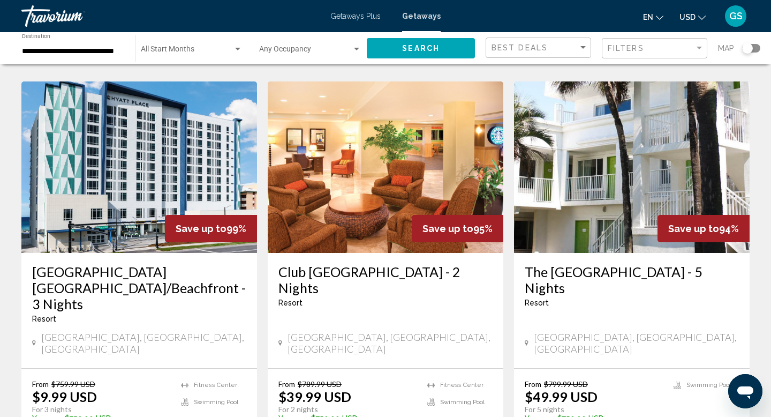
scroll to position [821, 0]
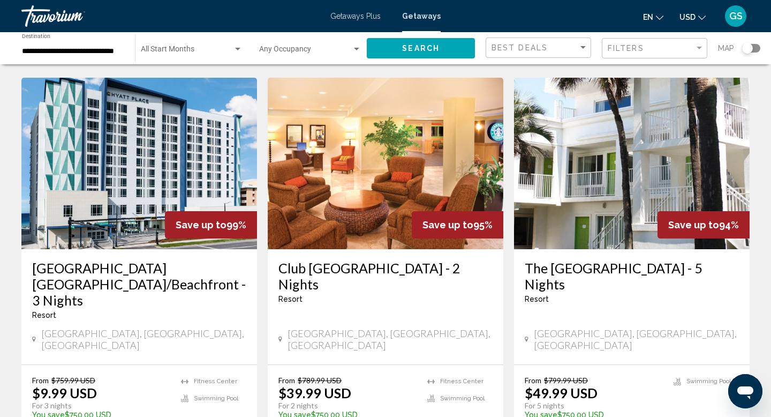
click at [54, 53] on input "**********" at bounding box center [73, 51] width 102 height 9
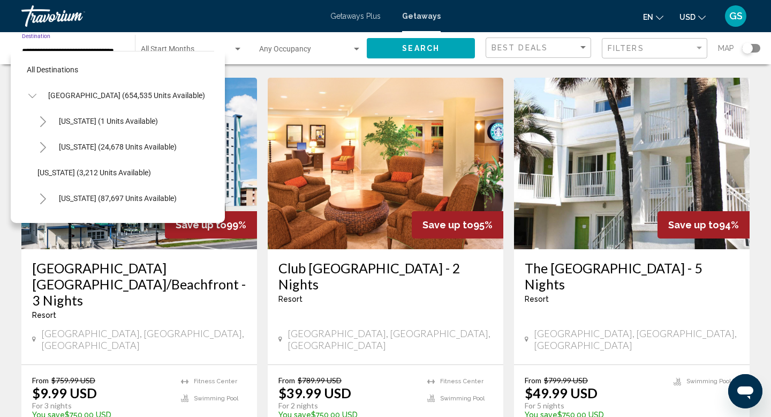
scroll to position [269, 0]
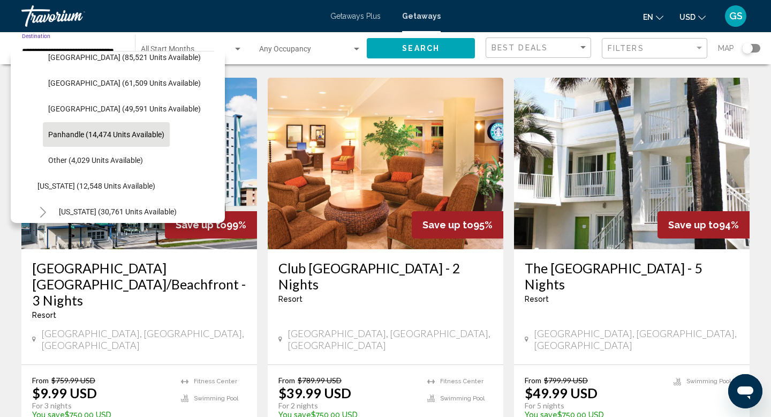
click at [401, 327] on div "[GEOGRAPHIC_DATA], [GEOGRAPHIC_DATA], [GEOGRAPHIC_DATA]" at bounding box center [386, 339] width 214 height 24
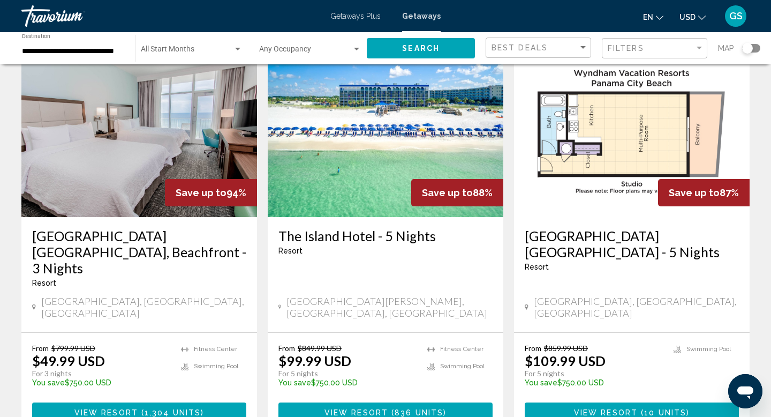
scroll to position [1264, 0]
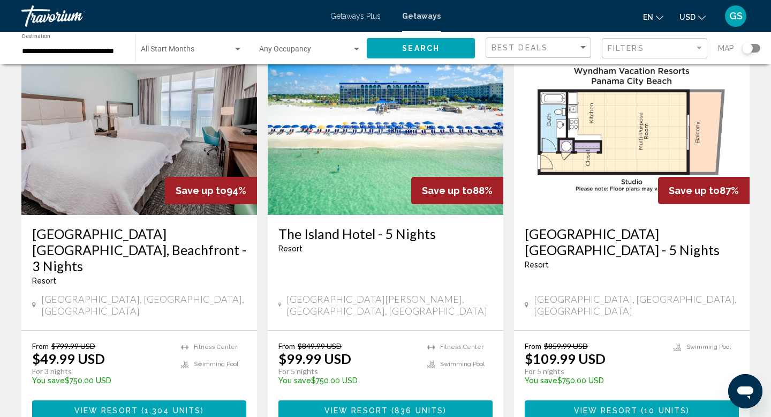
click at [76, 53] on input "**********" at bounding box center [73, 51] width 102 height 9
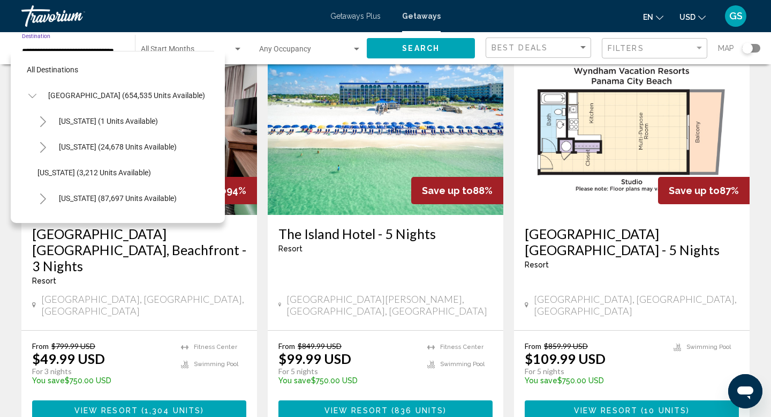
scroll to position [269, 0]
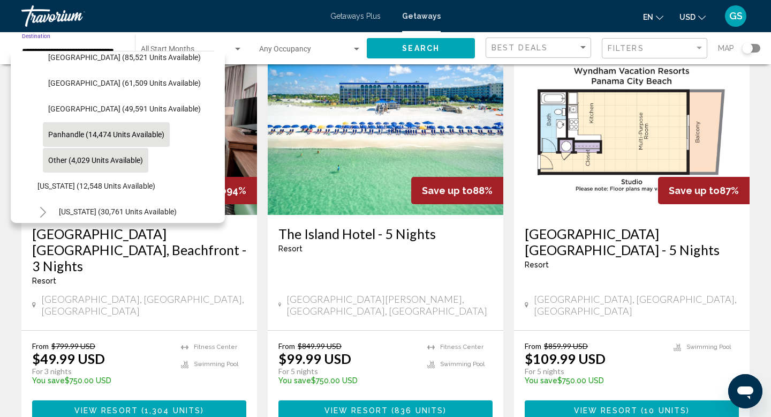
click at [109, 162] on span "Other (4,029 units available)" at bounding box center [95, 160] width 95 height 9
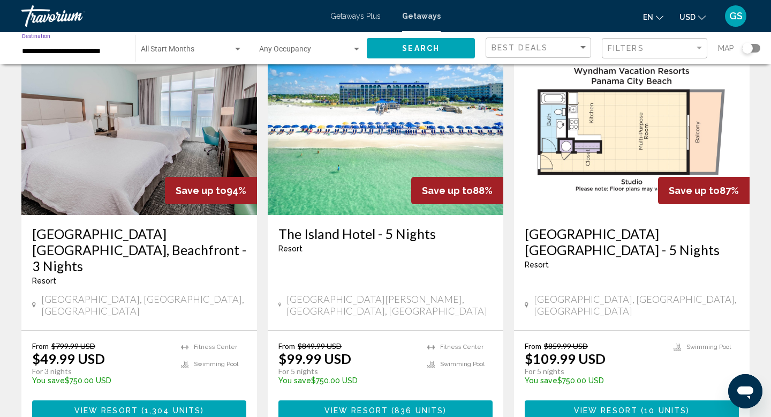
click at [416, 42] on button "Search" at bounding box center [421, 48] width 108 height 20
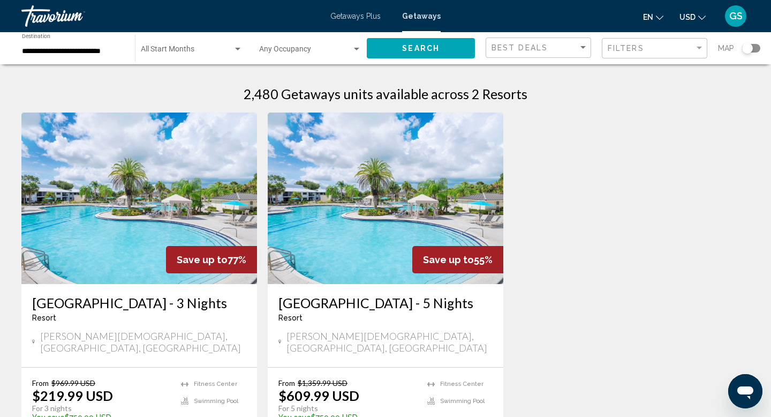
click at [87, 48] on input "**********" at bounding box center [73, 51] width 102 height 9
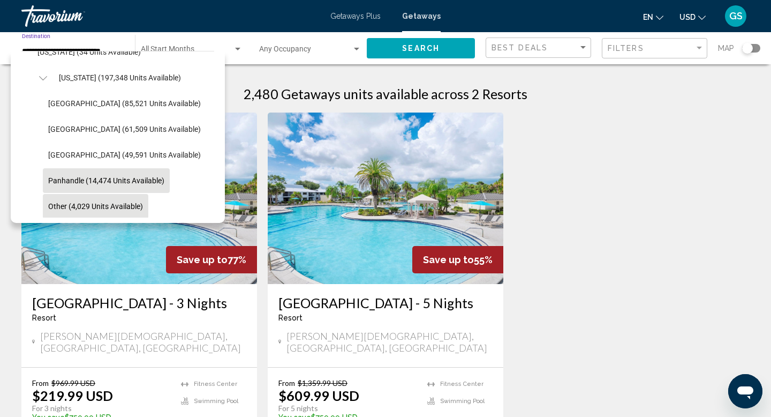
scroll to position [201, 0]
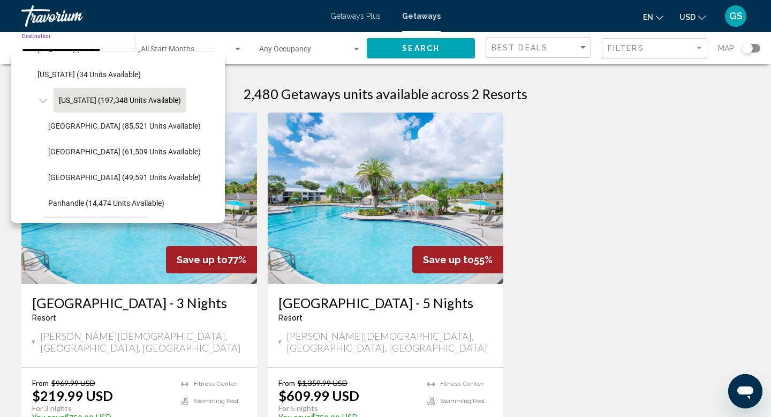
click at [102, 93] on button "[US_STATE] (197,348 units available)" at bounding box center [120, 100] width 133 height 25
type input "**********"
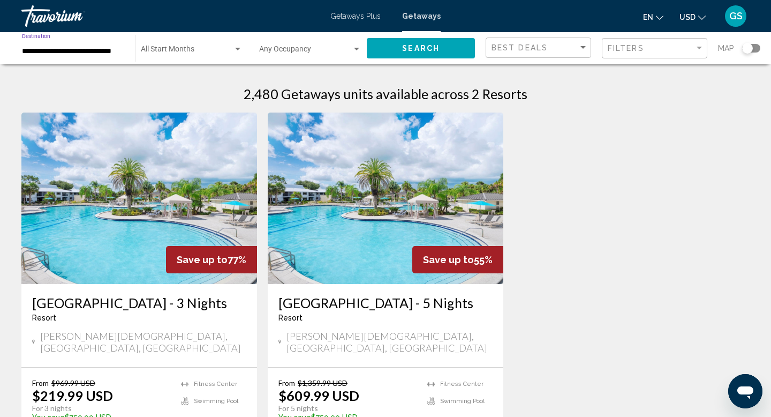
click at [396, 53] on button "Search" at bounding box center [421, 48] width 108 height 20
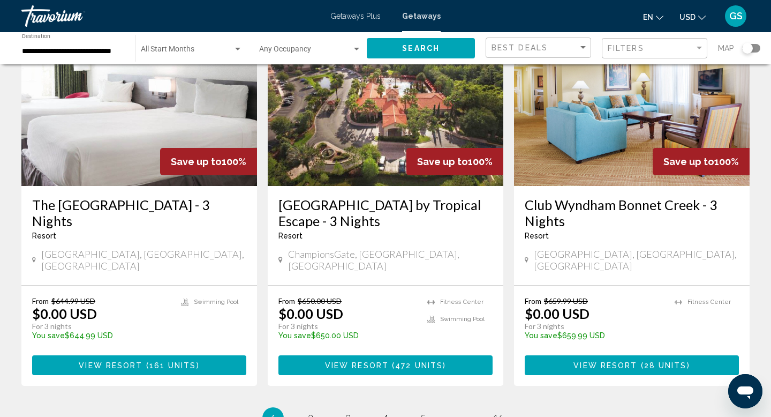
scroll to position [1393, 0]
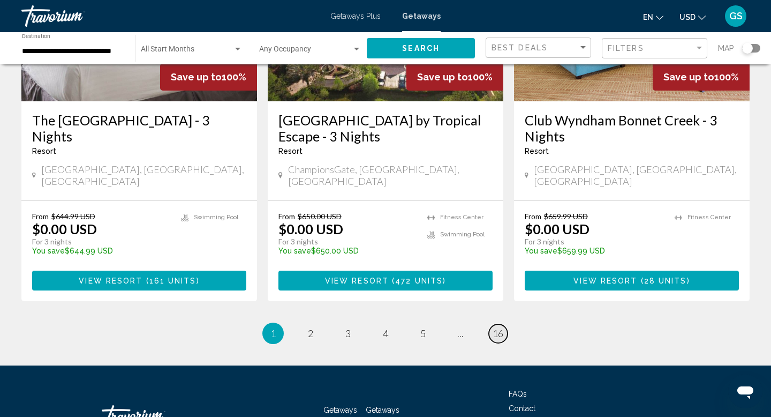
click at [503, 324] on link "page 16" at bounding box center [498, 333] width 19 height 19
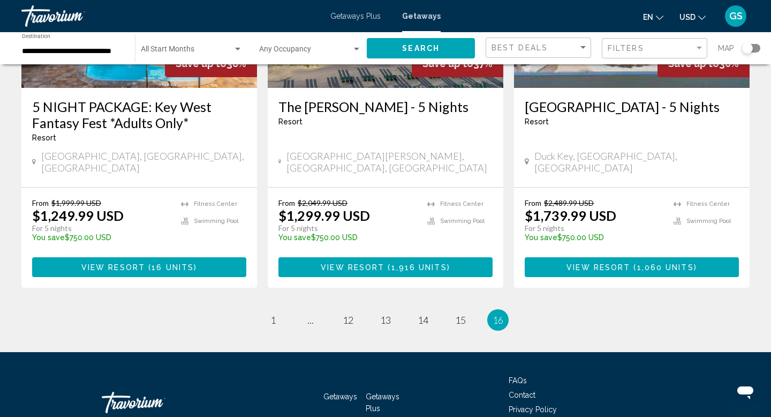
scroll to position [1001, 0]
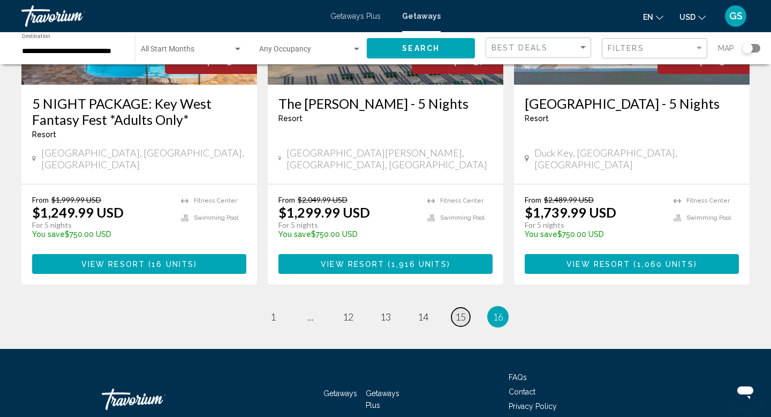
click at [453, 308] on link "page 15" at bounding box center [461, 317] width 19 height 19
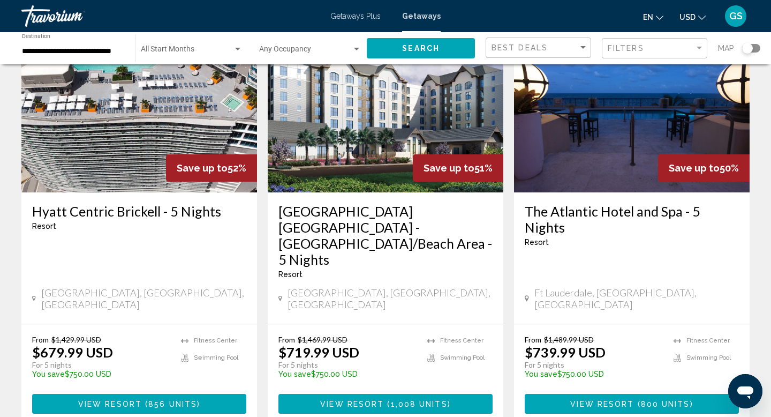
scroll to position [1295, 0]
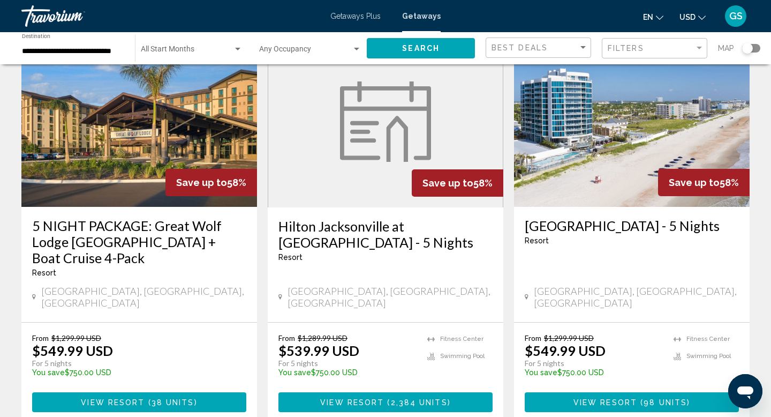
scroll to position [1273, 0]
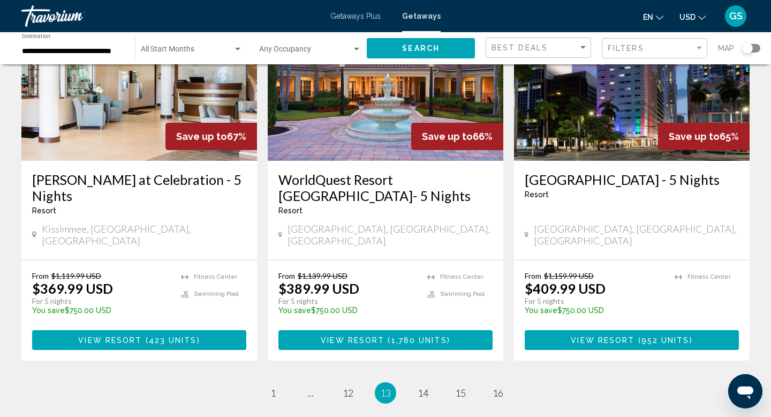
scroll to position [1345, 0]
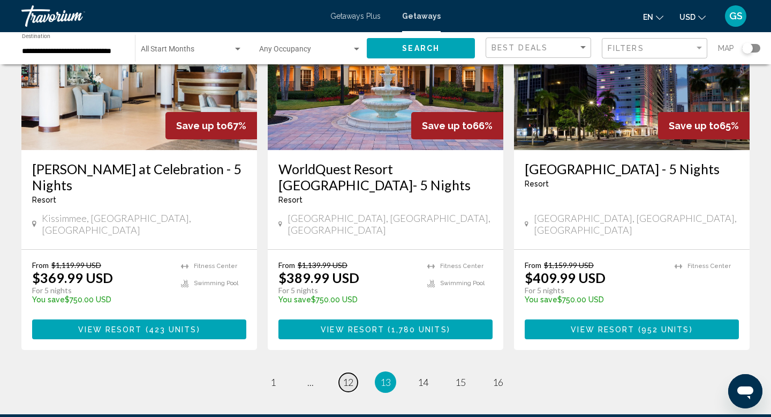
click at [351, 376] on span "12" at bounding box center [348, 382] width 11 height 12
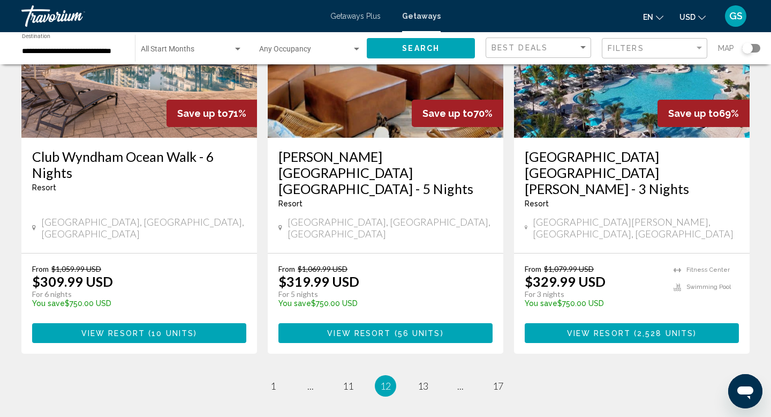
scroll to position [1393, 0]
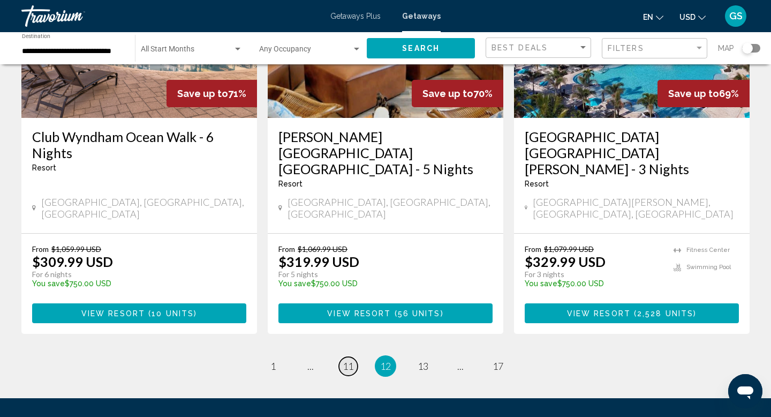
click at [347, 360] on span "11" at bounding box center [348, 366] width 11 height 12
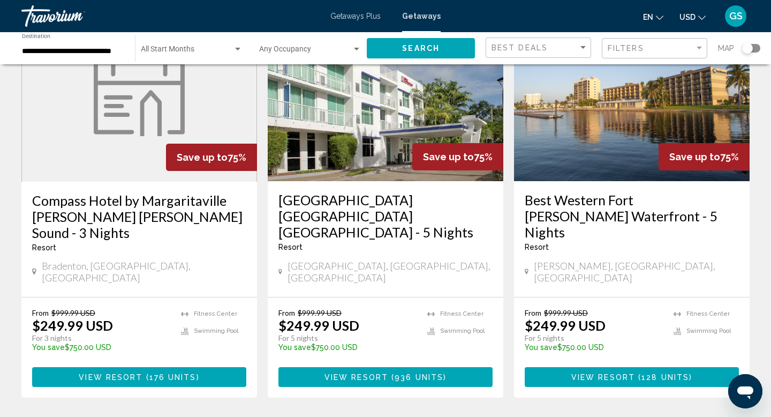
scroll to position [1318, 0]
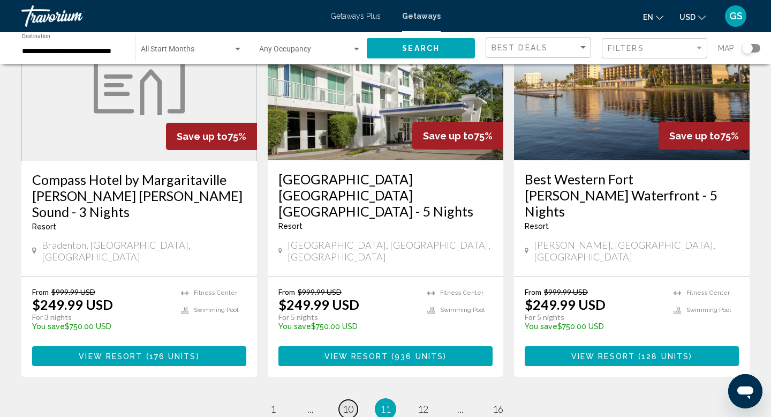
click at [347, 403] on span "10" at bounding box center [348, 409] width 11 height 12
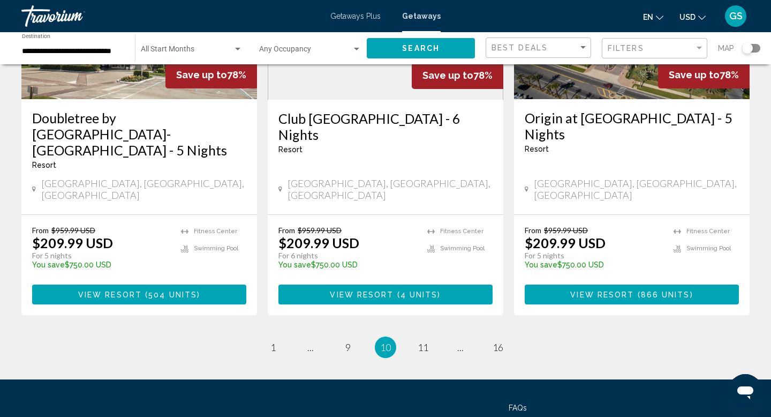
scroll to position [1393, 0]
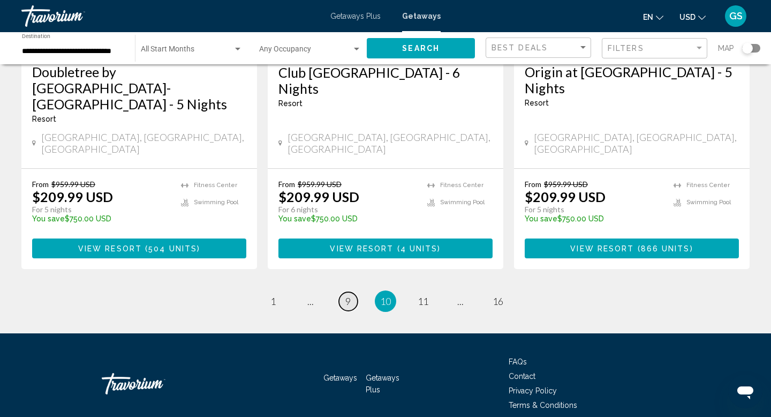
click at [350, 295] on span "9" at bounding box center [348, 301] width 5 height 12
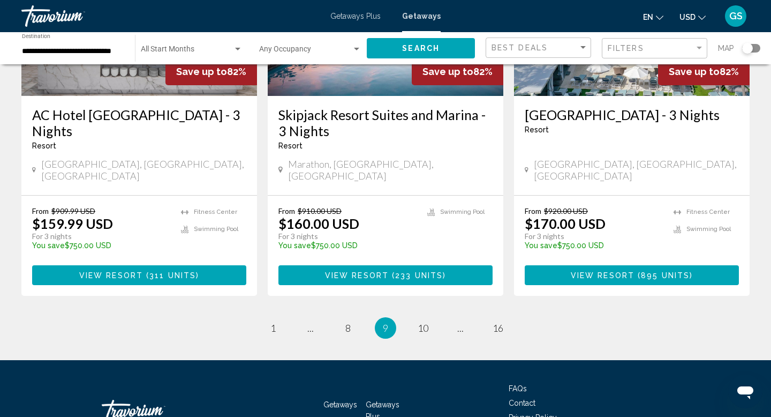
scroll to position [1401, 0]
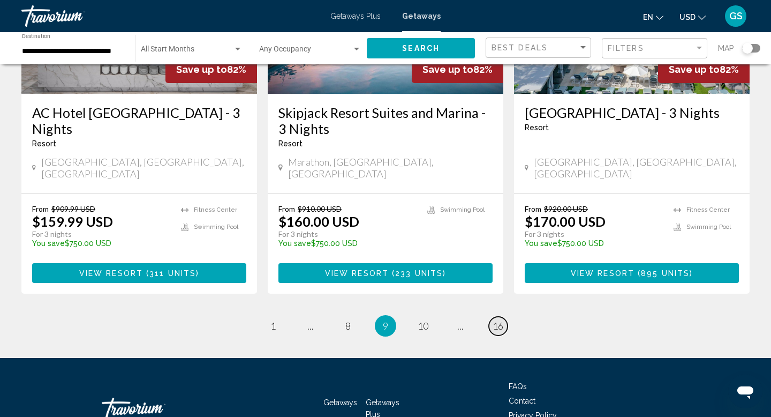
click at [503, 320] on span "16" at bounding box center [498, 326] width 11 height 12
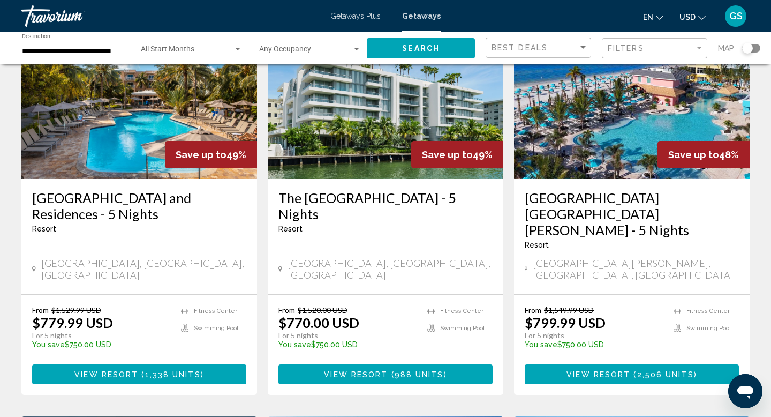
scroll to position [109, 0]
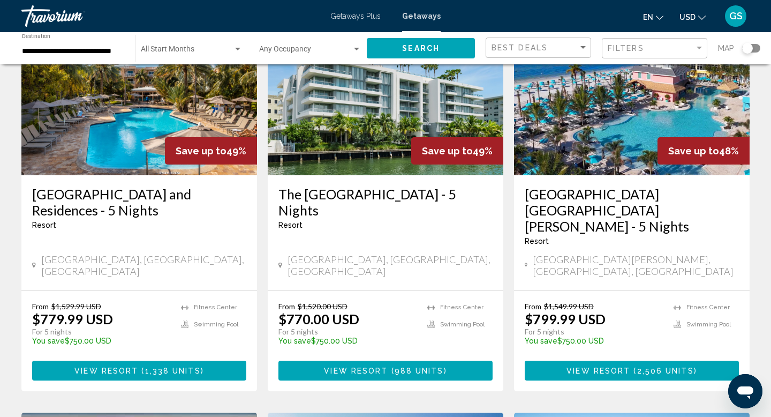
click at [123, 366] on span "View Resort" at bounding box center [106, 370] width 64 height 9
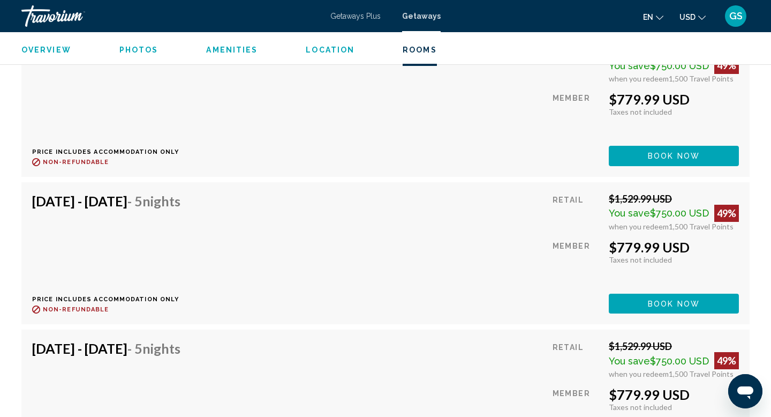
scroll to position [3986, 0]
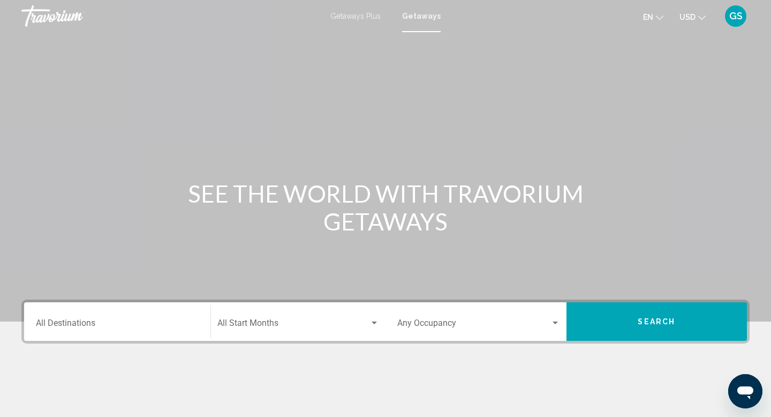
click at [161, 324] on input "Destination All Destinations" at bounding box center [117, 325] width 163 height 10
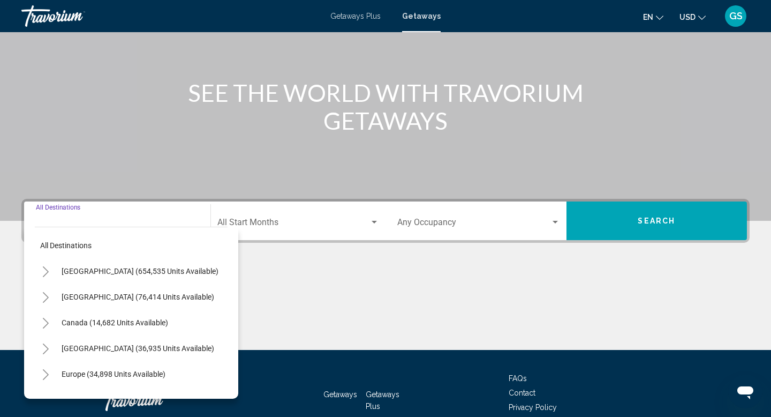
scroll to position [165, 0]
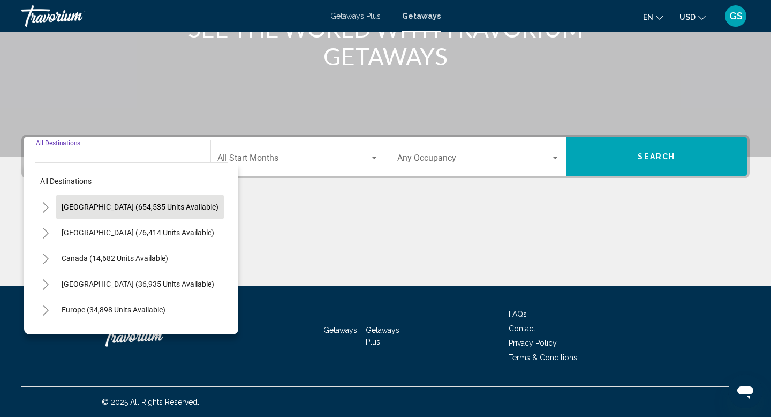
click at [119, 212] on button "[GEOGRAPHIC_DATA] (654,535 units available)" at bounding box center [140, 206] width 168 height 25
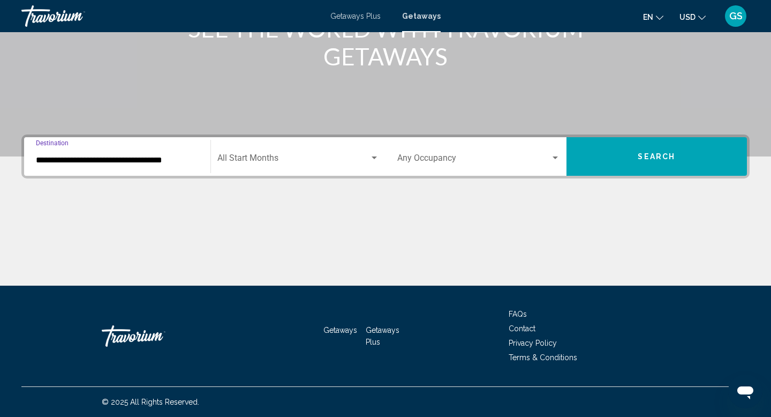
click at [130, 162] on input "**********" at bounding box center [117, 160] width 163 height 10
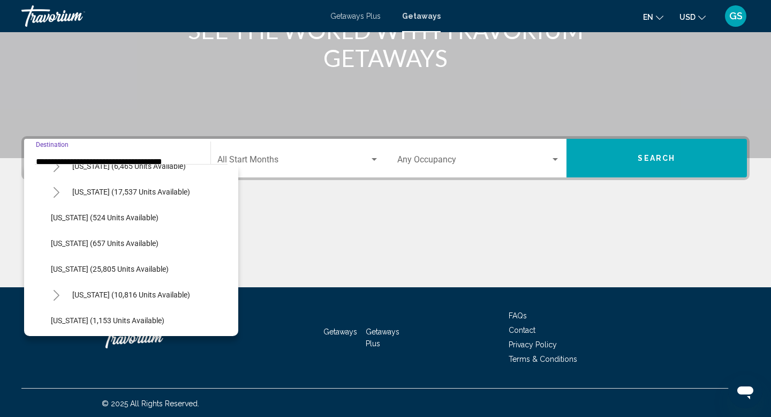
scroll to position [789, 0]
click at [85, 267] on span "[US_STATE] (25,805 units available)" at bounding box center [110, 268] width 118 height 9
type input "**********"
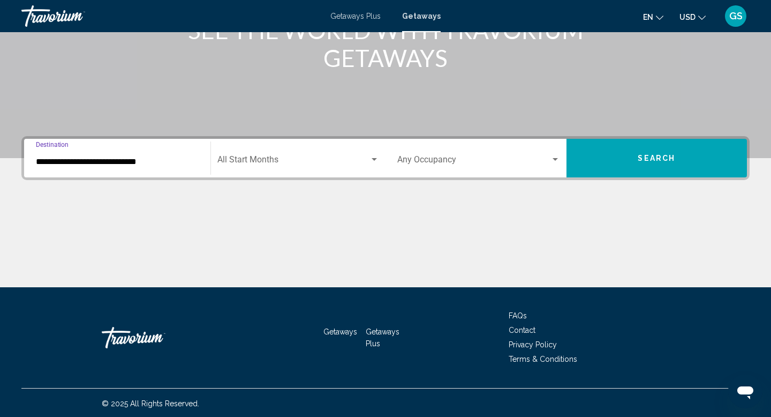
scroll to position [165, 0]
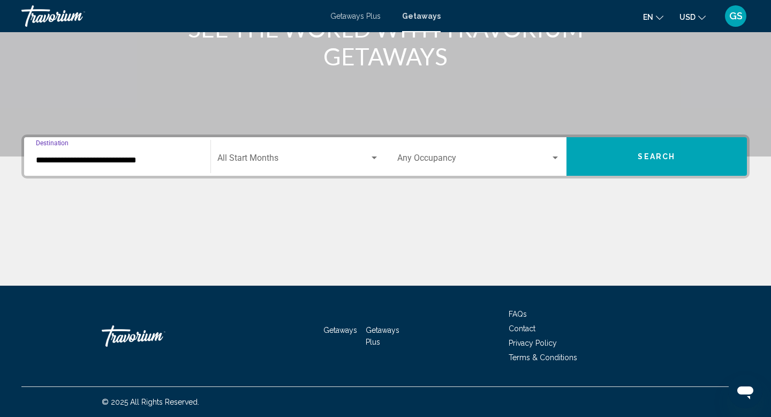
click at [648, 163] on button "Search" at bounding box center [657, 156] width 181 height 39
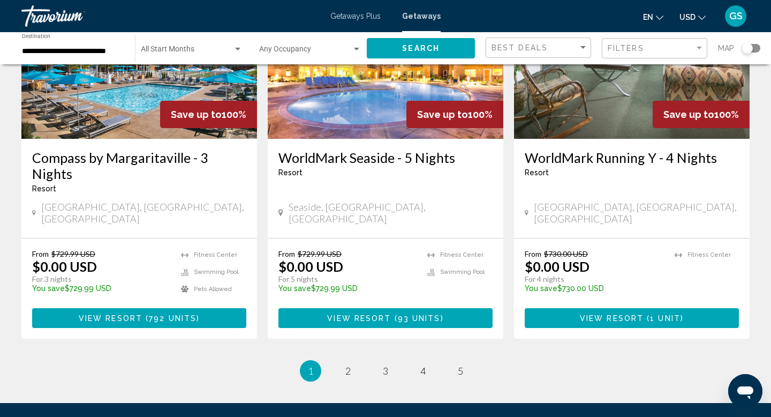
scroll to position [1377, 0]
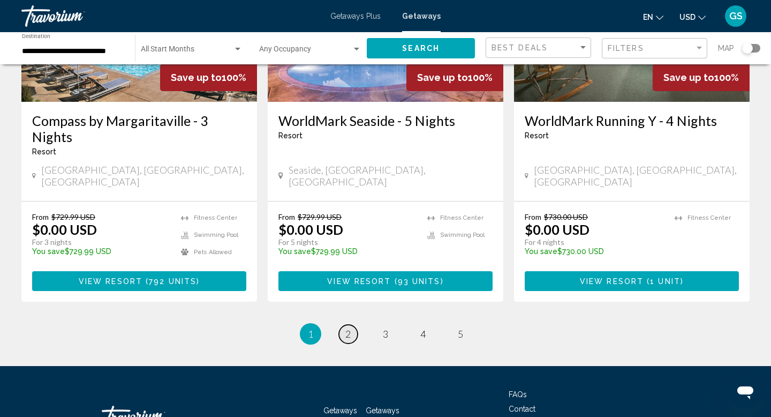
click at [341, 325] on link "page 2" at bounding box center [348, 334] width 19 height 19
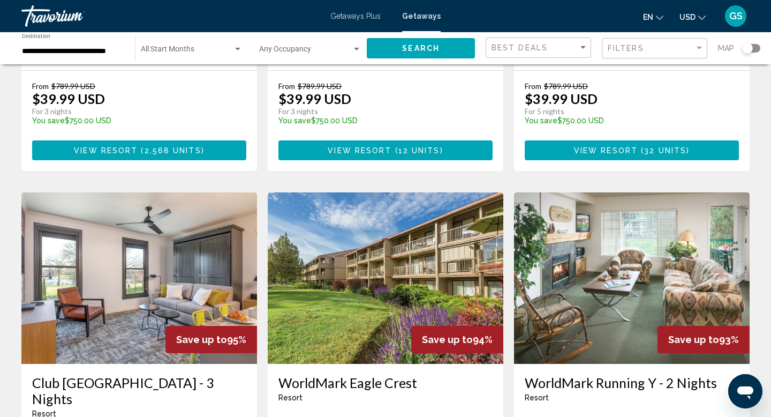
scroll to position [1101, 0]
